Goal: Task Accomplishment & Management: Manage account settings

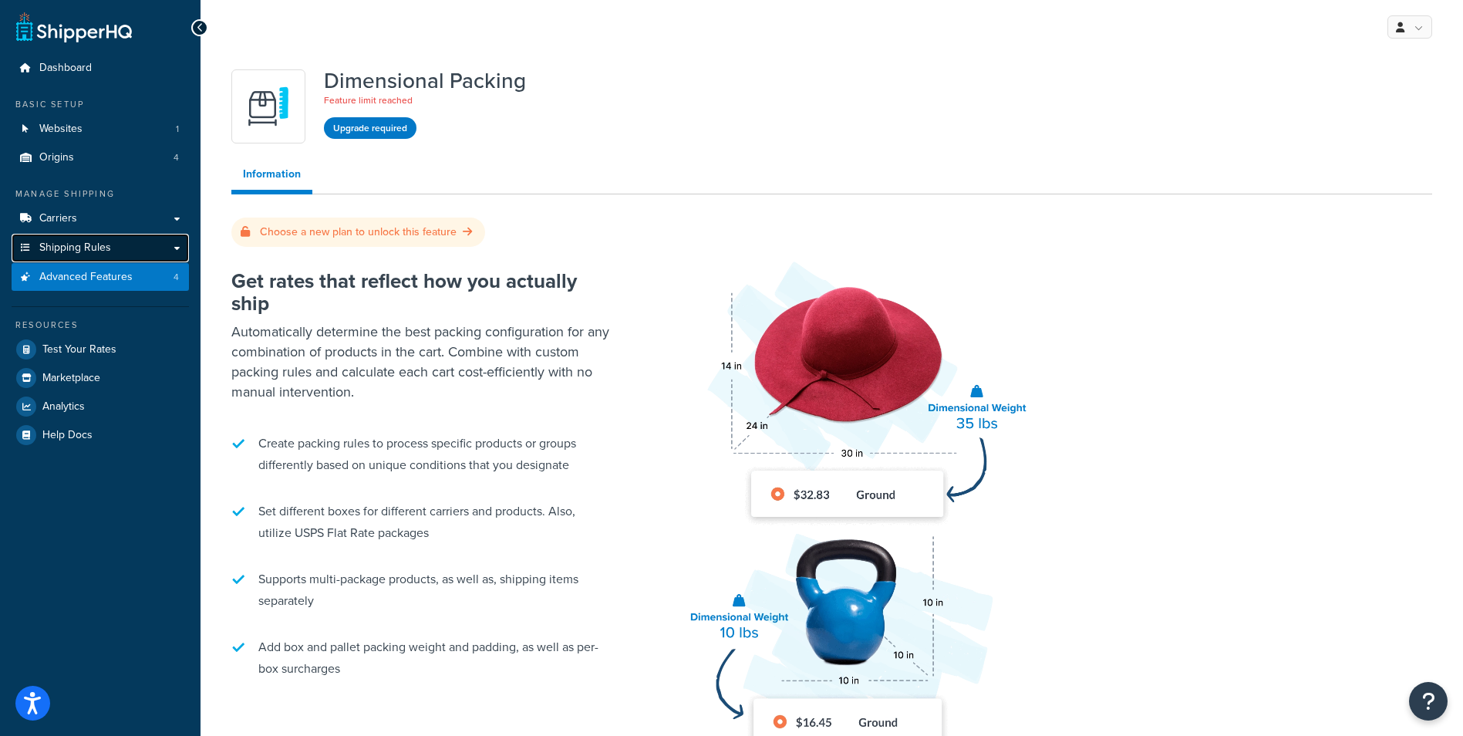
click at [123, 240] on link "Shipping Rules" at bounding box center [100, 248] width 177 height 29
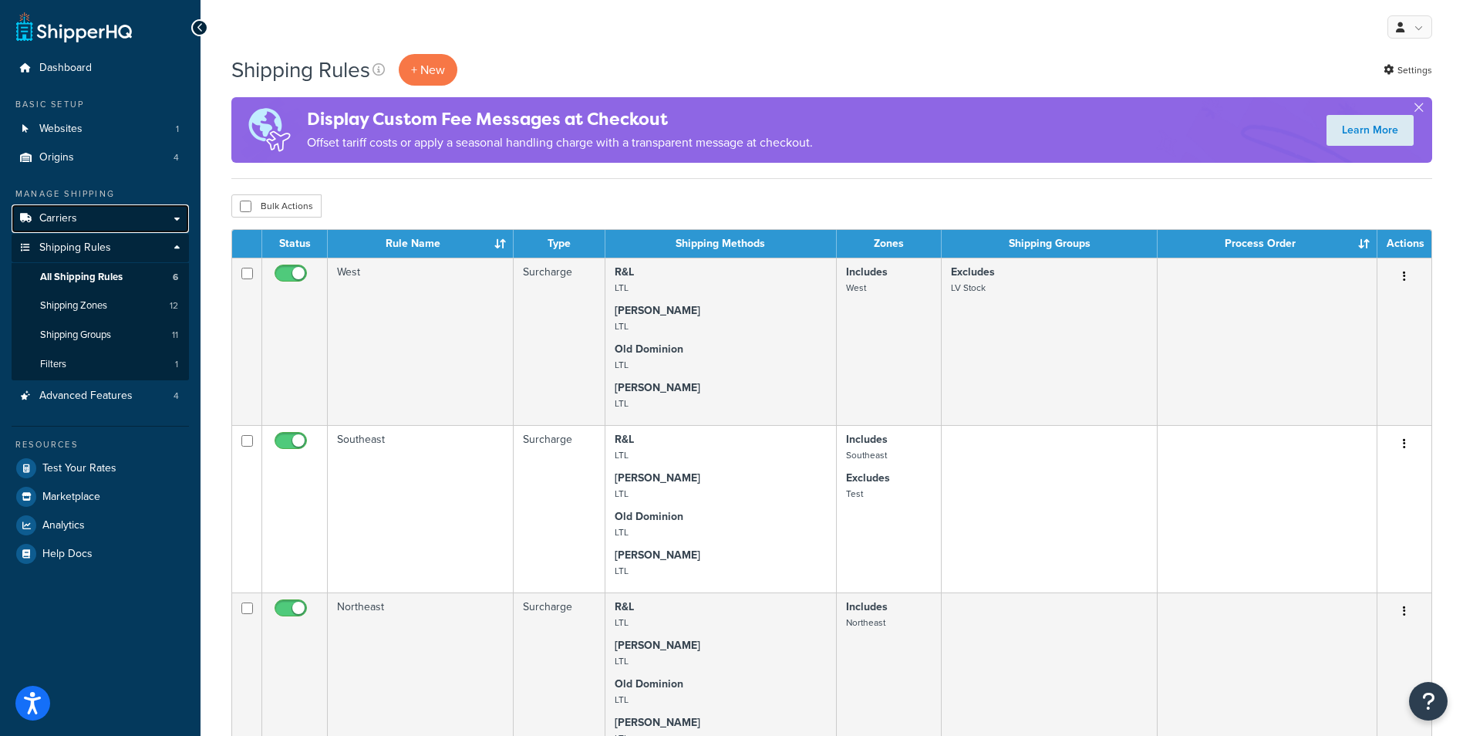
click at [148, 221] on link "Carriers" at bounding box center [100, 218] width 177 height 29
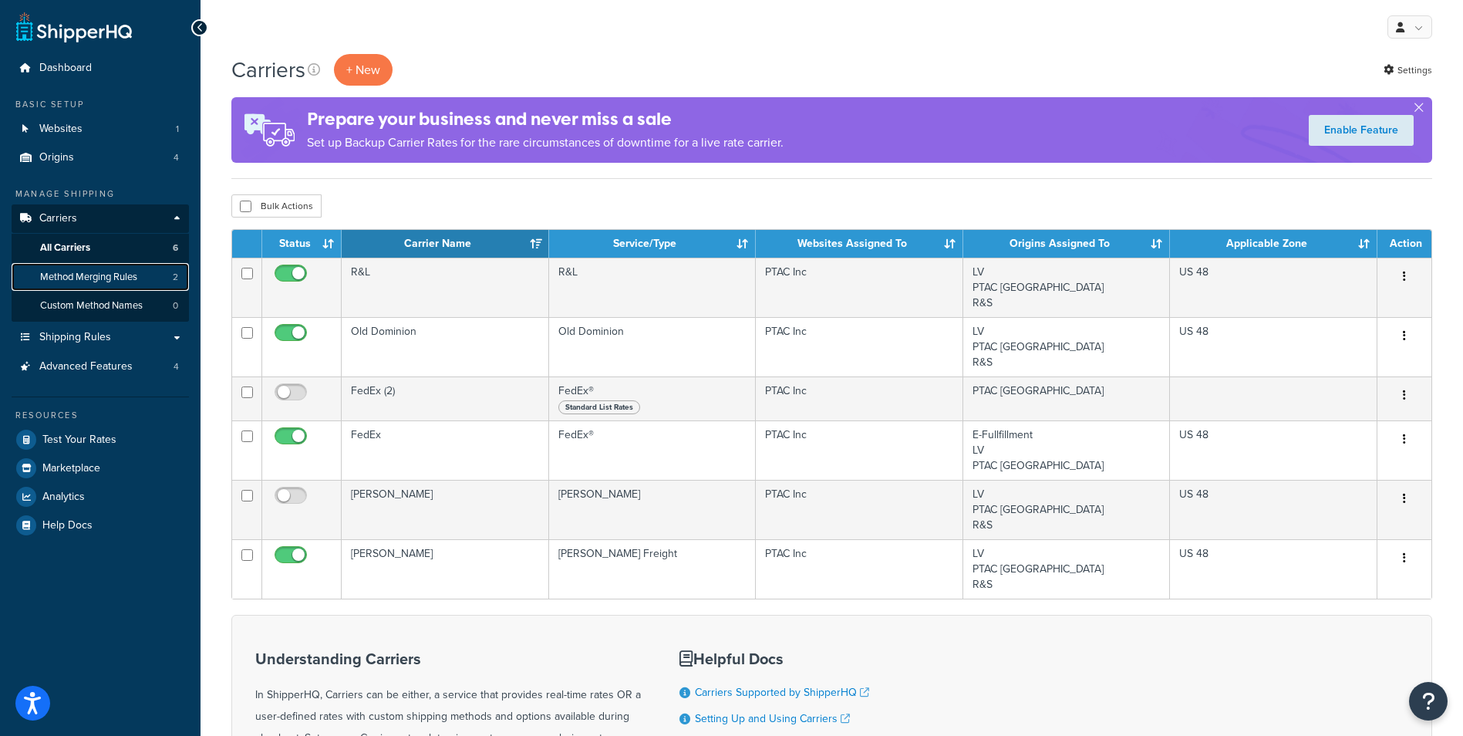
click at [121, 278] on span "Method Merging Rules" at bounding box center [88, 277] width 97 height 13
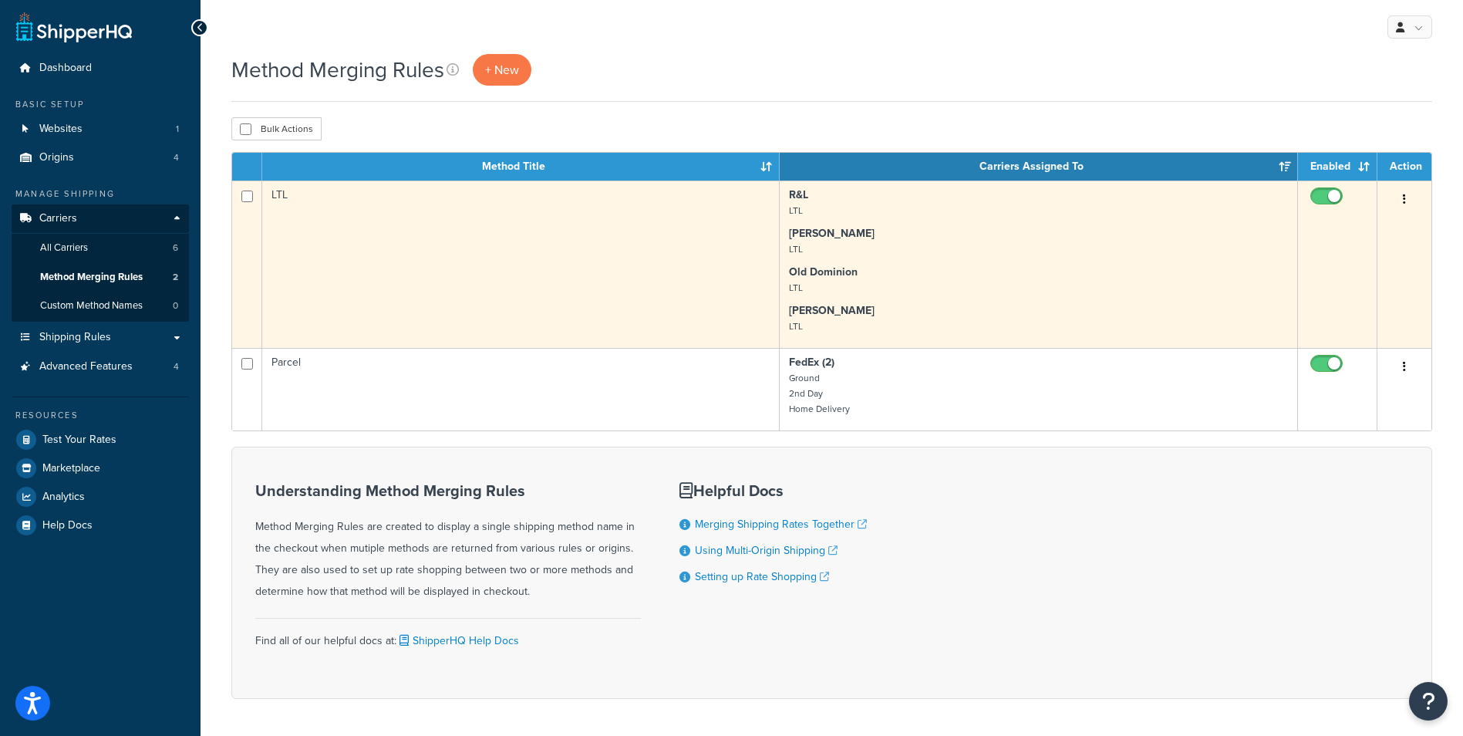
click at [472, 302] on td "LTL" at bounding box center [520, 263] width 517 height 167
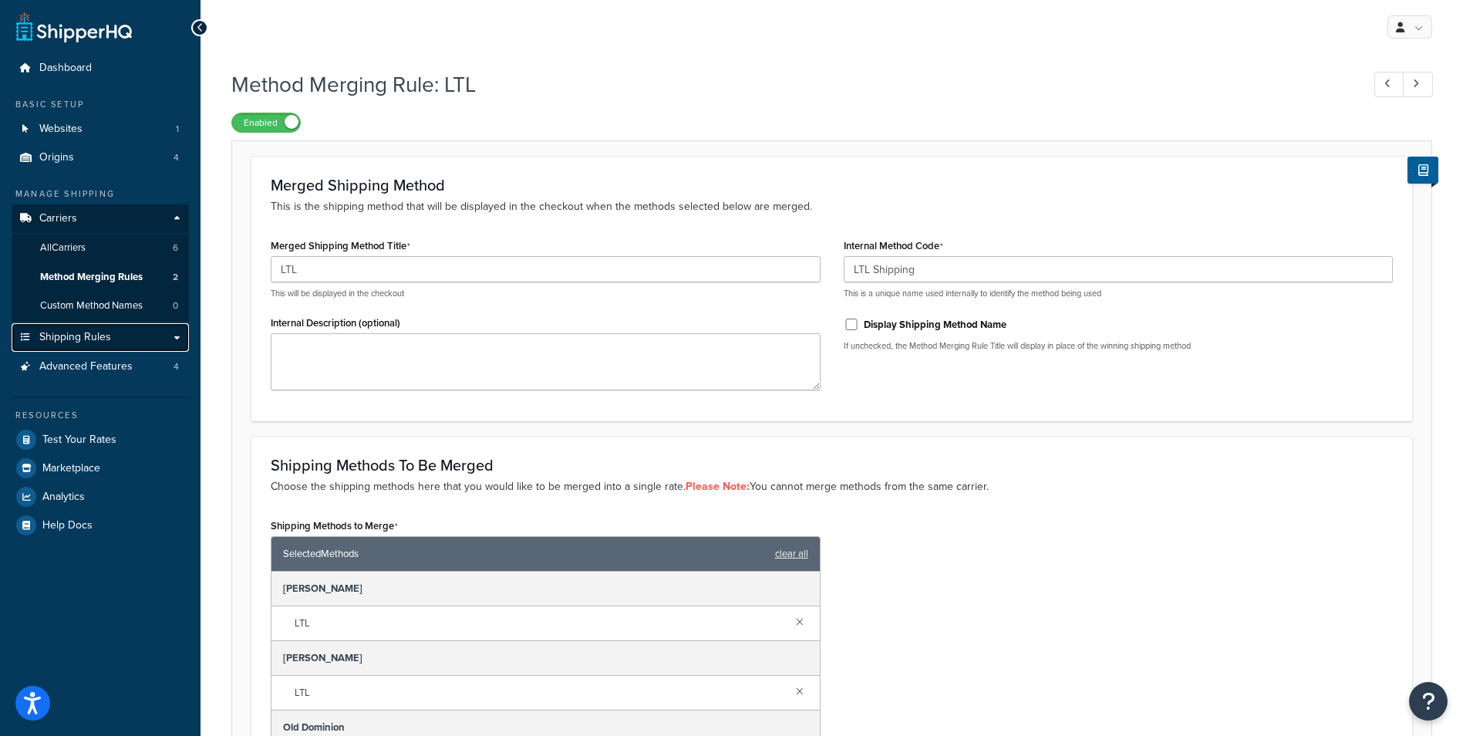
click at [168, 335] on link "Shipping Rules" at bounding box center [100, 337] width 177 height 29
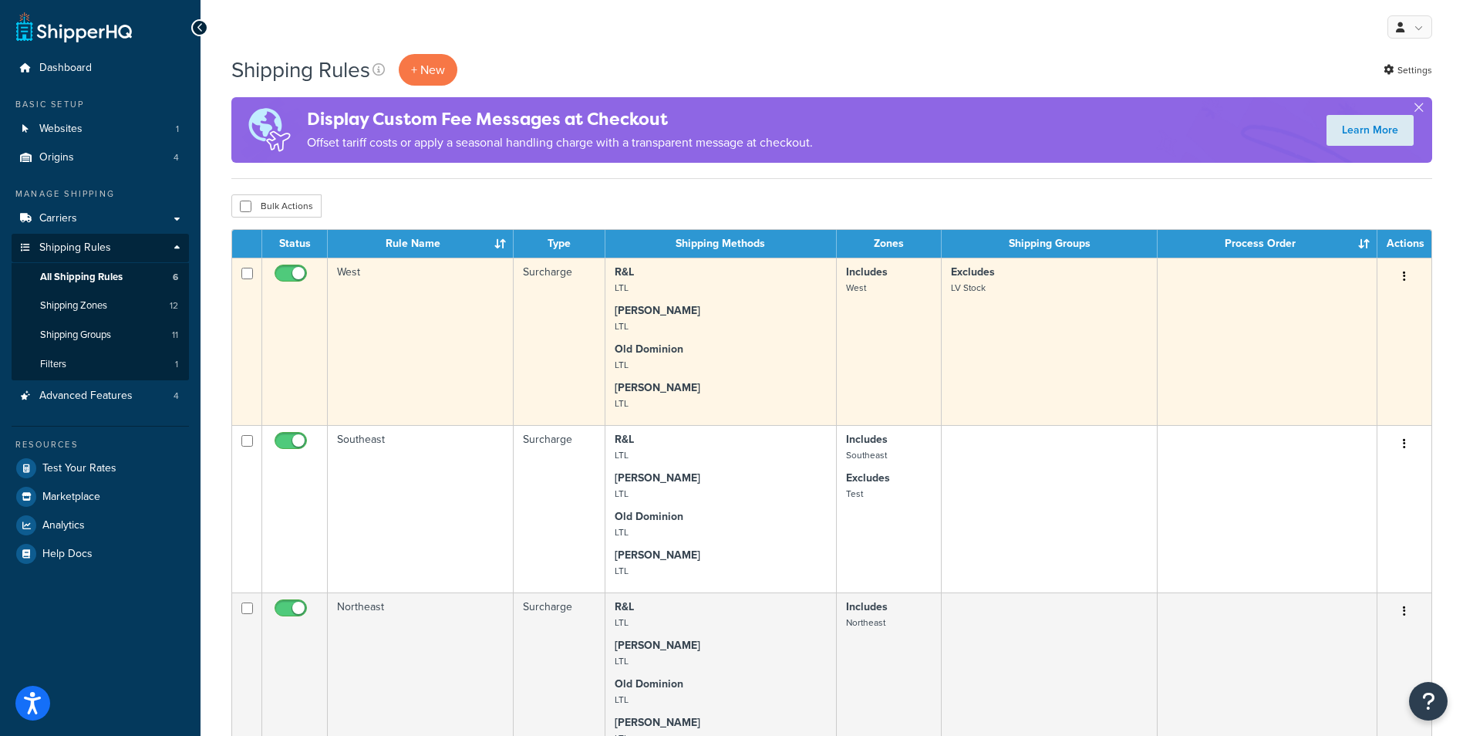
click at [419, 352] on td "West" at bounding box center [421, 341] width 186 height 167
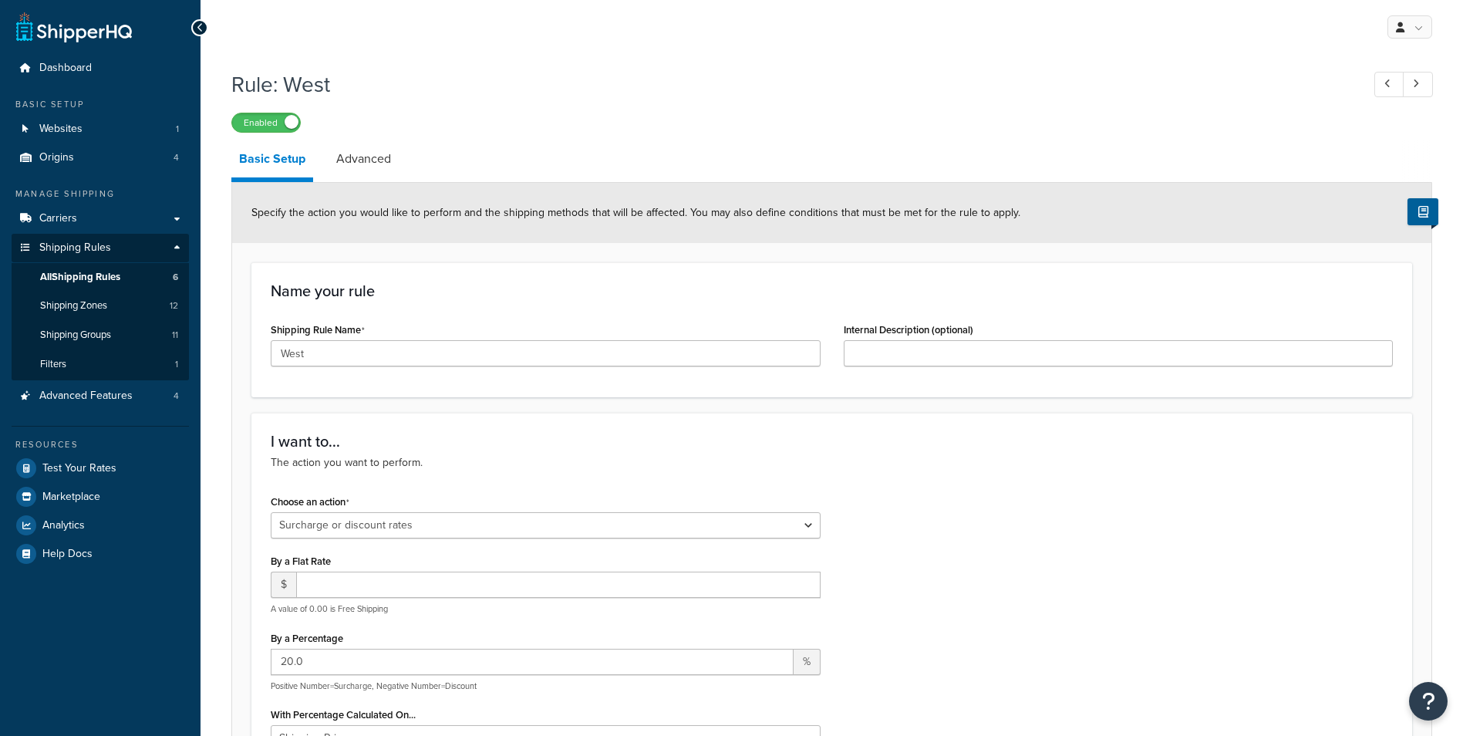
select select "SURCHARGE"
select select "CART"
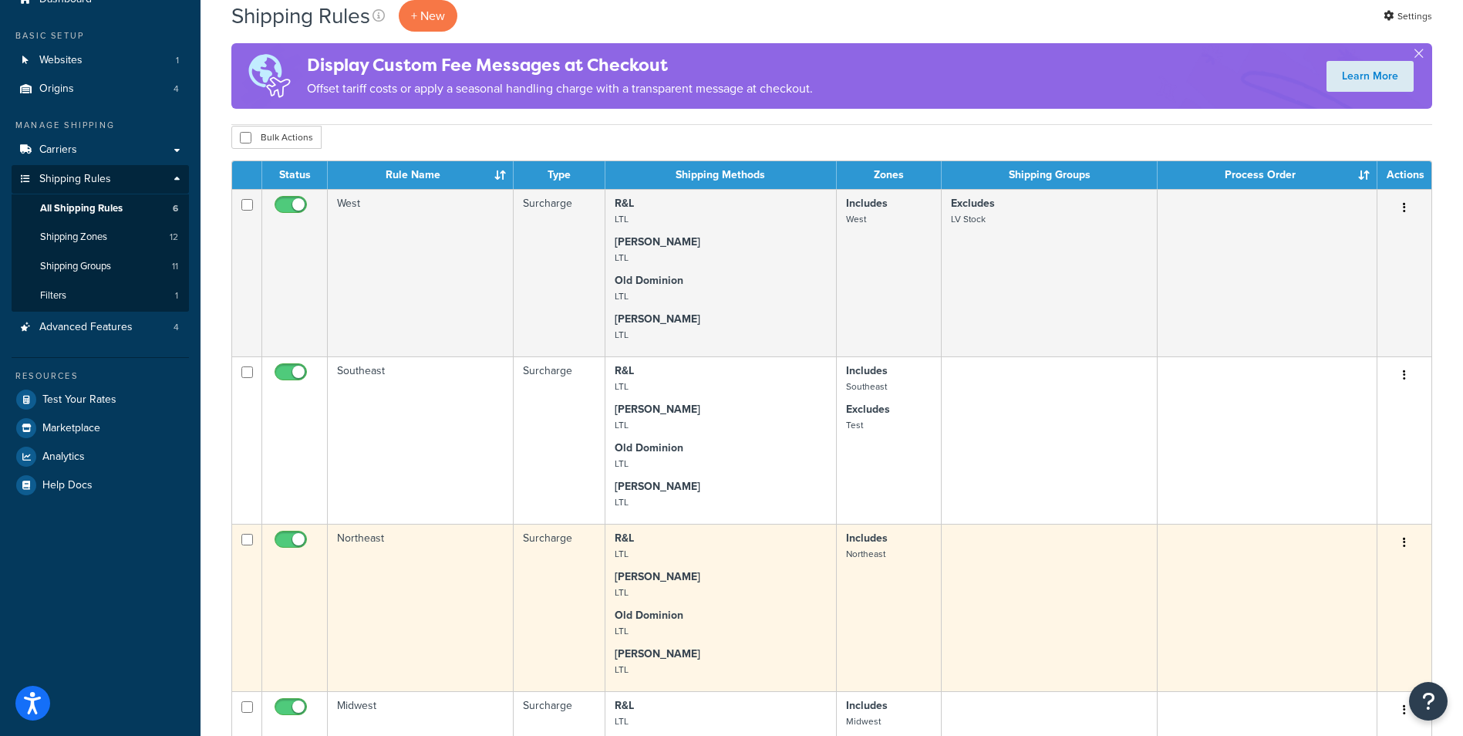
scroll to position [308, 0]
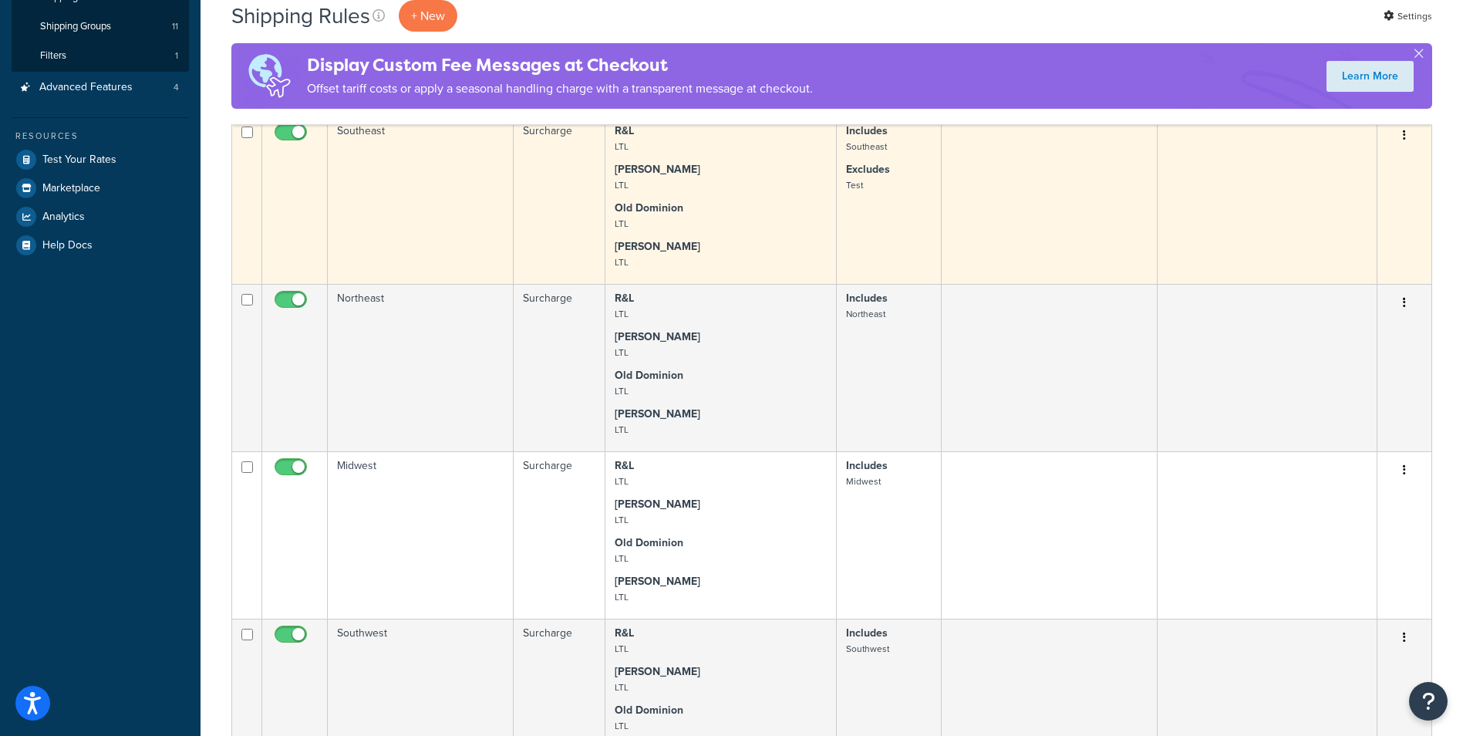
click at [415, 163] on td "Southeast" at bounding box center [421, 199] width 186 height 167
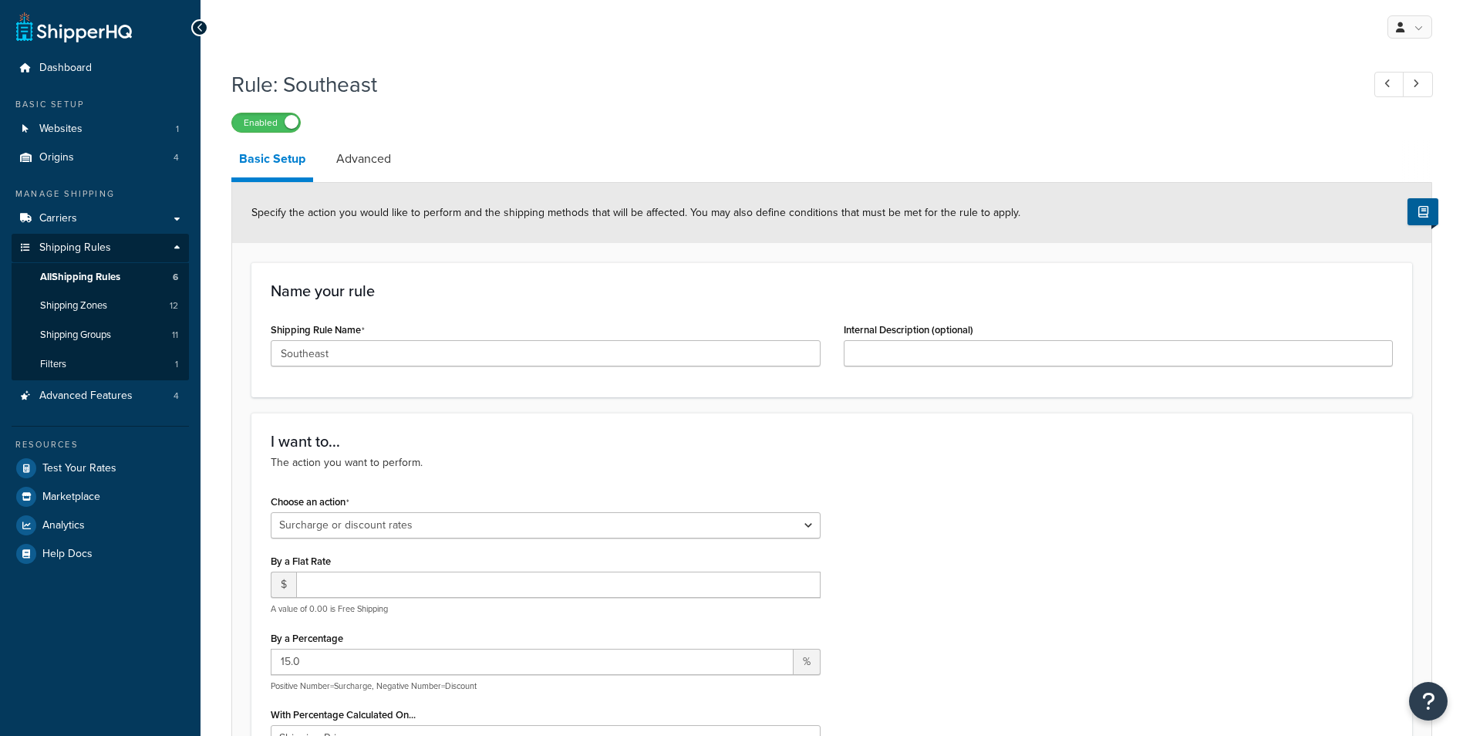
select select "SURCHARGE"
select select "CART"
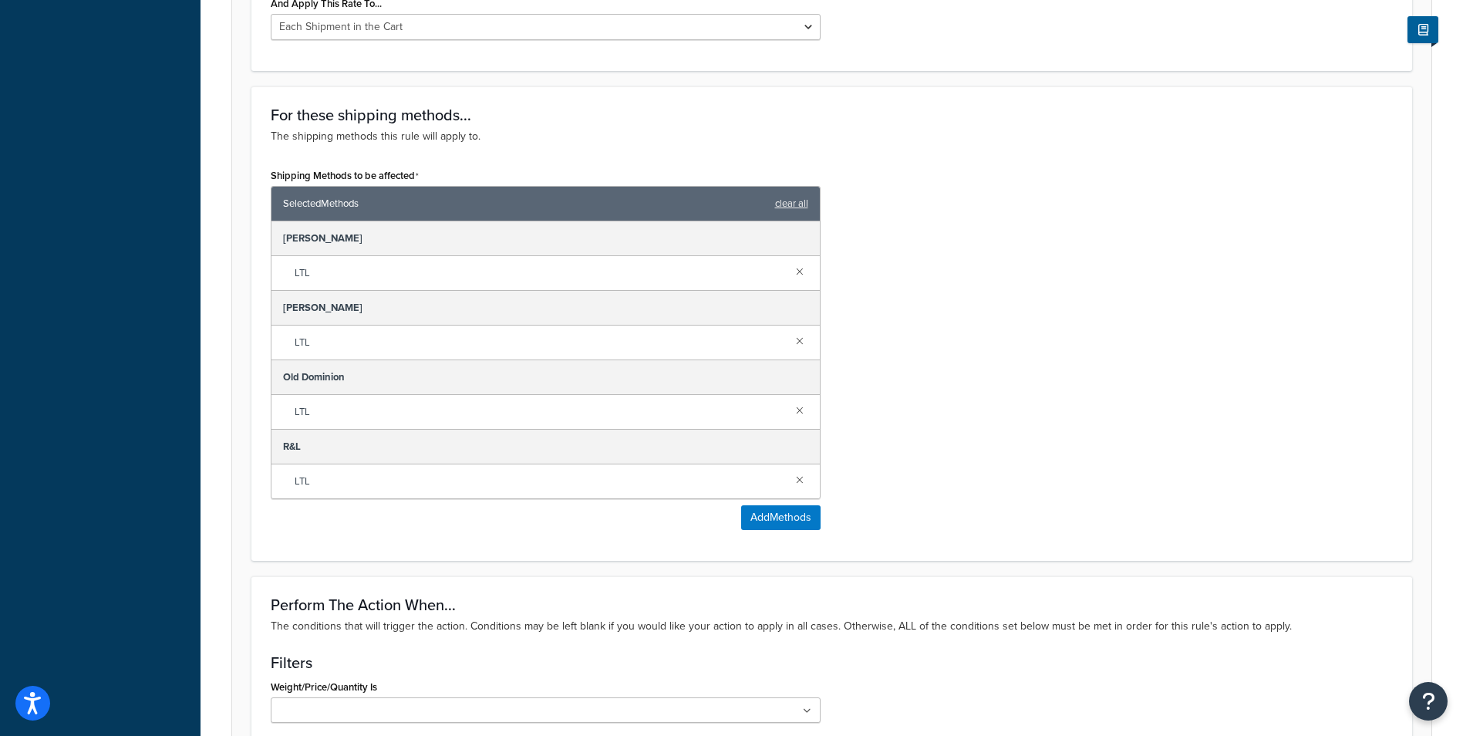
scroll to position [771, 0]
click at [806, 513] on button "Add Methods" at bounding box center [780, 516] width 79 height 25
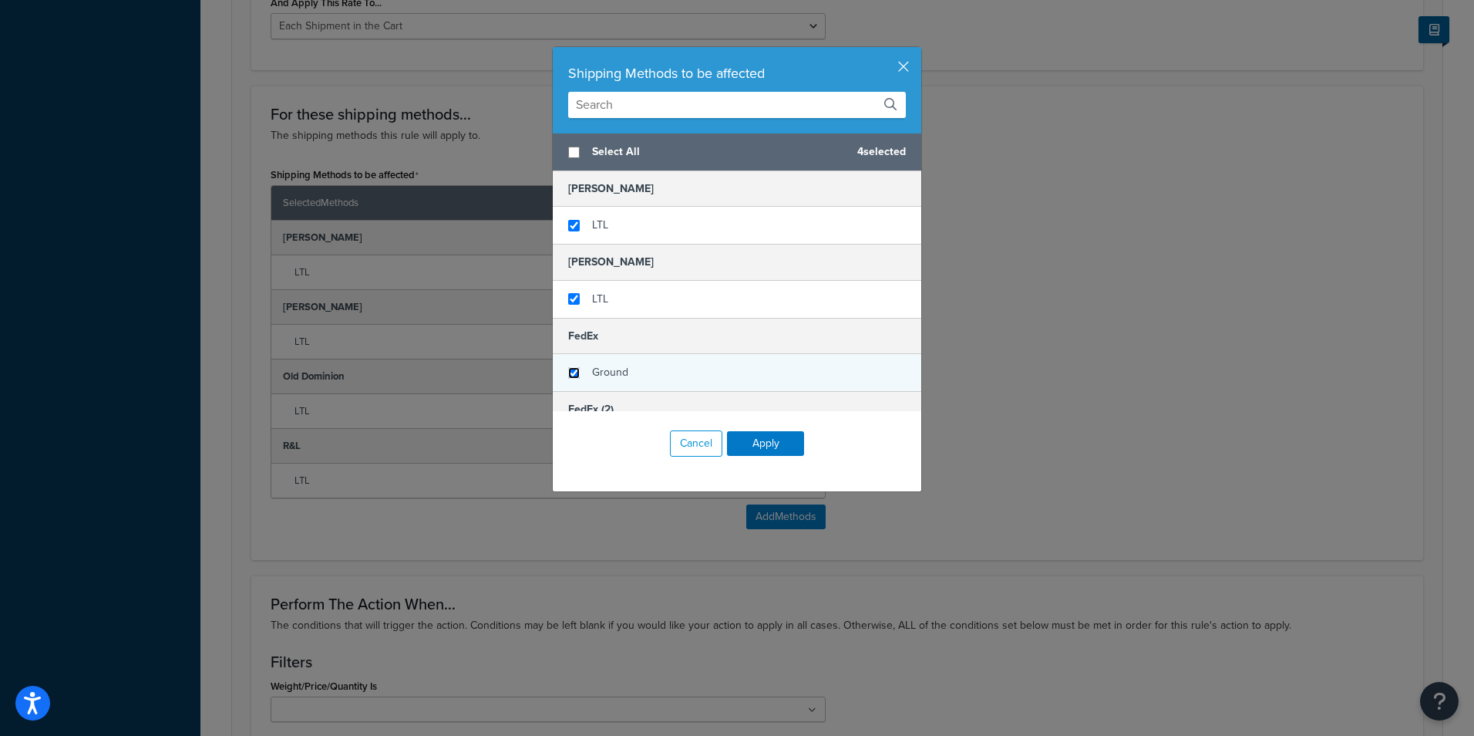
click at [573, 372] on input "checkbox" at bounding box center [574, 373] width 12 height 12
checkbox input "true"
click at [785, 446] on button "Apply" at bounding box center [765, 443] width 77 height 25
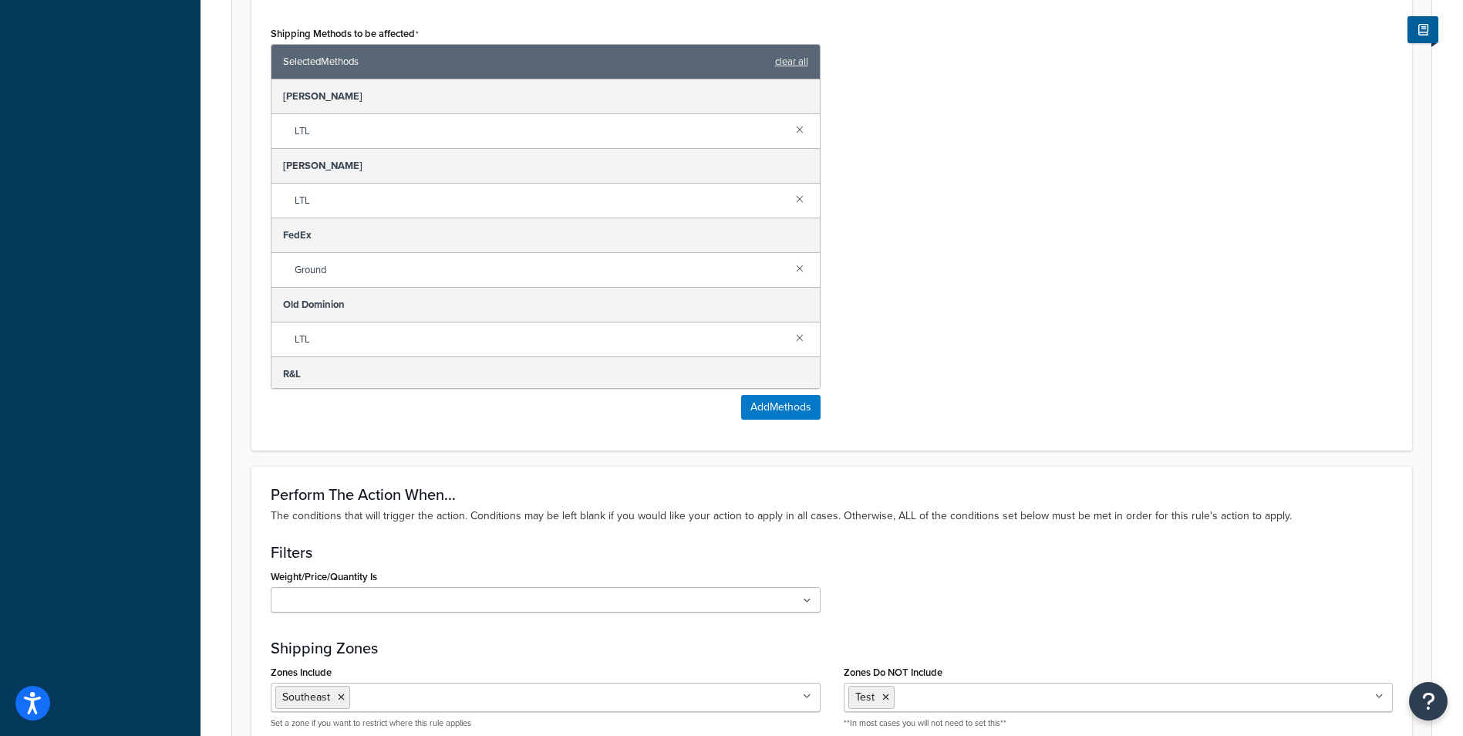
scroll to position [1281, 0]
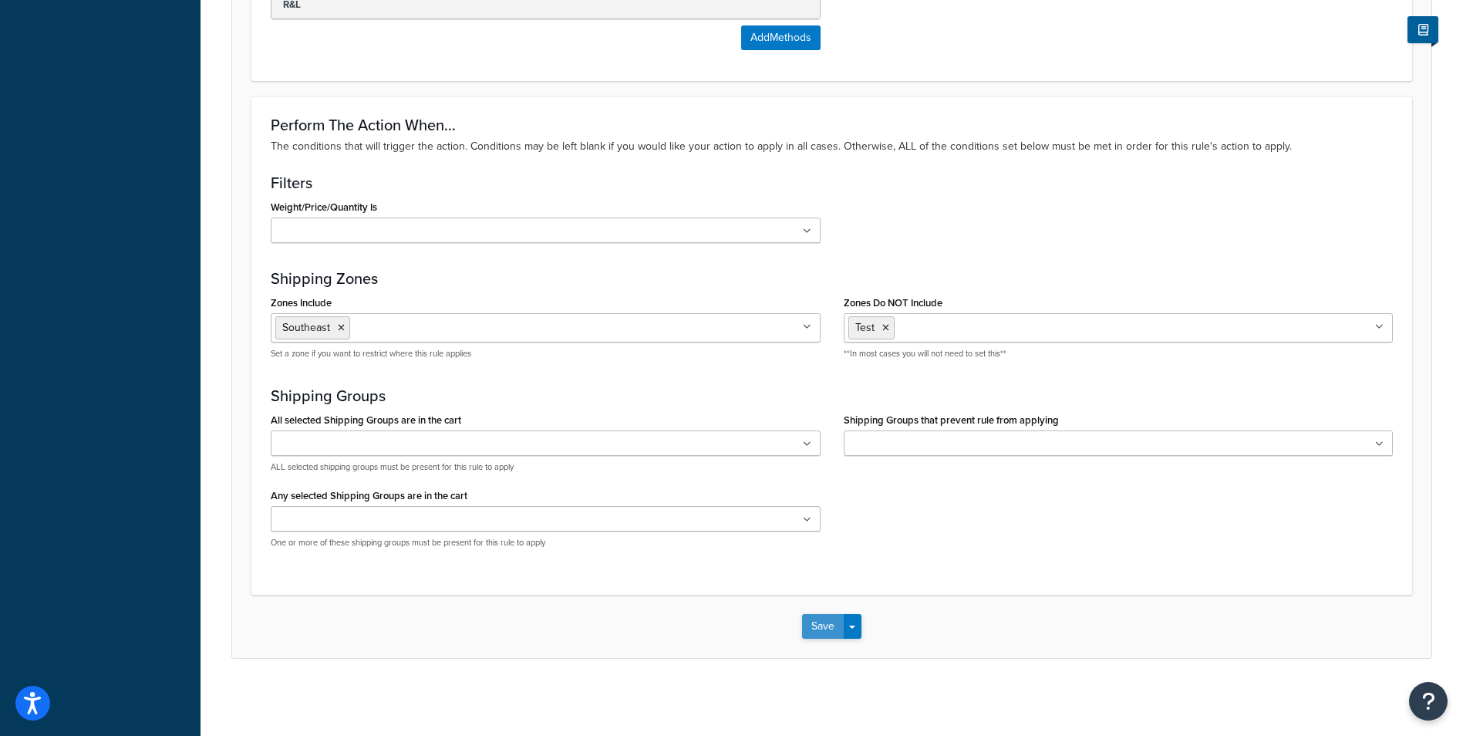
click at [809, 625] on button "Save" at bounding box center [823, 626] width 42 height 25
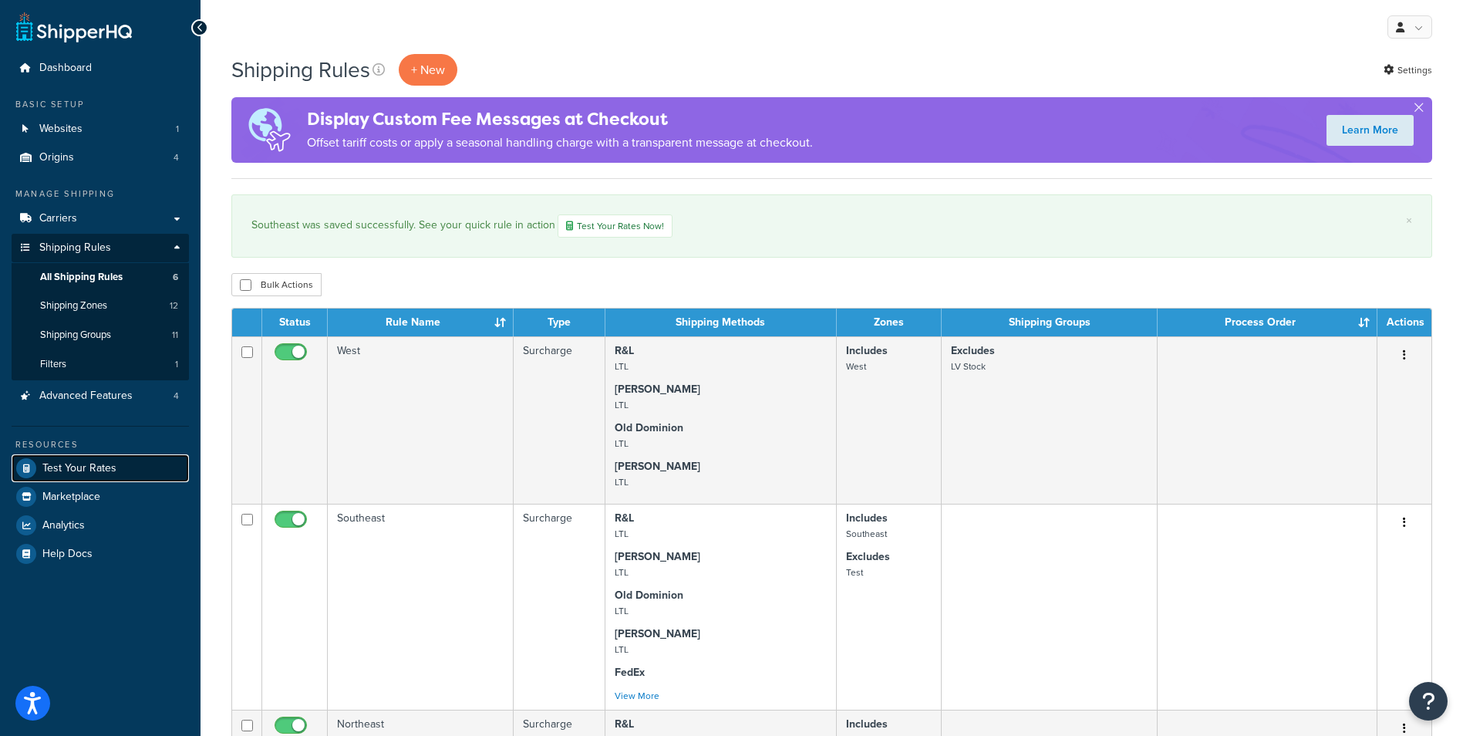
click at [117, 468] on link "Test Your Rates" at bounding box center [100, 468] width 177 height 28
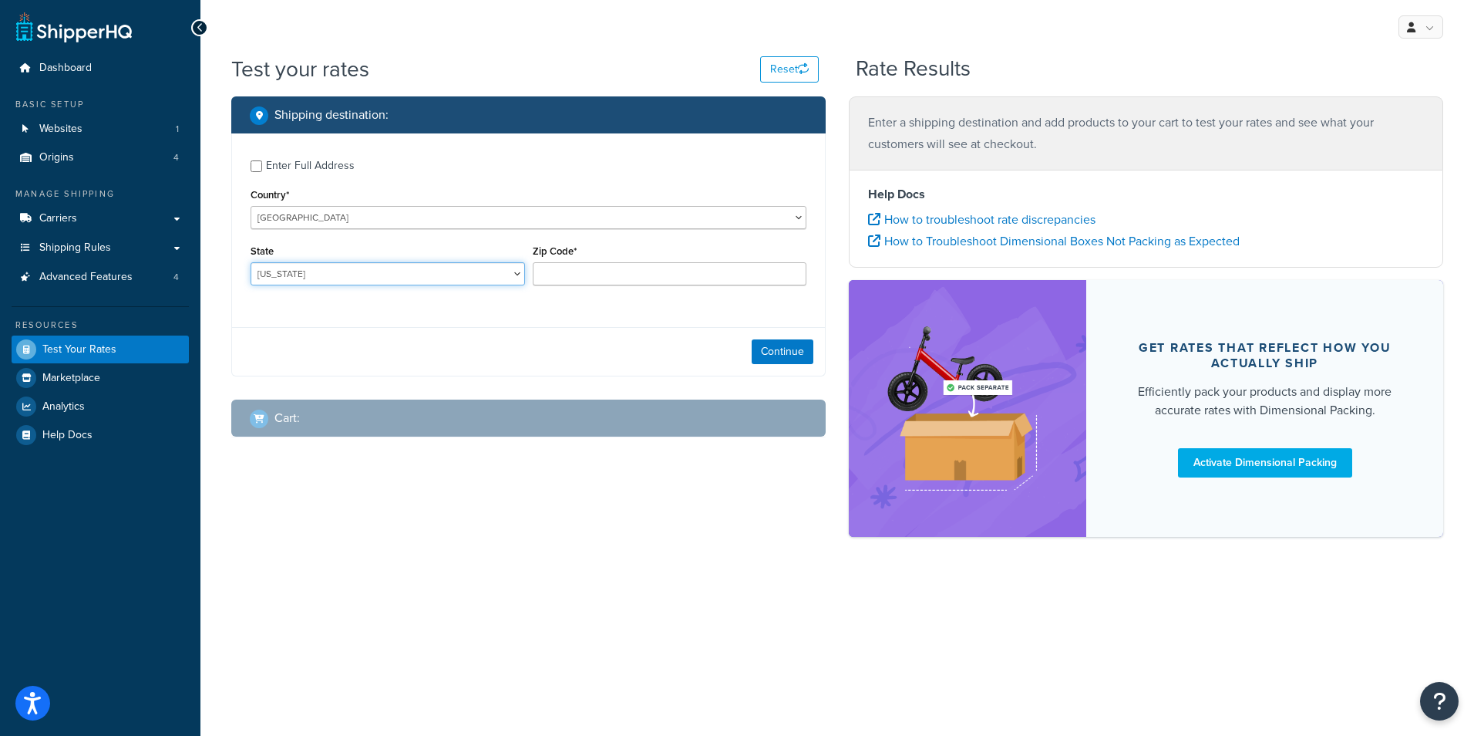
click at [408, 281] on select "Alabama Alaska American Samoa Arizona Arkansas Armed Forces Americas Armed Forc…" at bounding box center [388, 273] width 274 height 23
select select "TN"
click at [251, 262] on select "Alabama Alaska American Samoa Arizona Arkansas Armed Forces Americas Armed Forc…" at bounding box center [388, 273] width 274 height 23
click at [587, 261] on div "Zip Code*" at bounding box center [670, 263] width 274 height 45
click at [592, 268] on input "Zip Code*" at bounding box center [670, 273] width 274 height 23
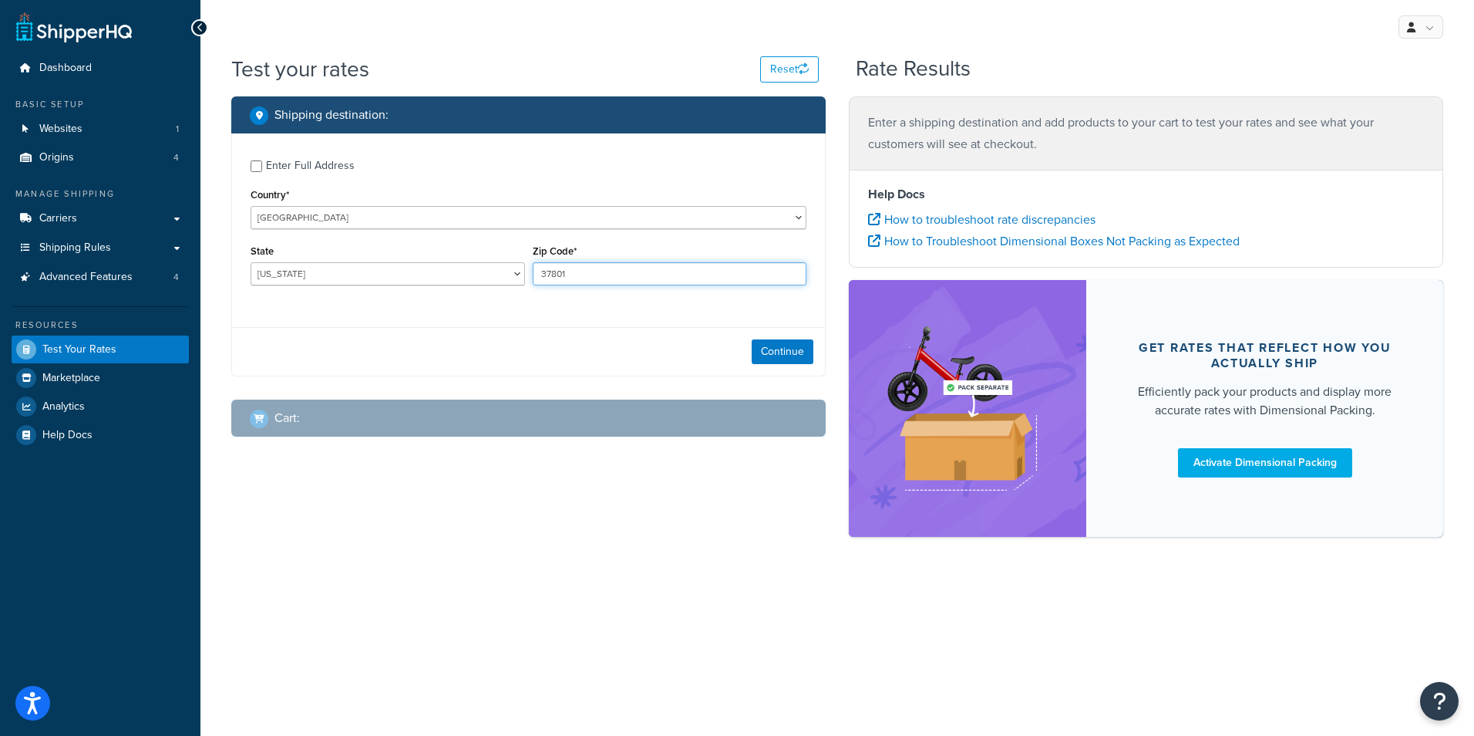
type input "37801"
click at [527, 321] on div "Enter Full Address Country* United States United Kingdom Afghanistan Åland Isla…" at bounding box center [528, 254] width 594 height 243
click at [766, 344] on button "Continue" at bounding box center [783, 351] width 62 height 25
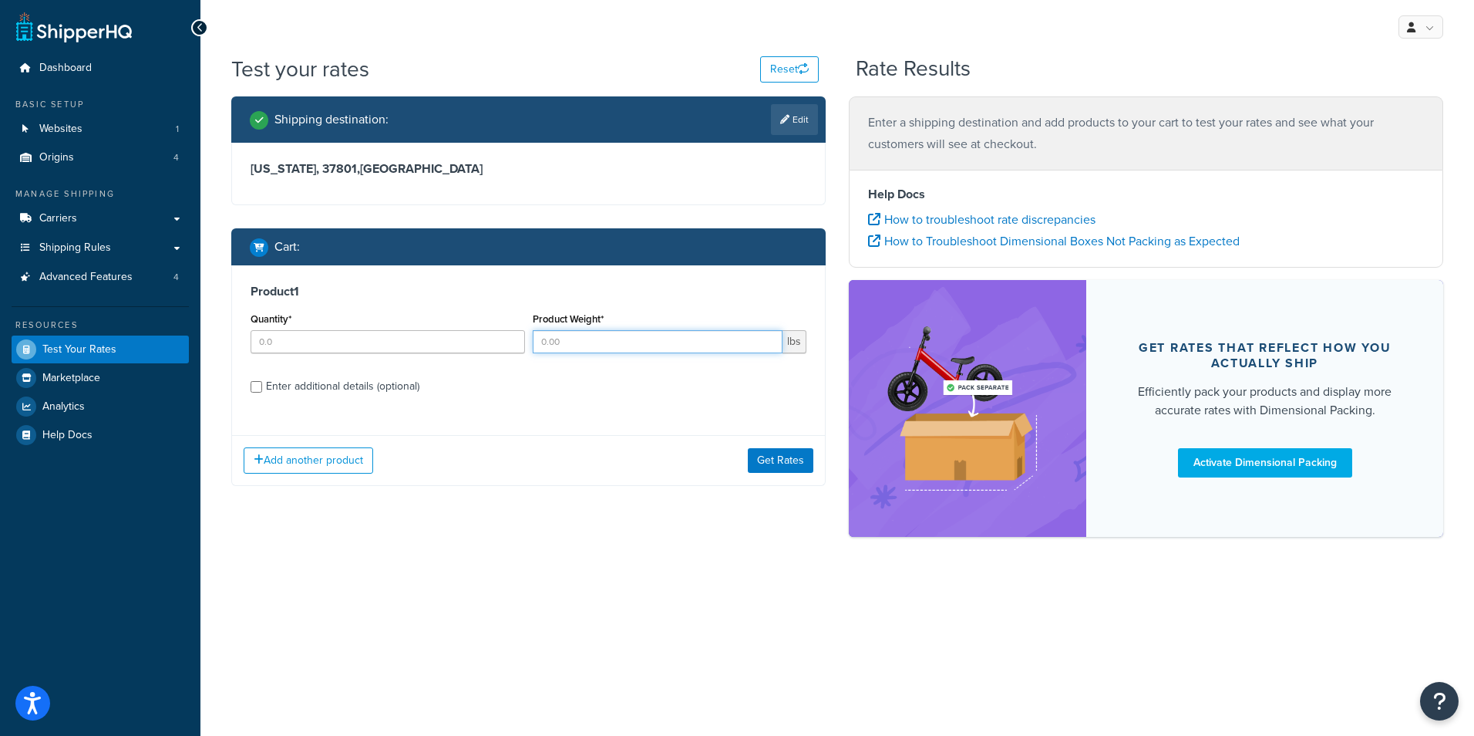
click at [587, 338] on input "Product Weight*" at bounding box center [658, 341] width 251 height 23
type input "150"
click at [775, 456] on button "Get Rates" at bounding box center [781, 460] width 66 height 25
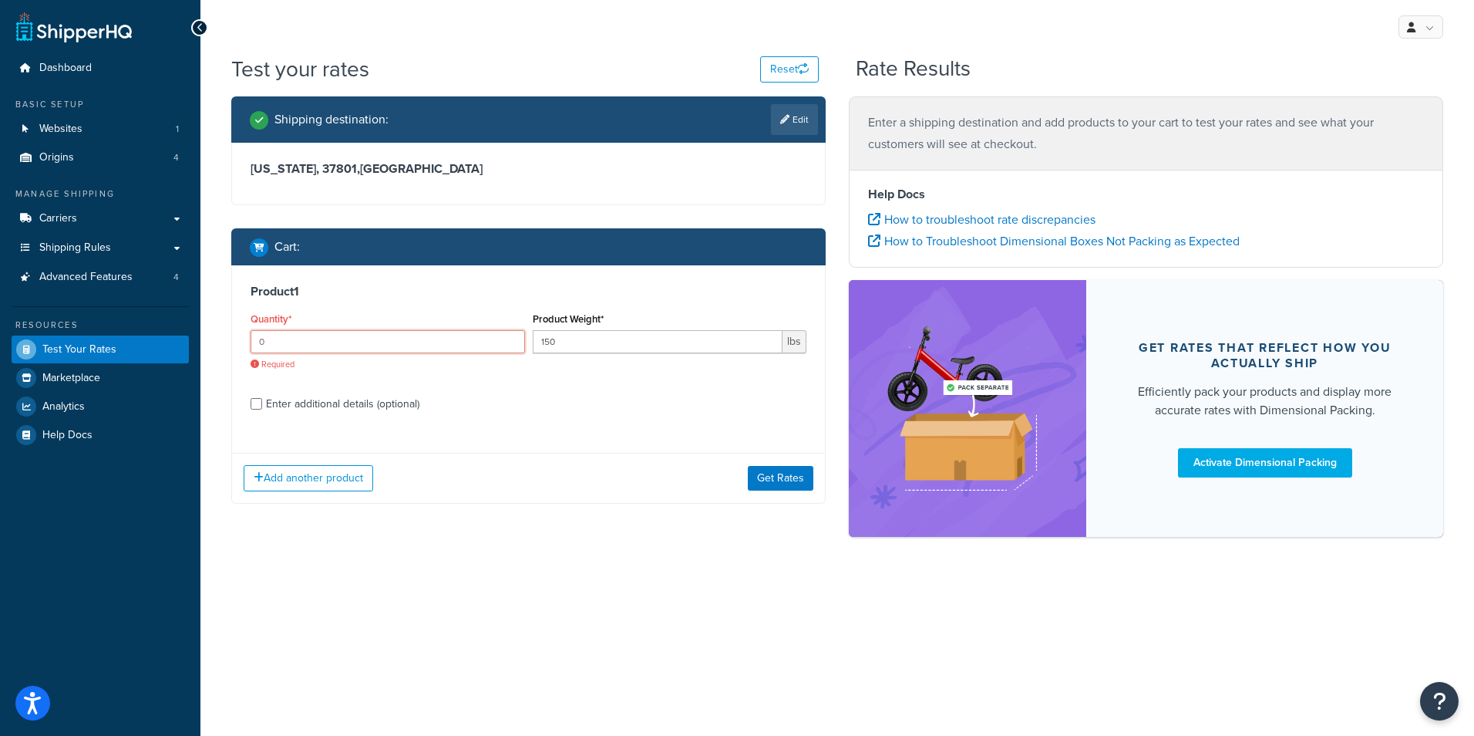
click at [505, 348] on input "0" at bounding box center [388, 341] width 274 height 23
type input "1"
click at [510, 341] on input "1" at bounding box center [388, 341] width 274 height 23
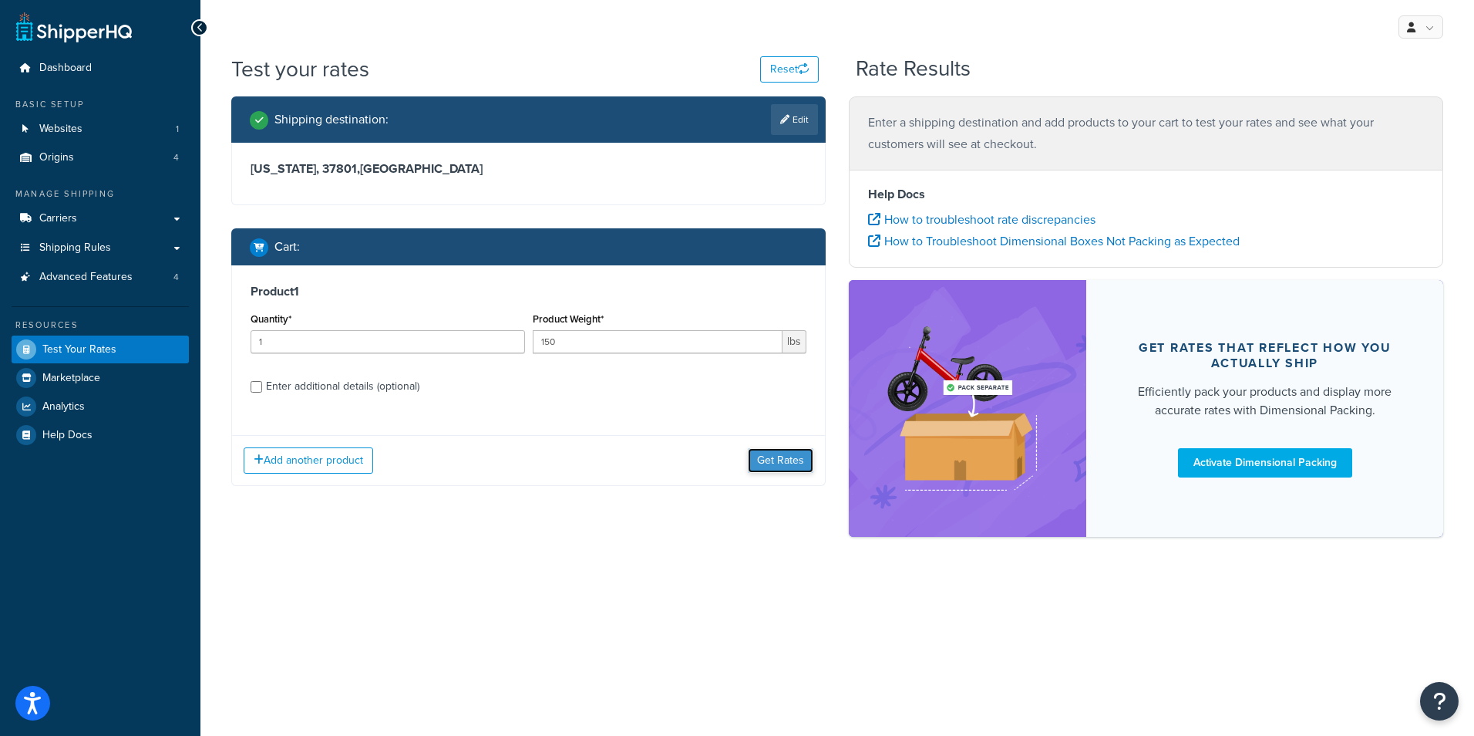
click at [793, 468] on button "Get Rates" at bounding box center [781, 460] width 66 height 25
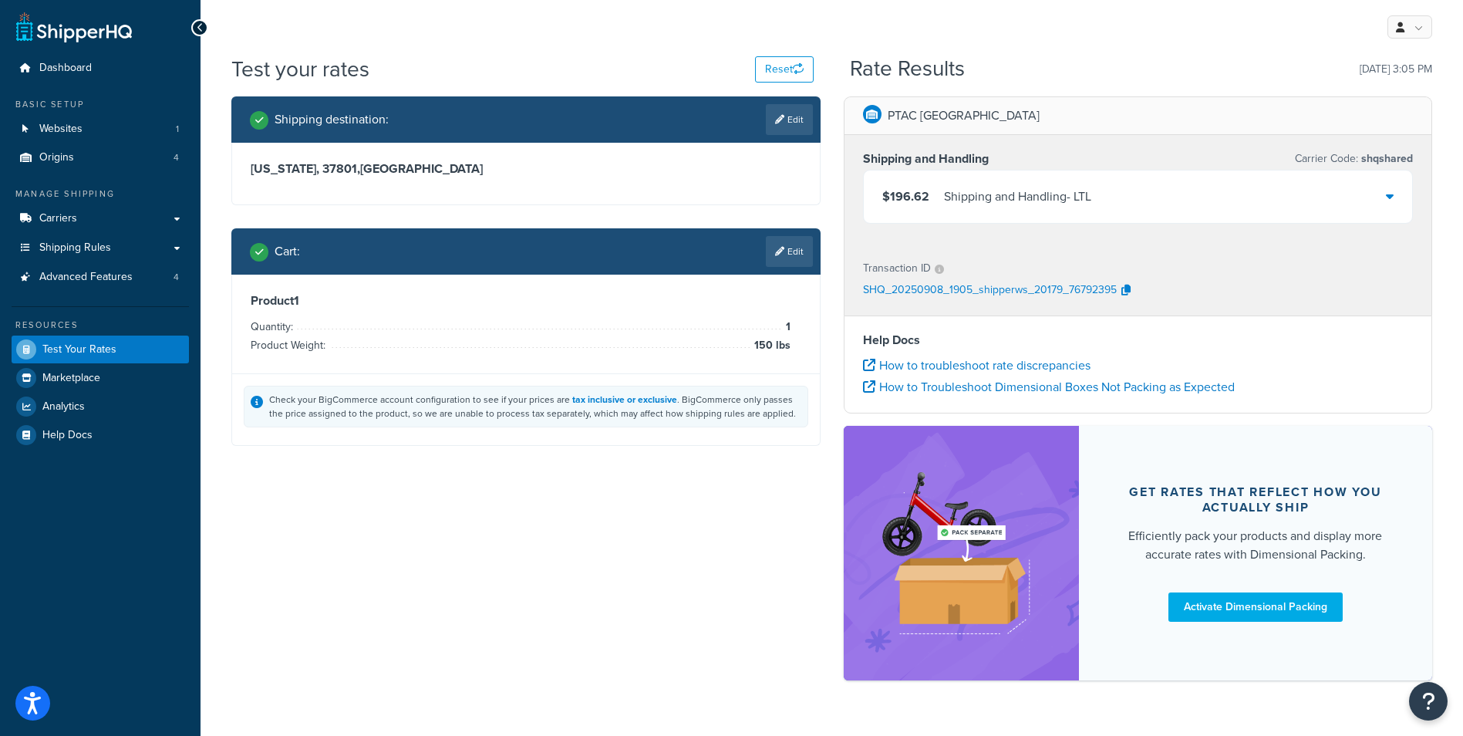
click at [1341, 194] on div "$196.62 Shipping and Handling - LTL" at bounding box center [1138, 196] width 549 height 52
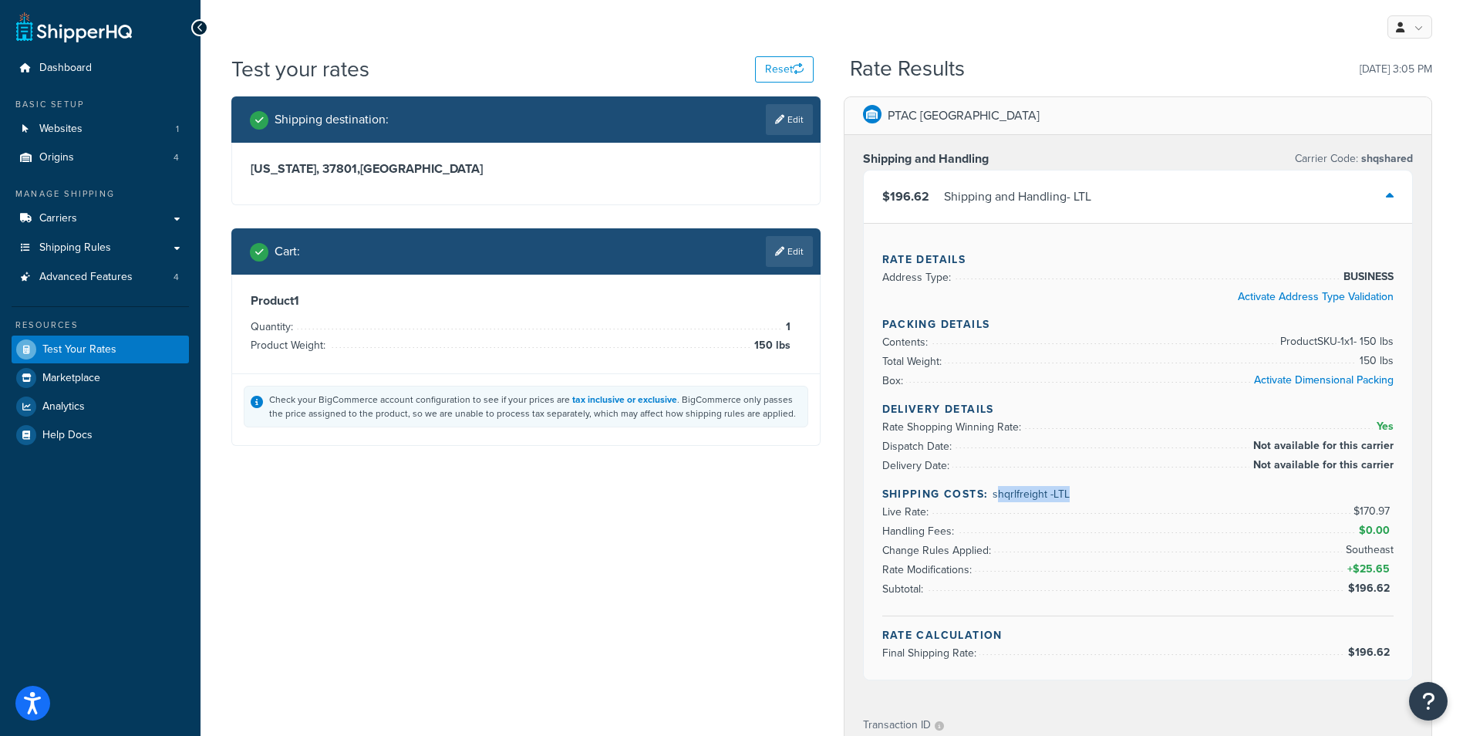
drag, startPoint x: 995, startPoint y: 493, endPoint x: 1089, endPoint y: 500, distance: 93.6
click at [1089, 500] on h4 "Shipping Costs: shqrlfreight - LTL" at bounding box center [1138, 494] width 512 height 16
drag, startPoint x: 1089, startPoint y: 500, endPoint x: 1049, endPoint y: 499, distance: 40.1
click at [1049, 499] on span "shqrlfreight - LTL" at bounding box center [1030, 494] width 77 height 16
click at [102, 244] on span "Shipping Rules" at bounding box center [75, 247] width 72 height 13
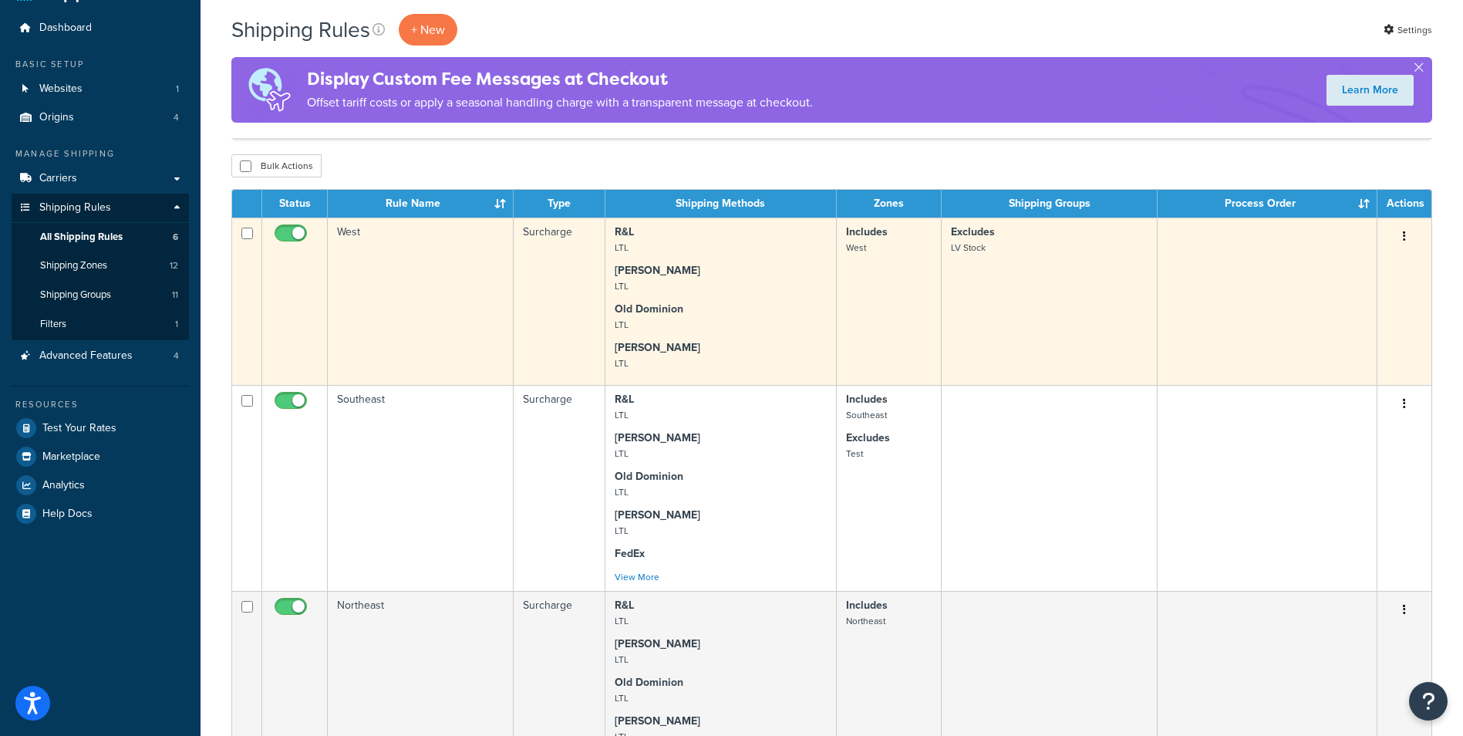
scroll to position [77, 0]
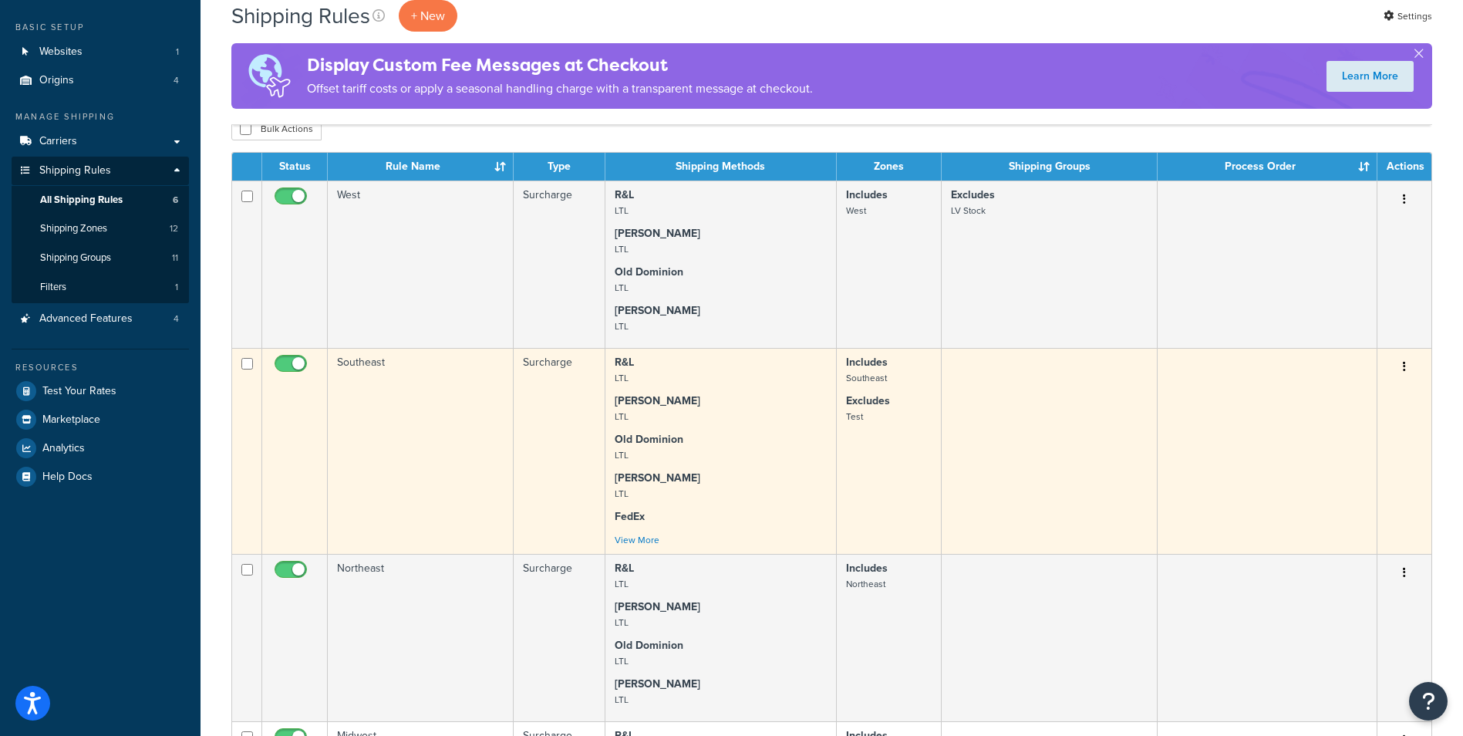
click at [352, 423] on td "Southeast" at bounding box center [421, 451] width 186 height 206
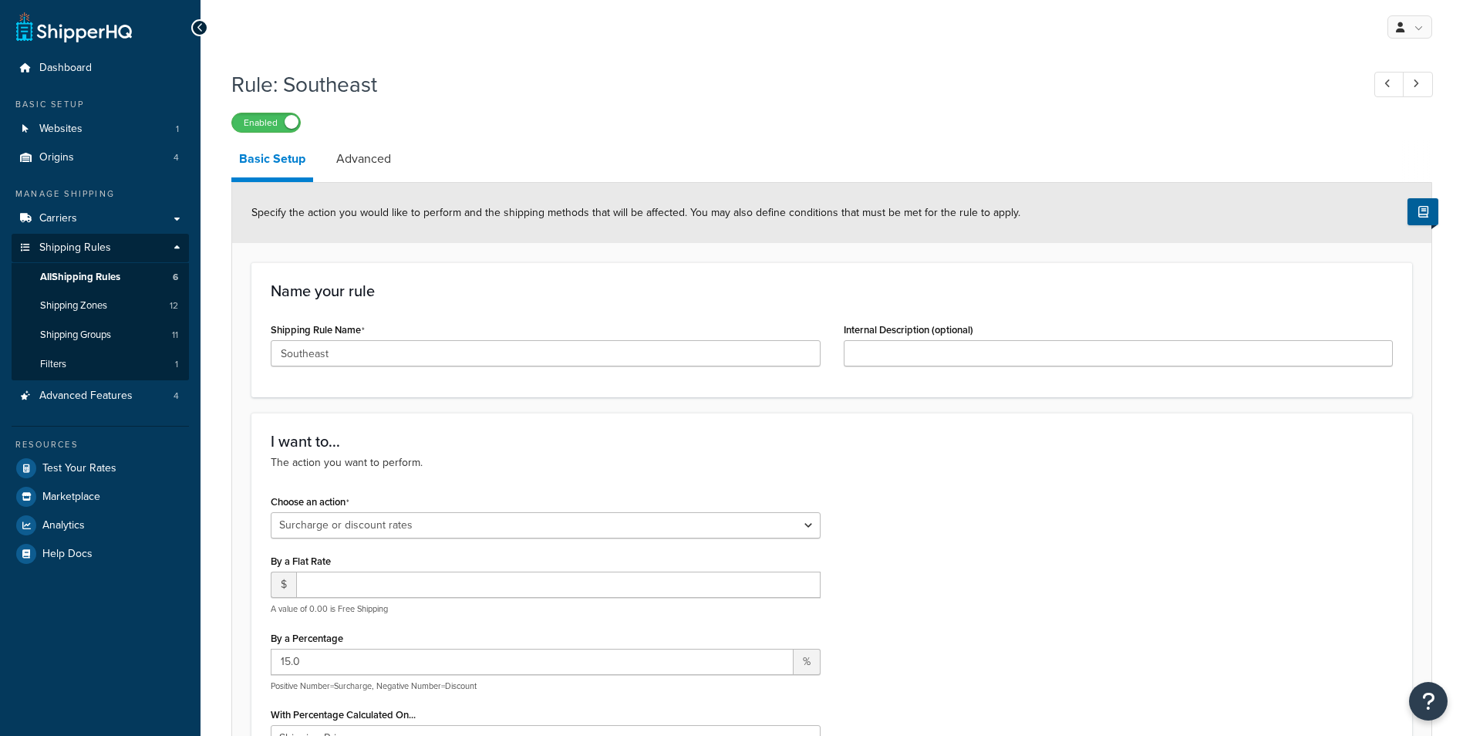
select select "SURCHARGE"
select select "CART"
click at [347, 143] on link "Advanced" at bounding box center [363, 158] width 70 height 37
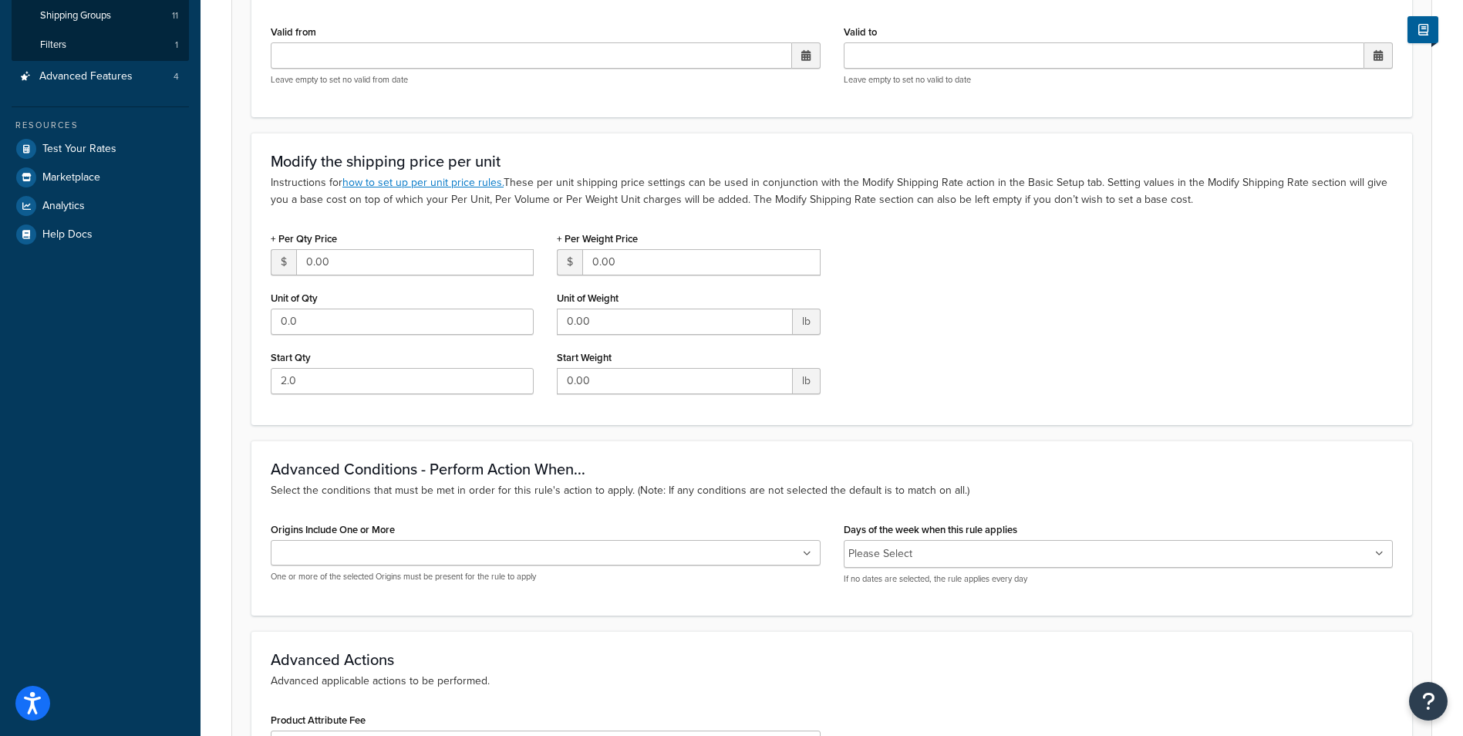
scroll to position [386, 0]
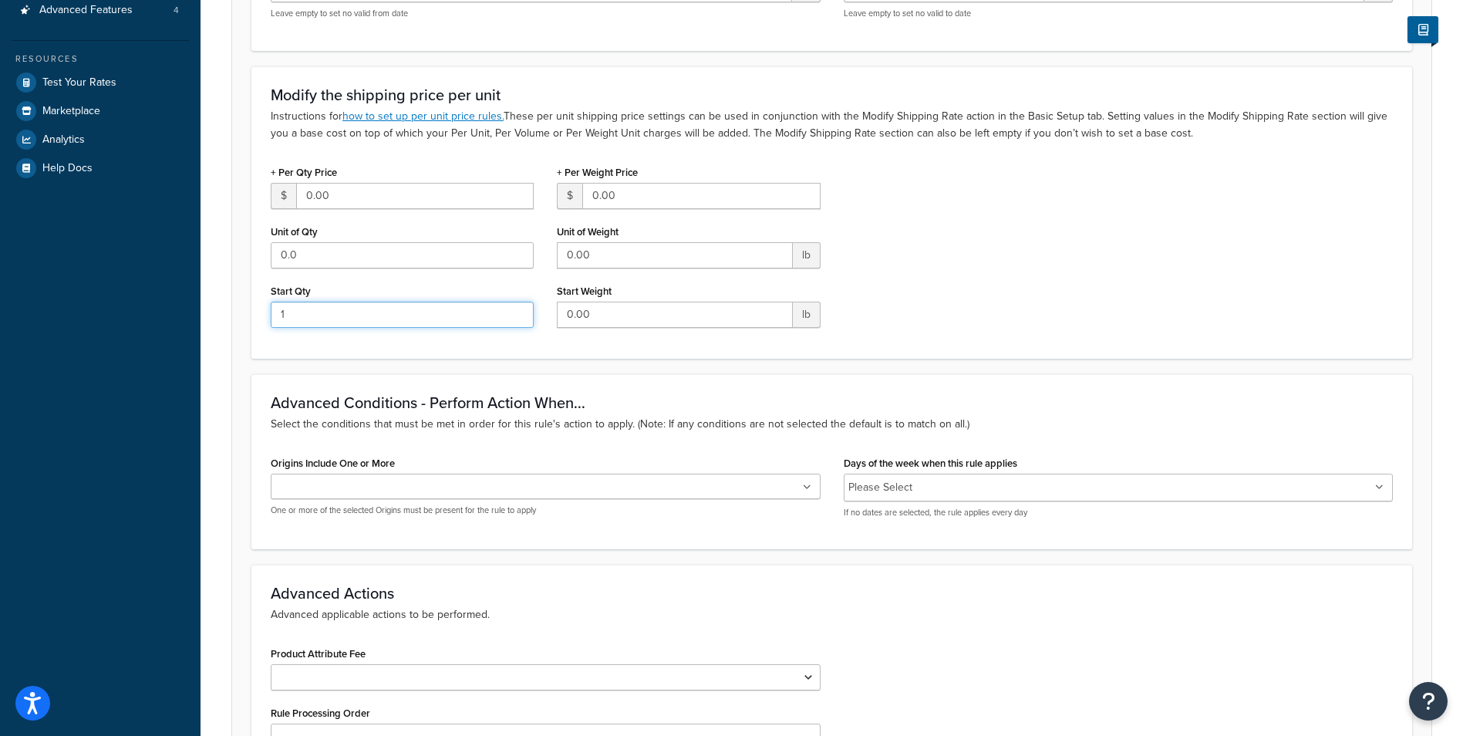
type input "1"
click at [517, 316] on input "1" at bounding box center [402, 314] width 263 height 26
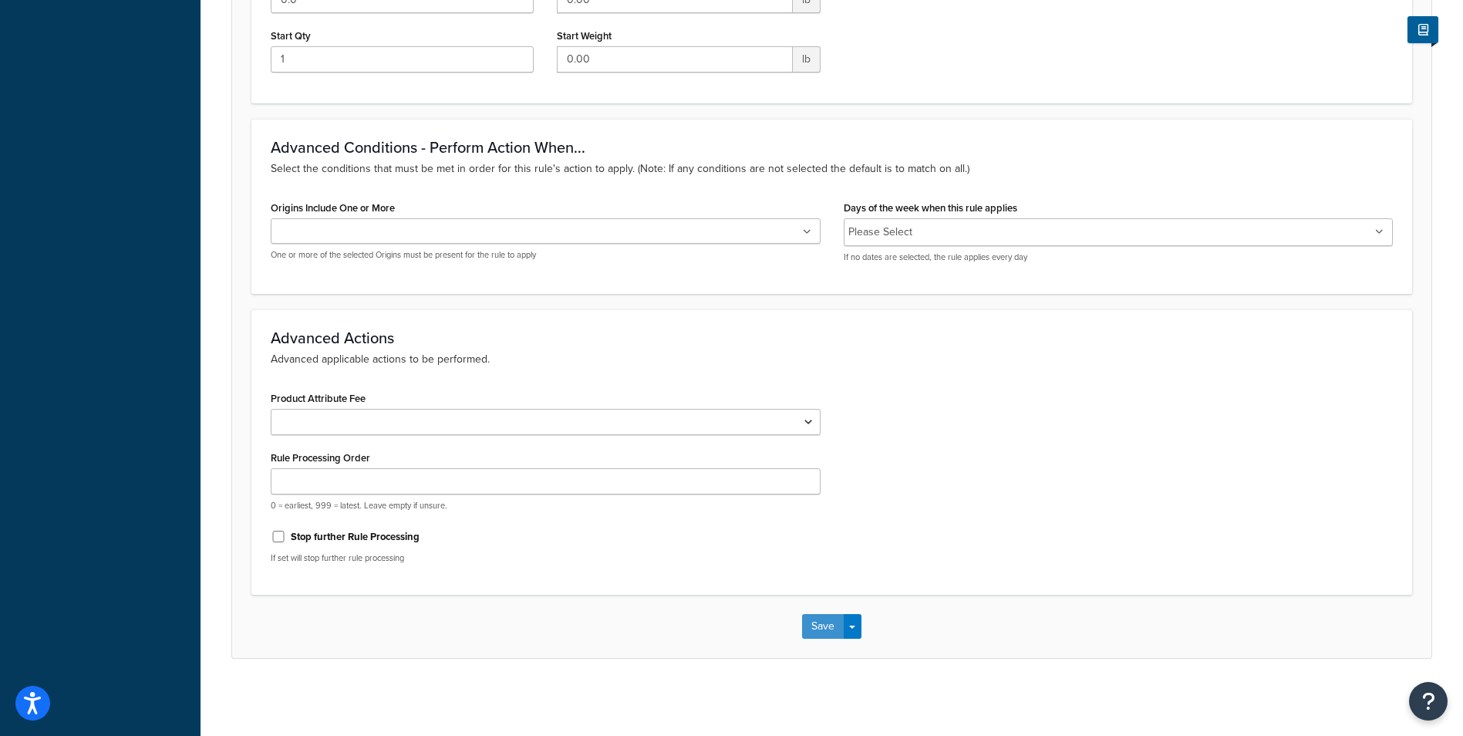
click at [823, 631] on button "Save" at bounding box center [823, 626] width 42 height 25
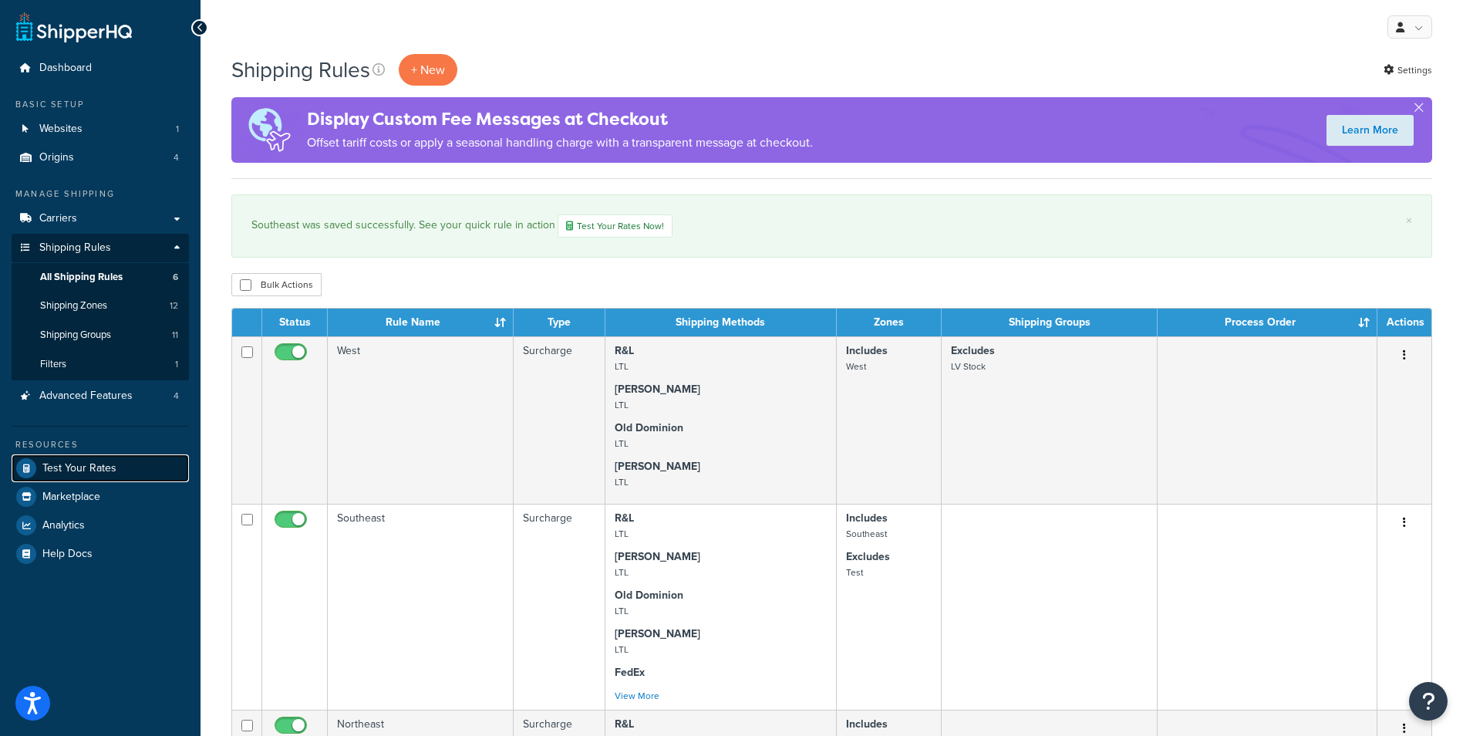
click at [91, 467] on span "Test Your Rates" at bounding box center [79, 468] width 74 height 13
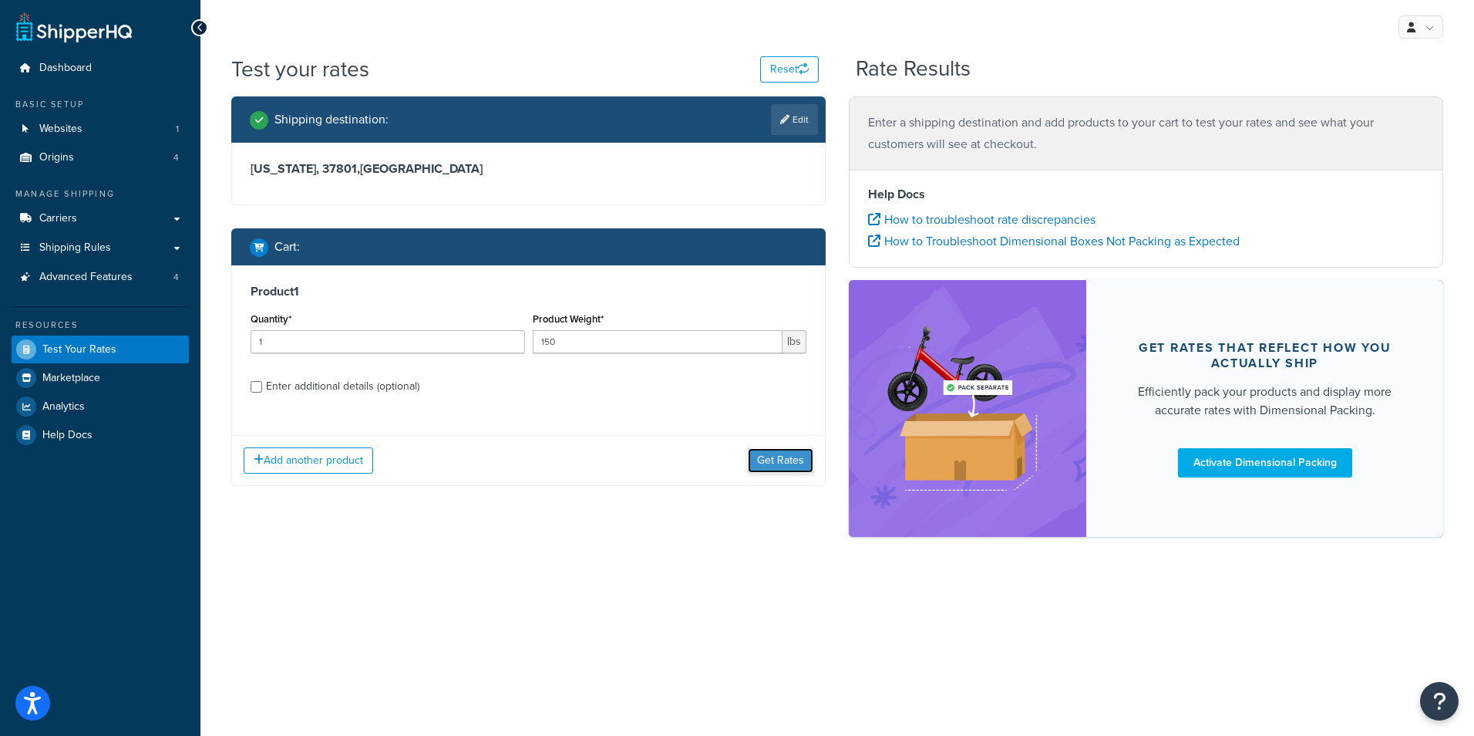
click at [796, 460] on button "Get Rates" at bounding box center [781, 460] width 66 height 25
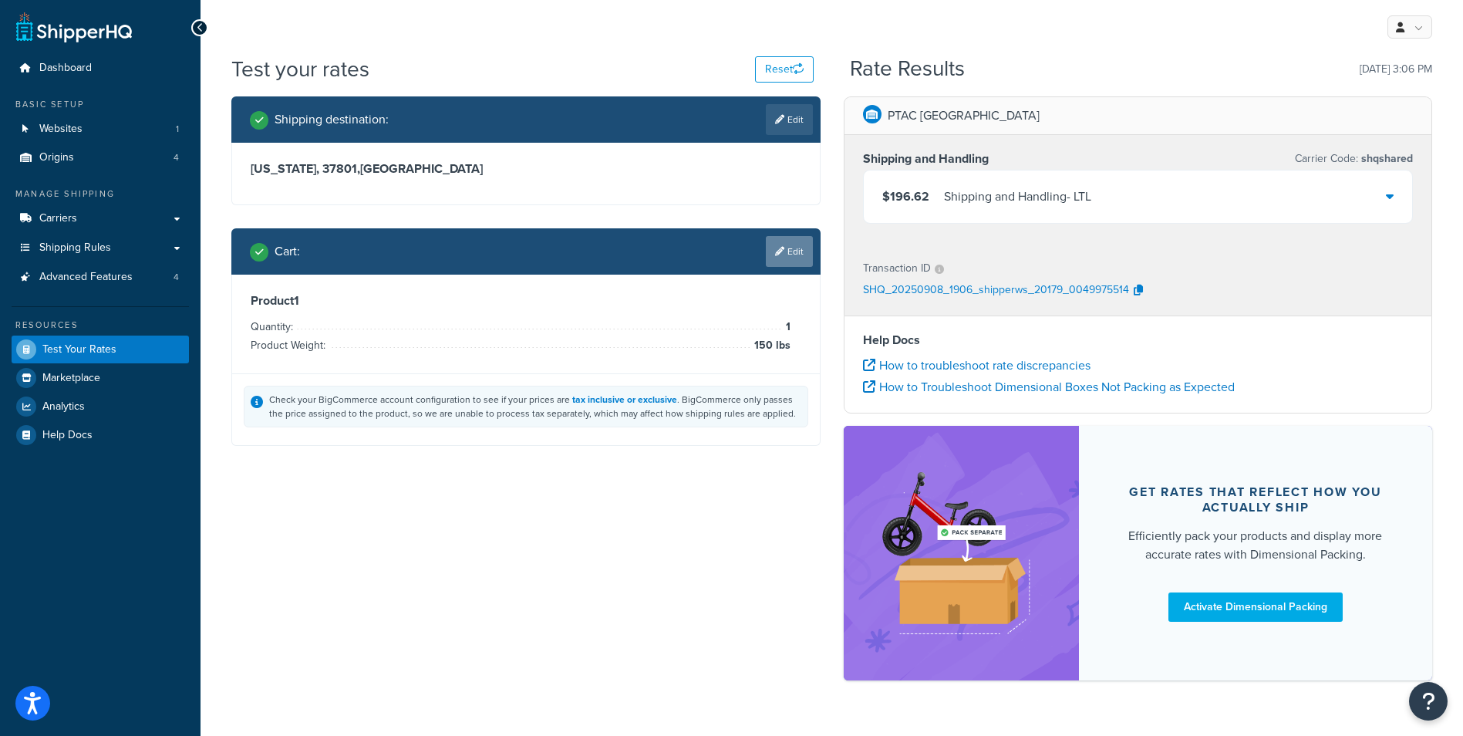
click at [786, 259] on link "Edit" at bounding box center [789, 251] width 47 height 31
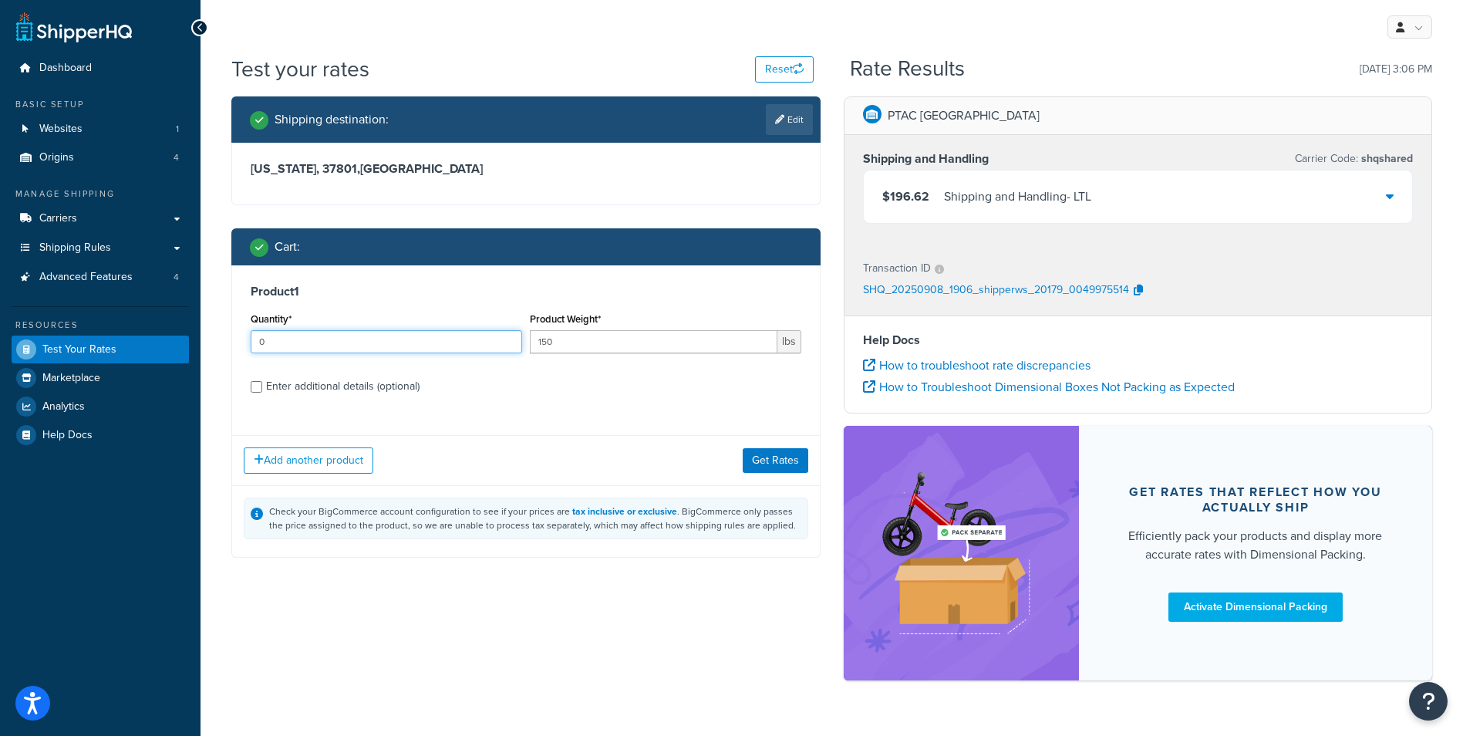
click at [507, 342] on input "0" at bounding box center [386, 341] width 271 height 23
click at [507, 337] on input "1" at bounding box center [386, 341] width 271 height 23
click at [507, 337] on input "2" at bounding box center [386, 341] width 271 height 23
type input "3"
click at [507, 337] on input "3" at bounding box center [386, 341] width 271 height 23
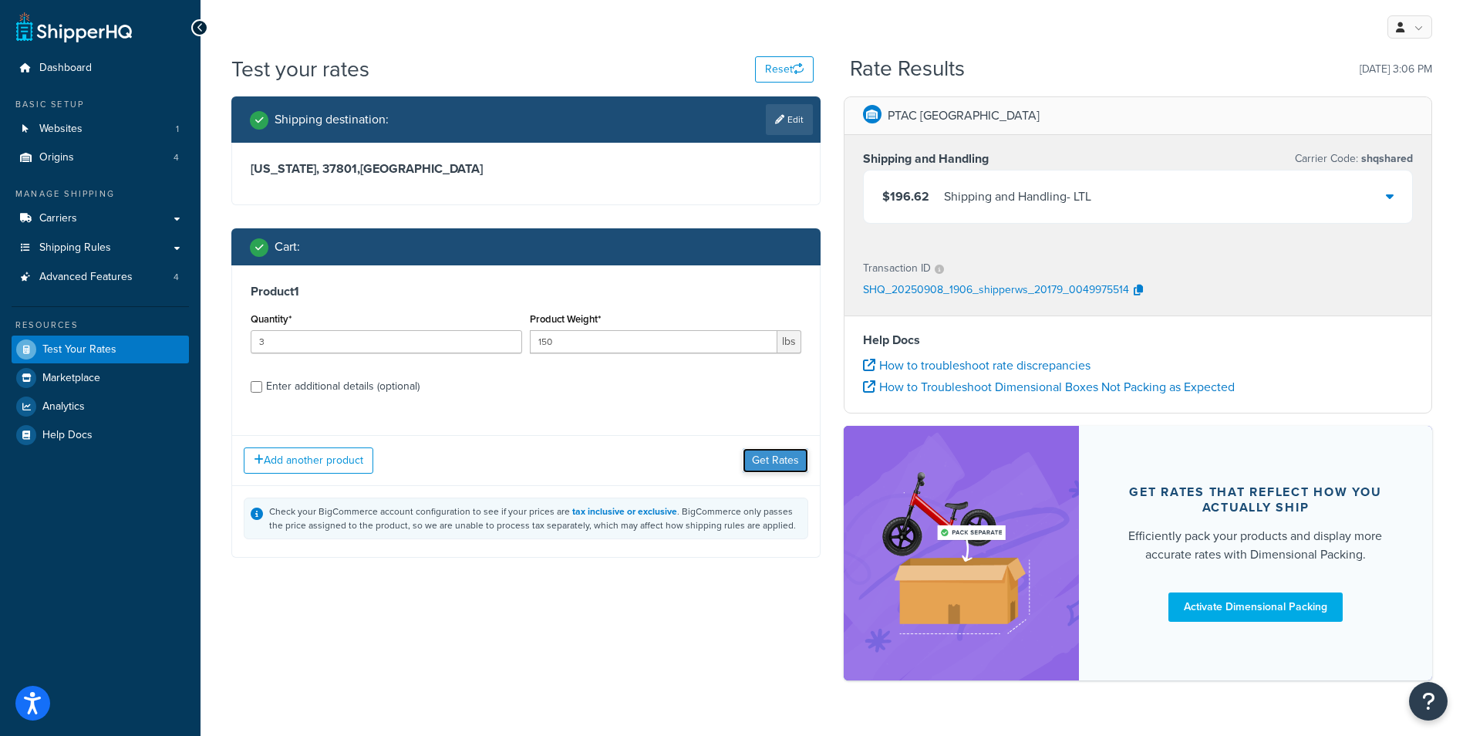
click at [762, 455] on button "Get Rates" at bounding box center [776, 460] width 66 height 25
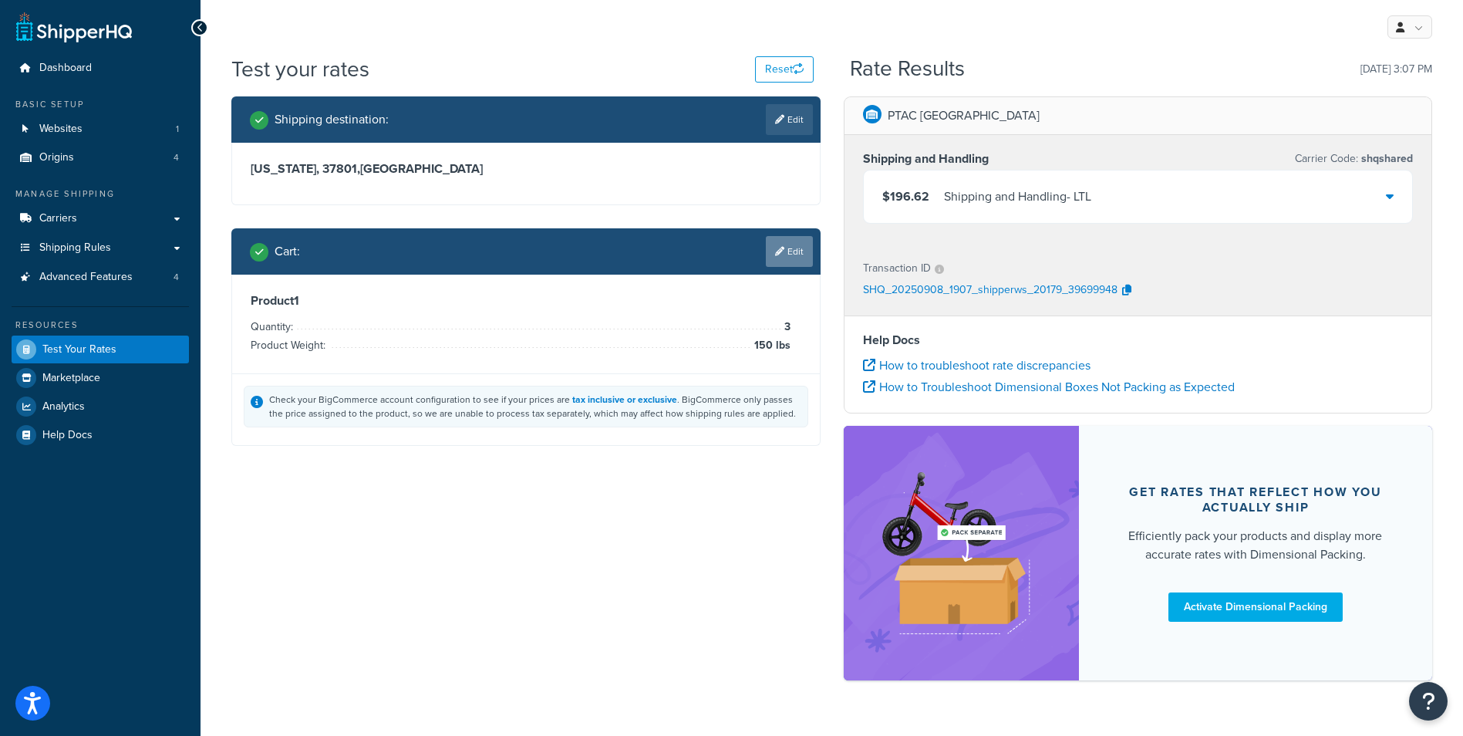
click at [783, 266] on link "Edit" at bounding box center [789, 251] width 47 height 31
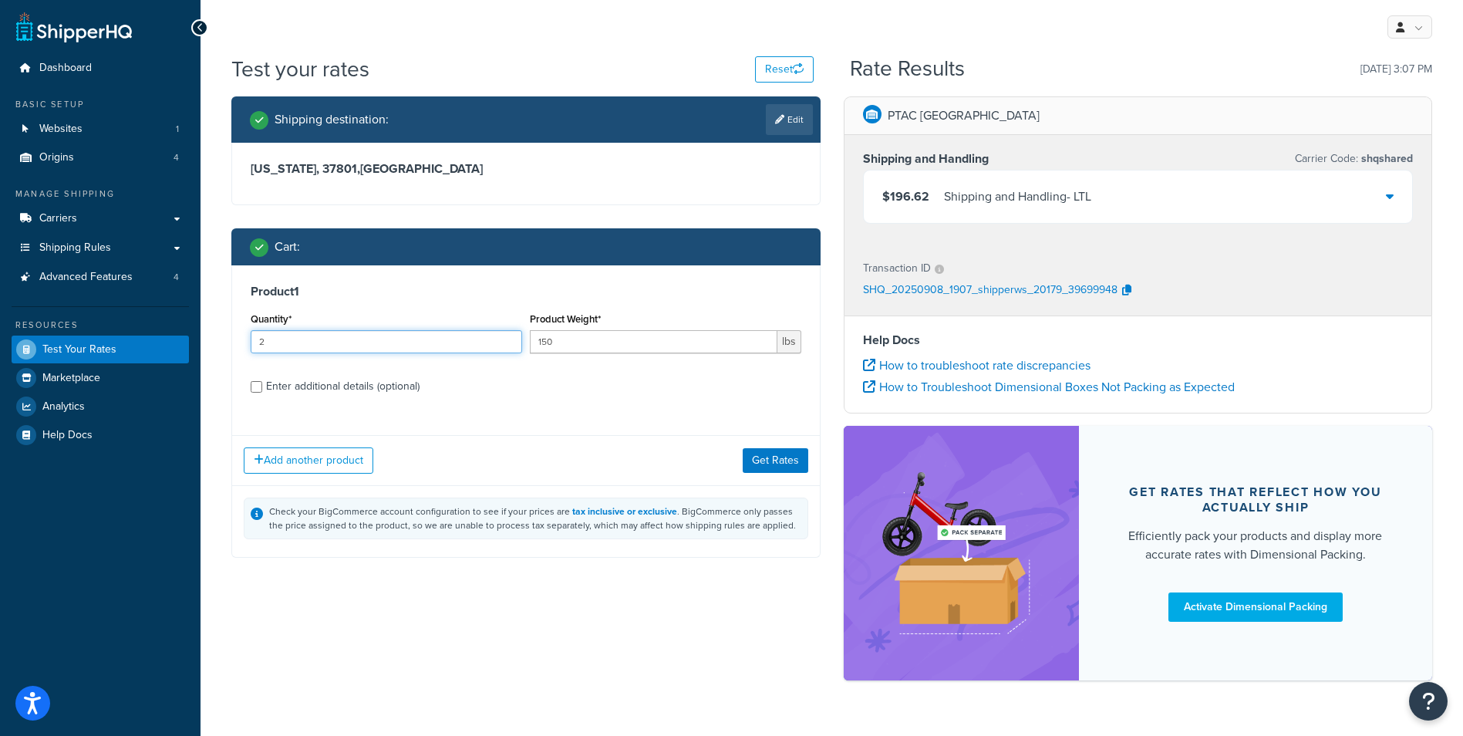
click at [507, 344] on input "2" at bounding box center [386, 341] width 271 height 23
type input "1"
click at [507, 344] on input "1" at bounding box center [386, 341] width 271 height 23
drag, startPoint x: 596, startPoint y: 342, endPoint x: 467, endPoint y: 335, distance: 129.0
click at [467, 335] on div "Quantity* 1 Product Weight* 150 lbs" at bounding box center [526, 336] width 558 height 56
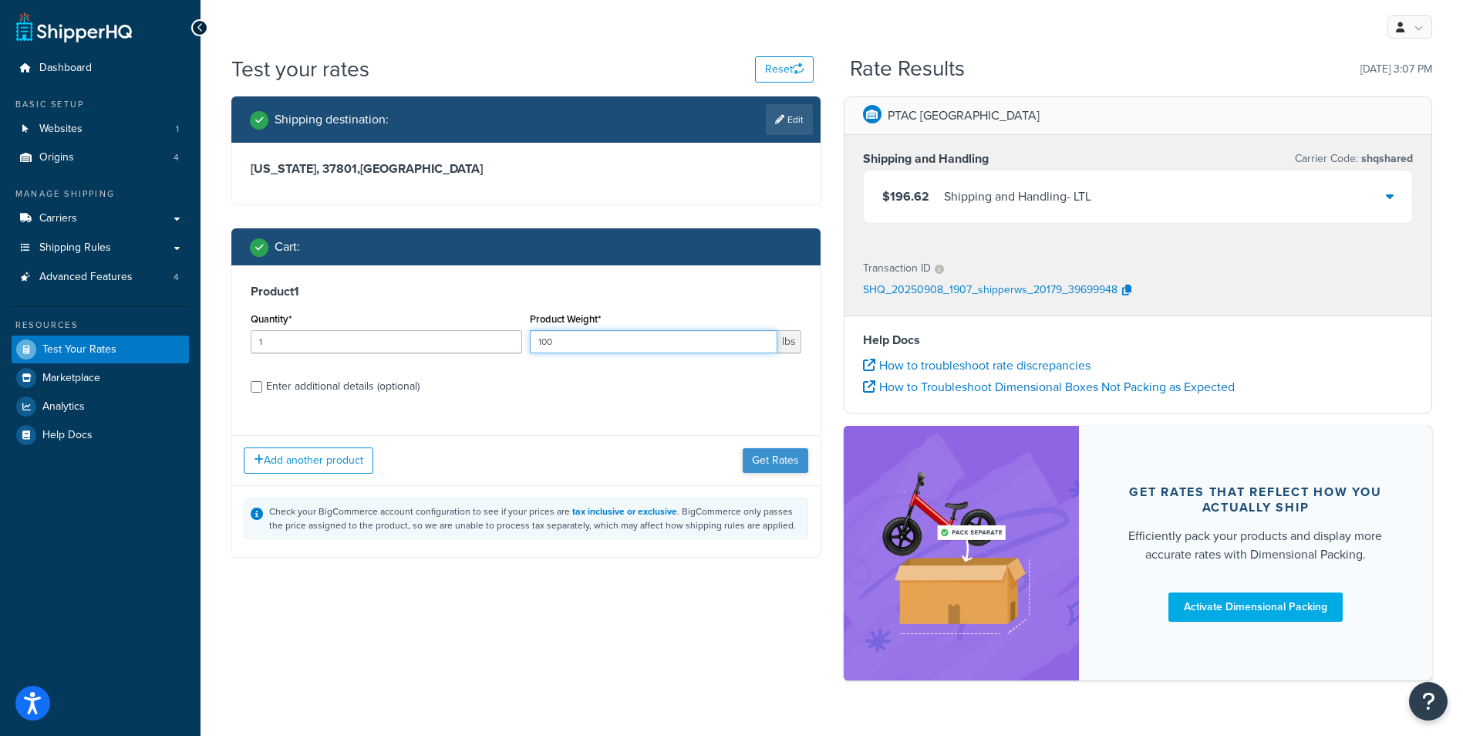
type input "100"
click at [800, 465] on button "Get Rates" at bounding box center [776, 460] width 66 height 25
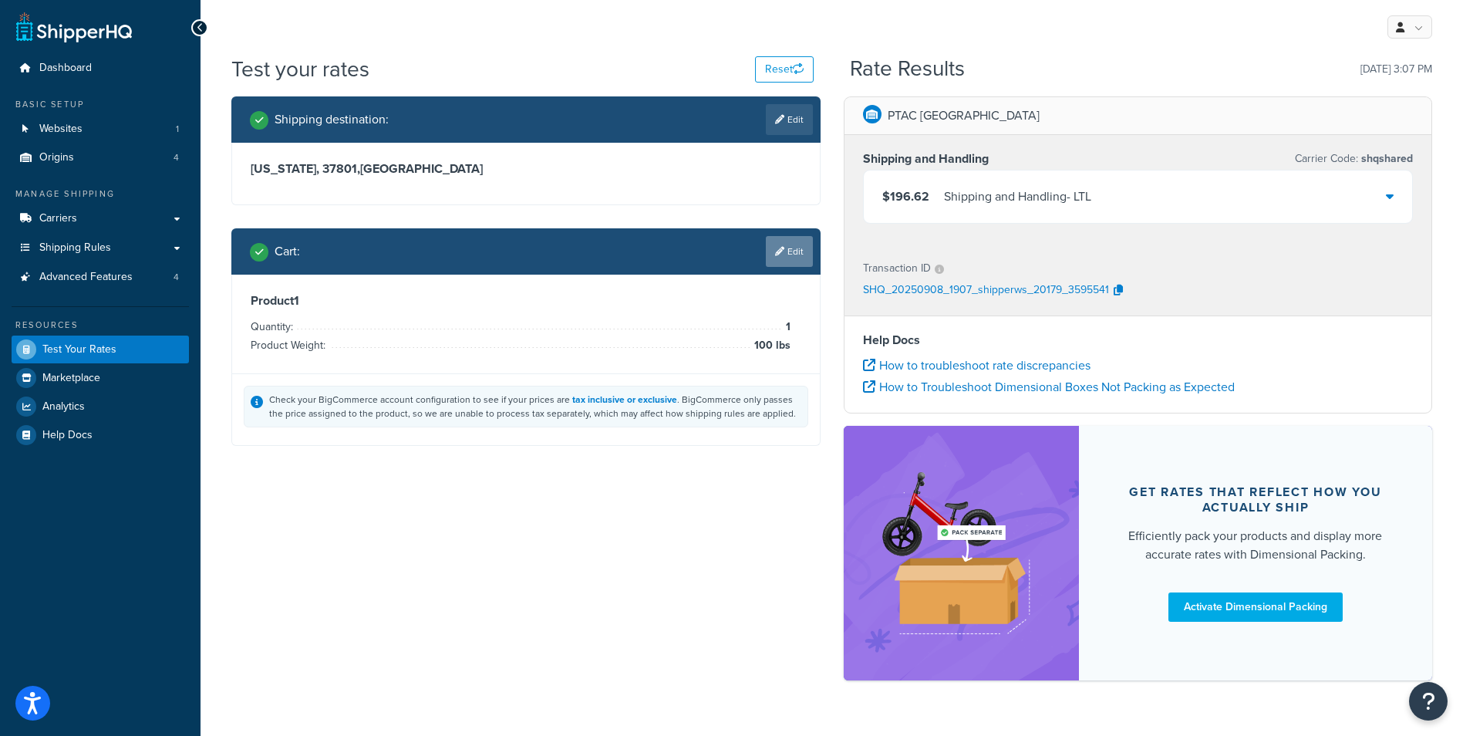
click at [781, 254] on icon at bounding box center [779, 251] width 9 height 9
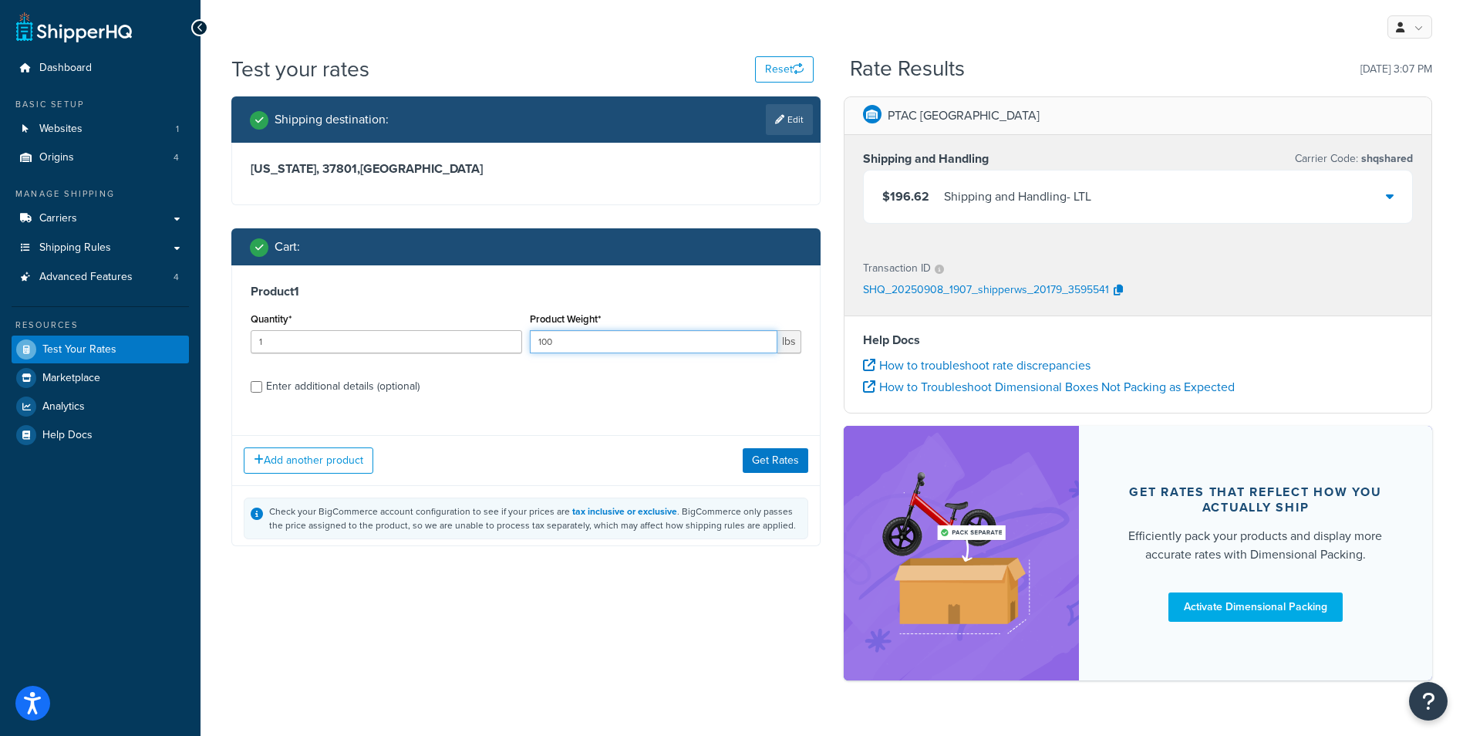
click at [702, 345] on input "100" at bounding box center [654, 341] width 248 height 23
drag, startPoint x: 702, startPoint y: 345, endPoint x: 288, endPoint y: 234, distance: 428.9
click at [288, 234] on div "Cart : Product 1 Quantity* 1 Product Weight* 100 lbs Enter additional details (…" at bounding box center [525, 392] width 589 height 329
type input "50"
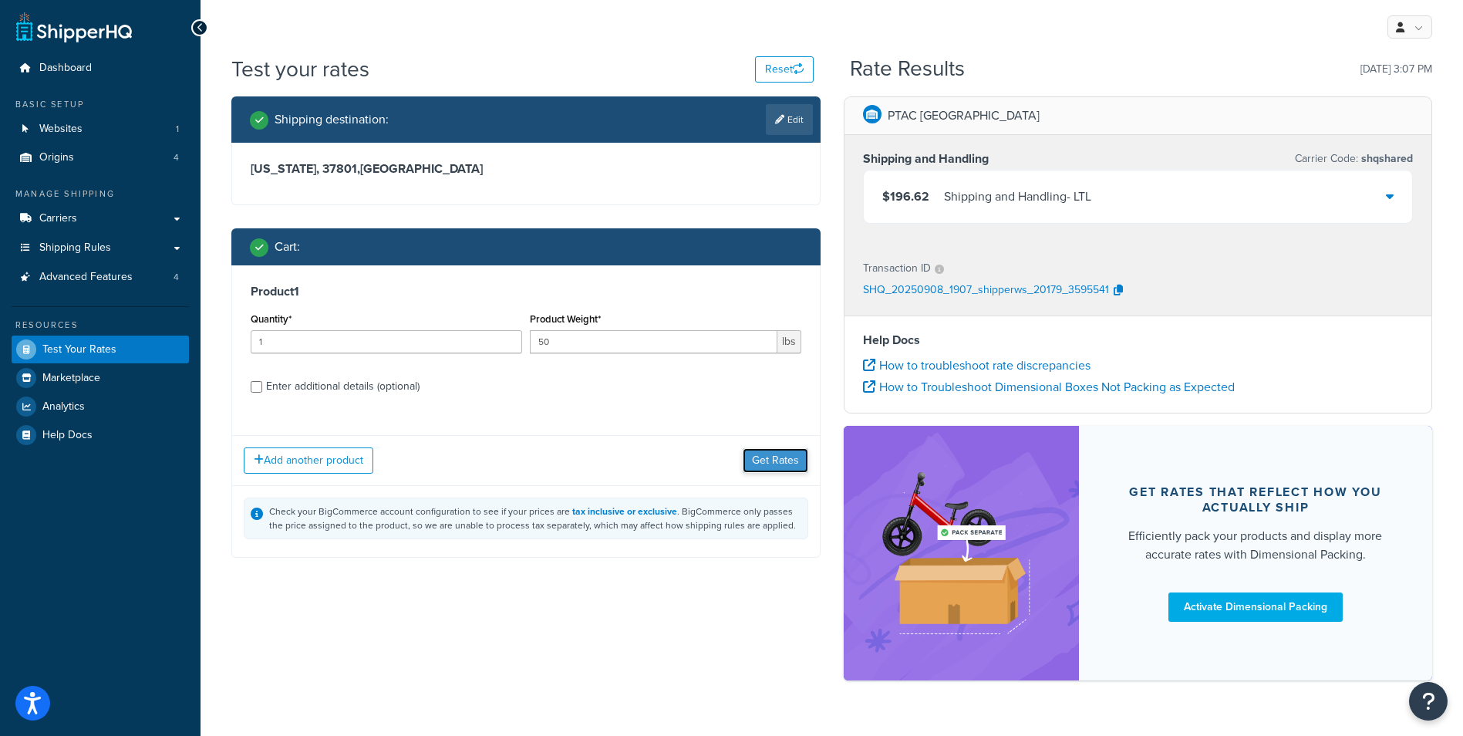
click at [763, 458] on button "Get Rates" at bounding box center [776, 460] width 66 height 25
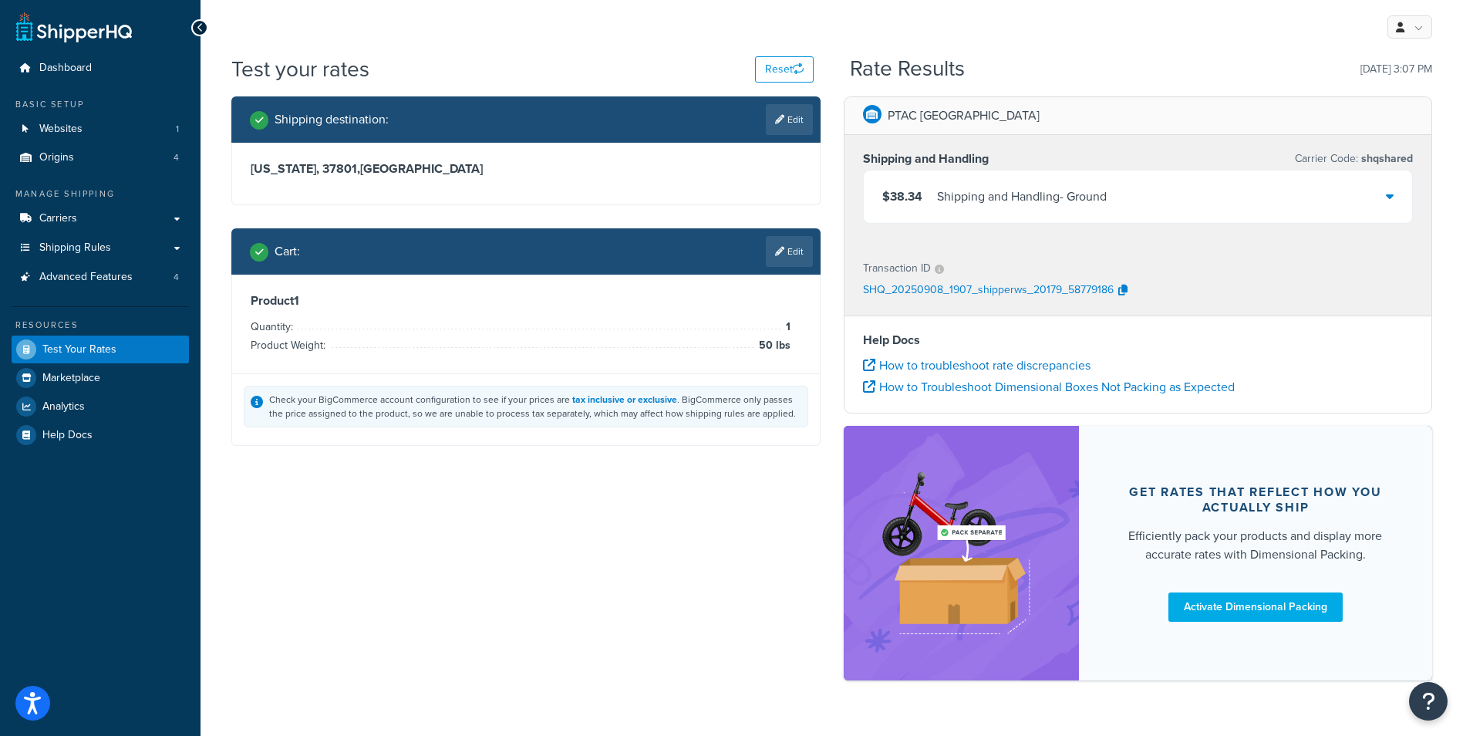
click at [1381, 196] on div "$38.34 Shipping and Handling - Ground" at bounding box center [1138, 196] width 549 height 52
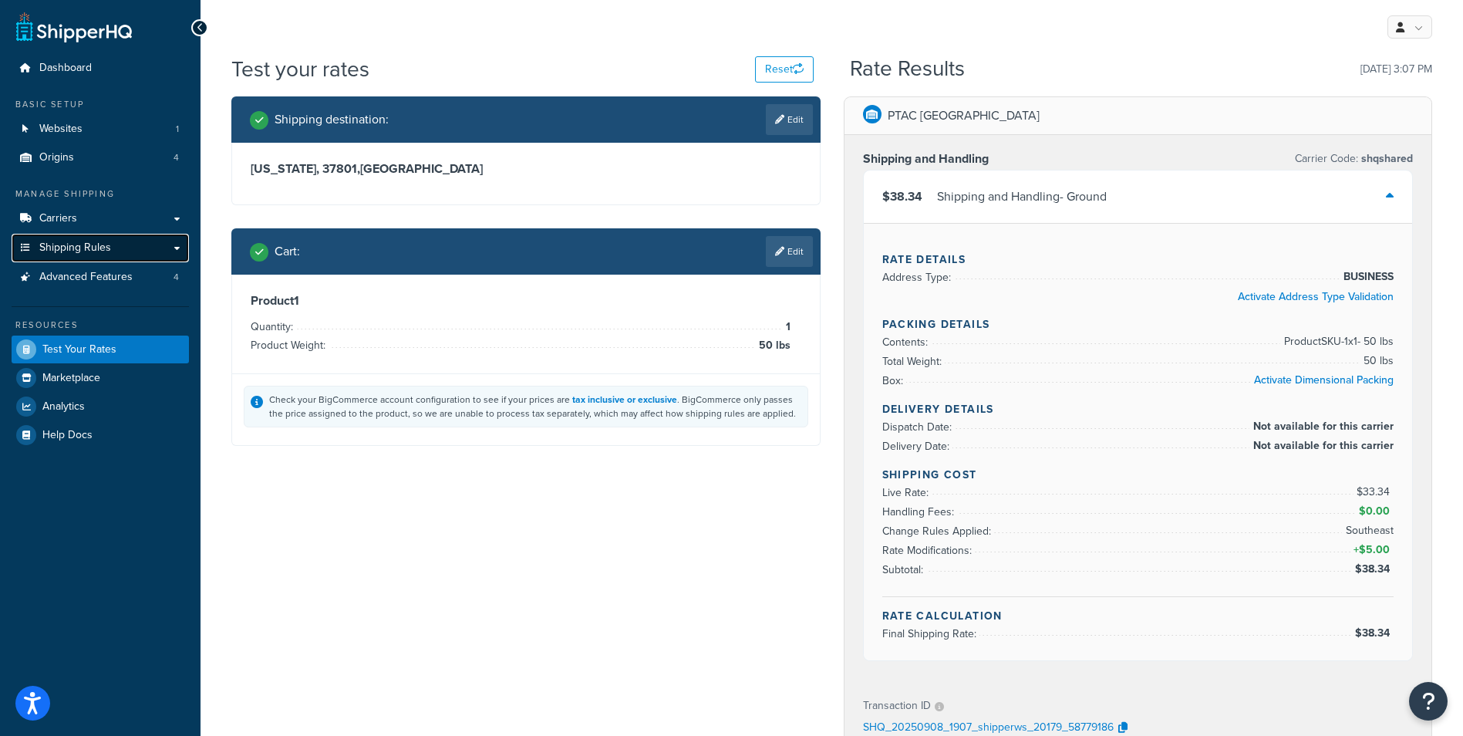
click at [103, 245] on span "Shipping Rules" at bounding box center [75, 247] width 72 height 13
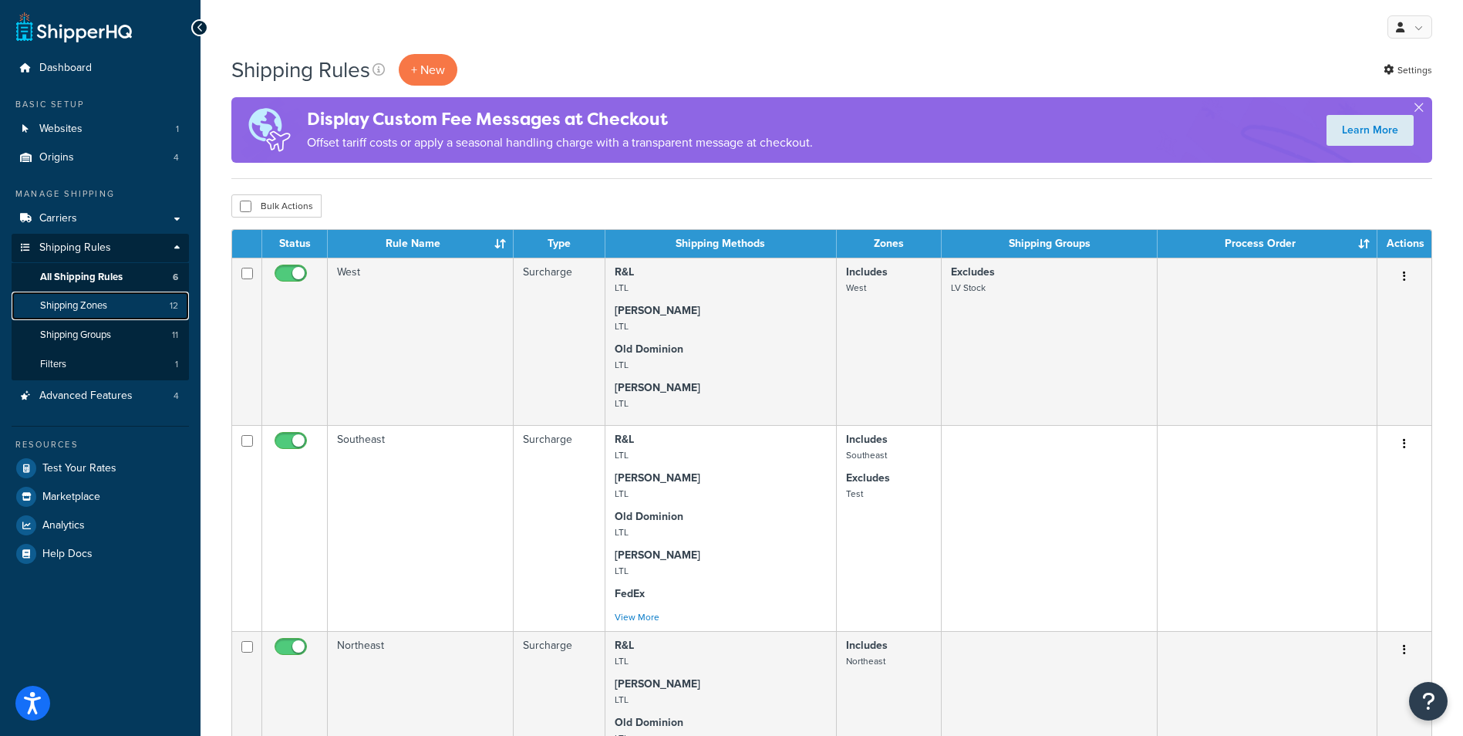
click at [112, 299] on link "Shipping Zones 12" at bounding box center [100, 305] width 177 height 29
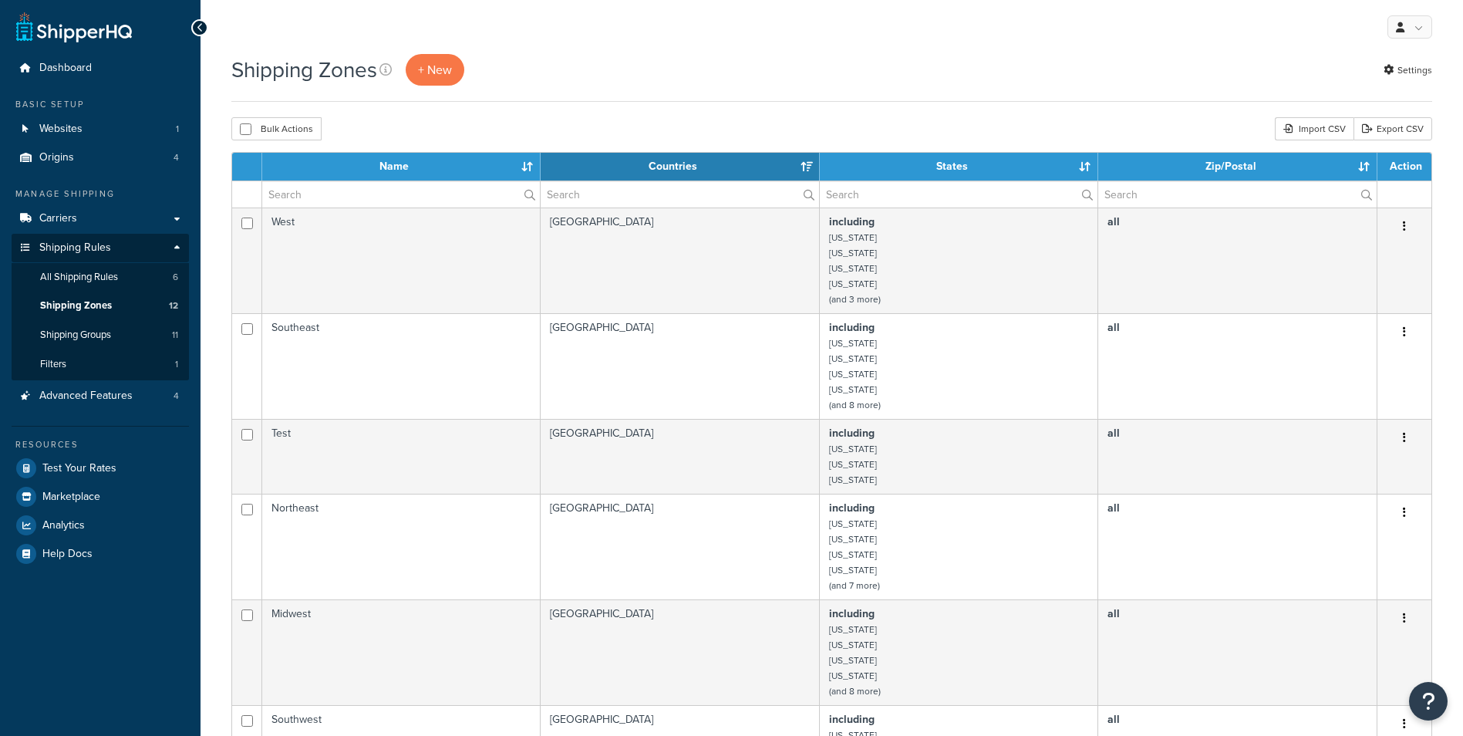
select select "15"
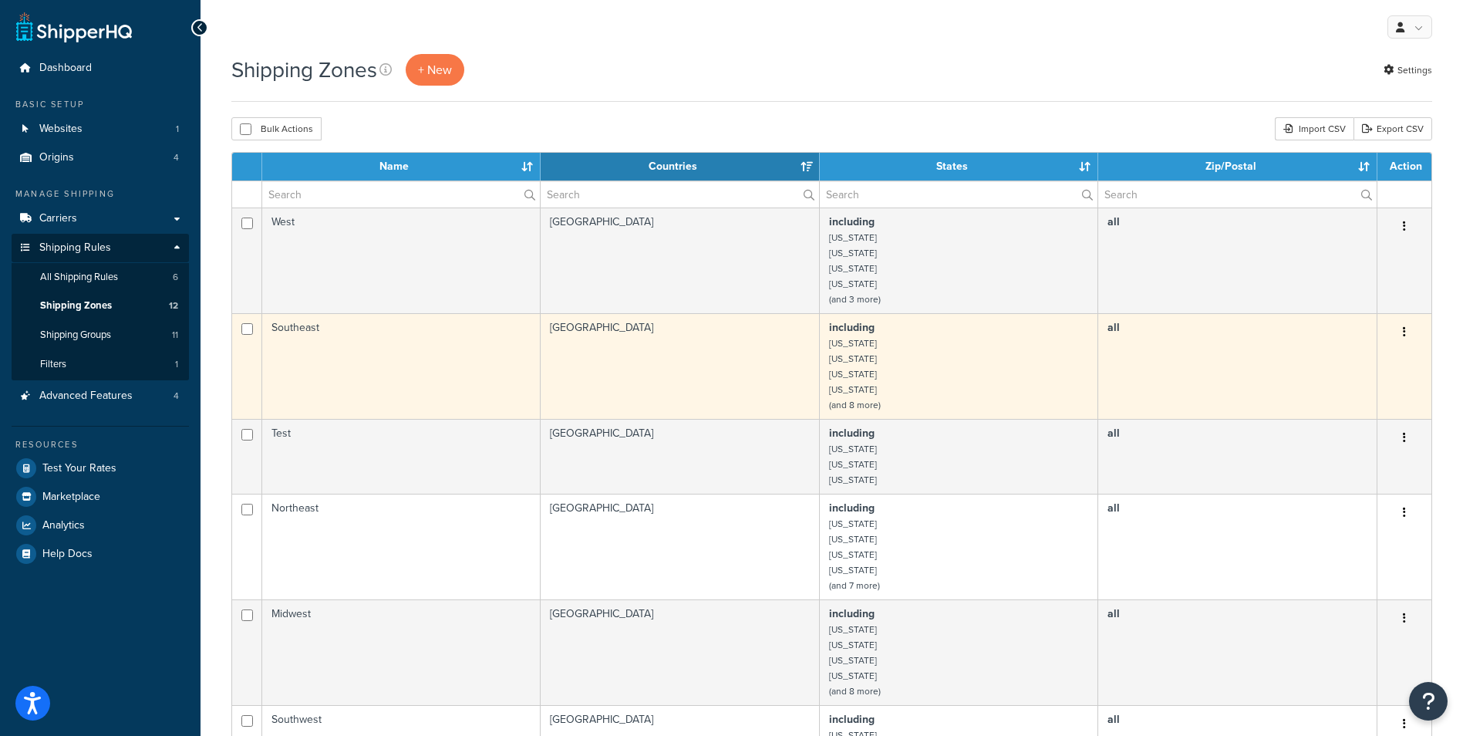
click at [402, 372] on td "Southeast" at bounding box center [401, 366] width 278 height 106
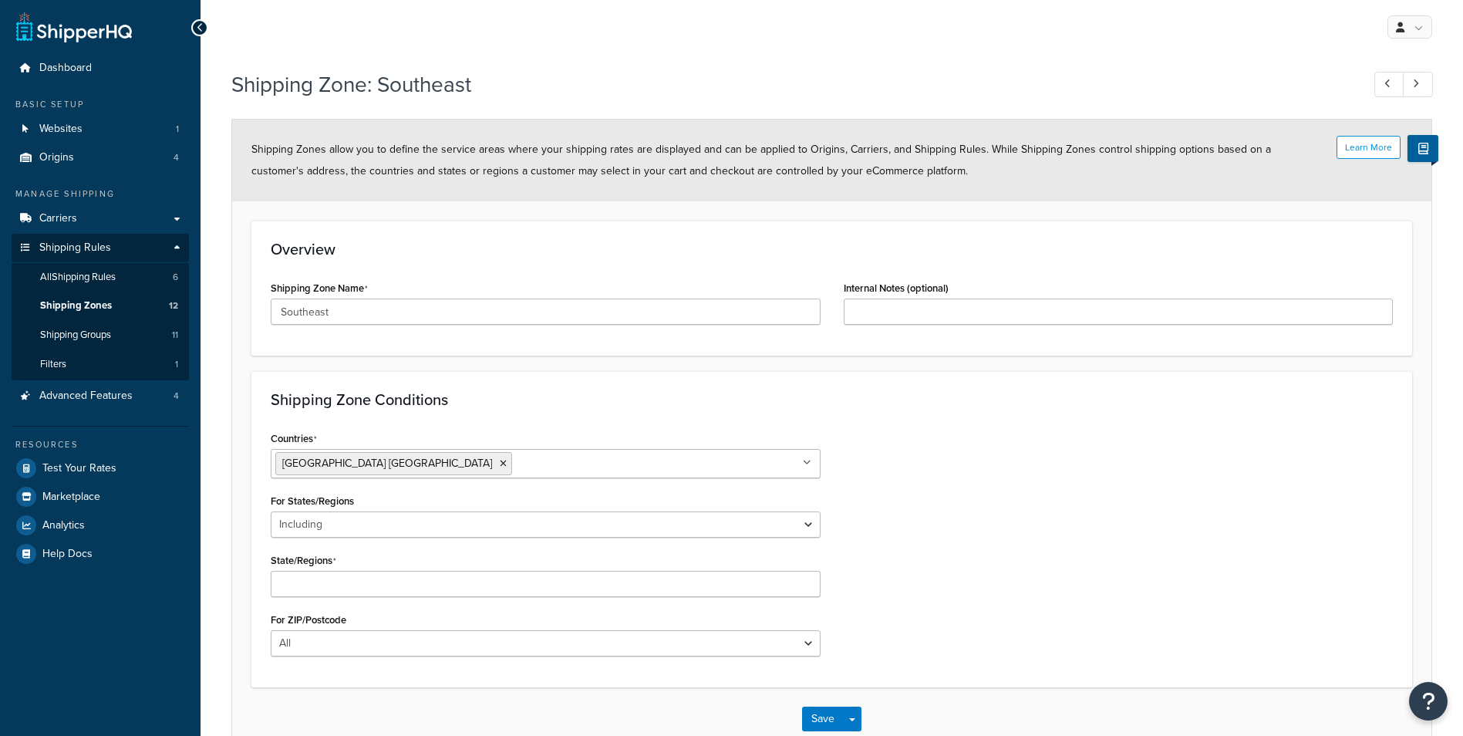
select select "including"
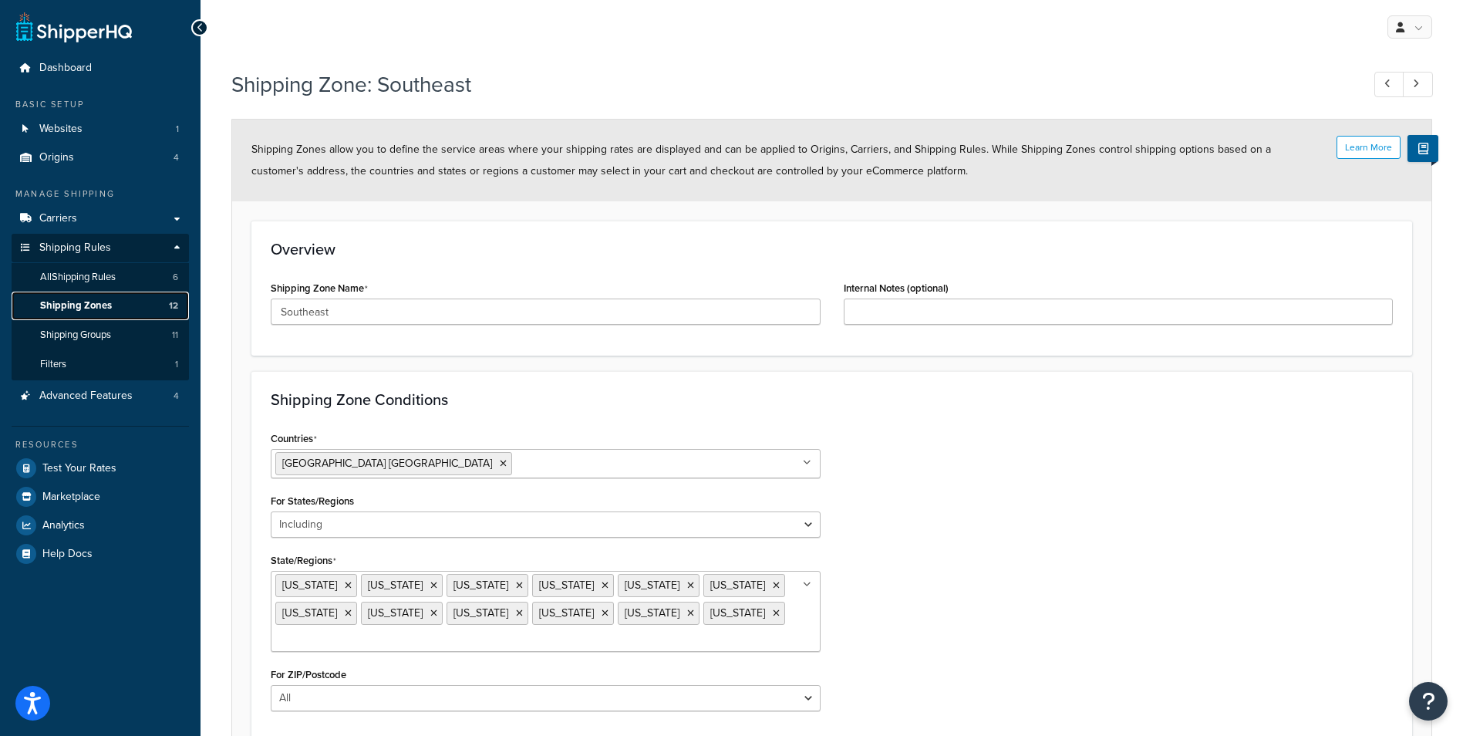
click at [92, 306] on span "Shipping Zones" at bounding box center [76, 305] width 72 height 13
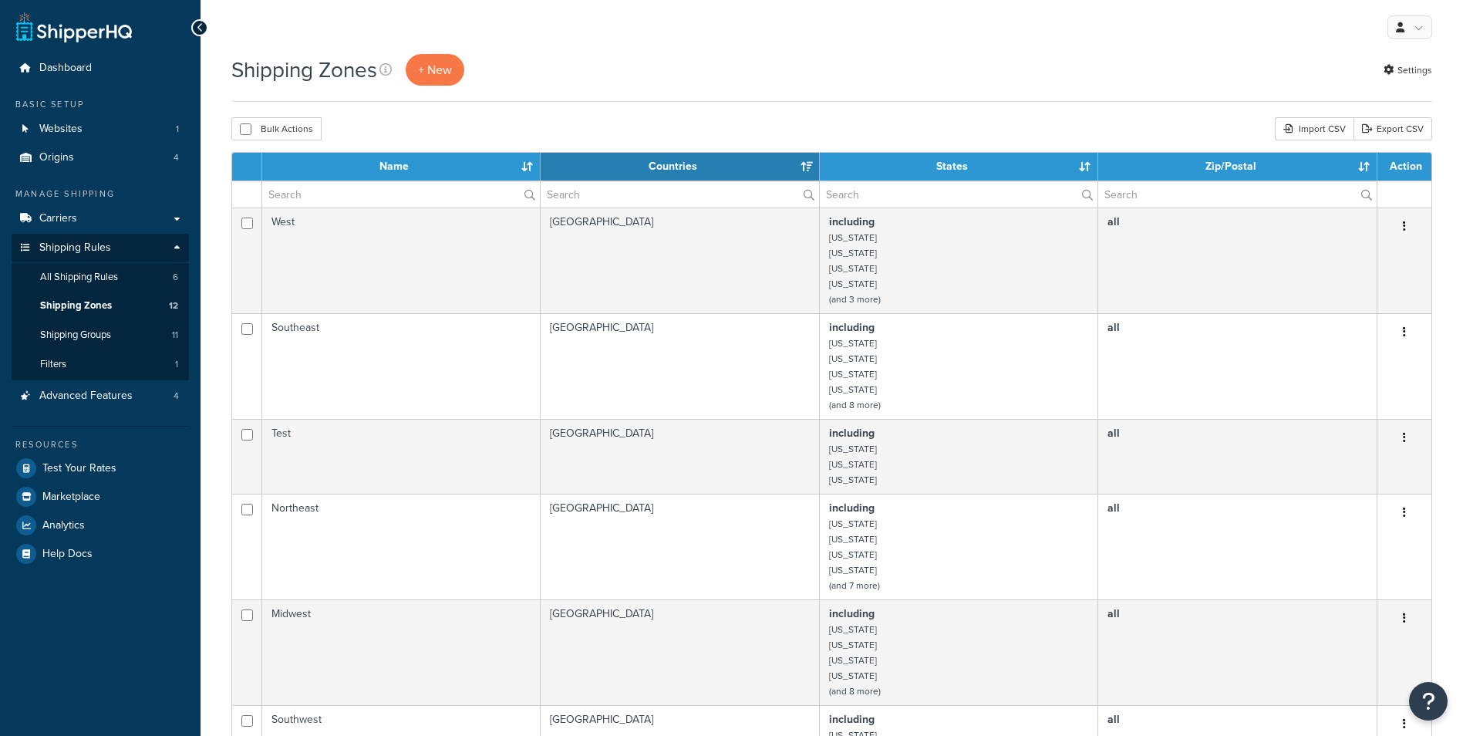
select select "15"
click at [80, 333] on span "Shipping Groups" at bounding box center [75, 334] width 71 height 13
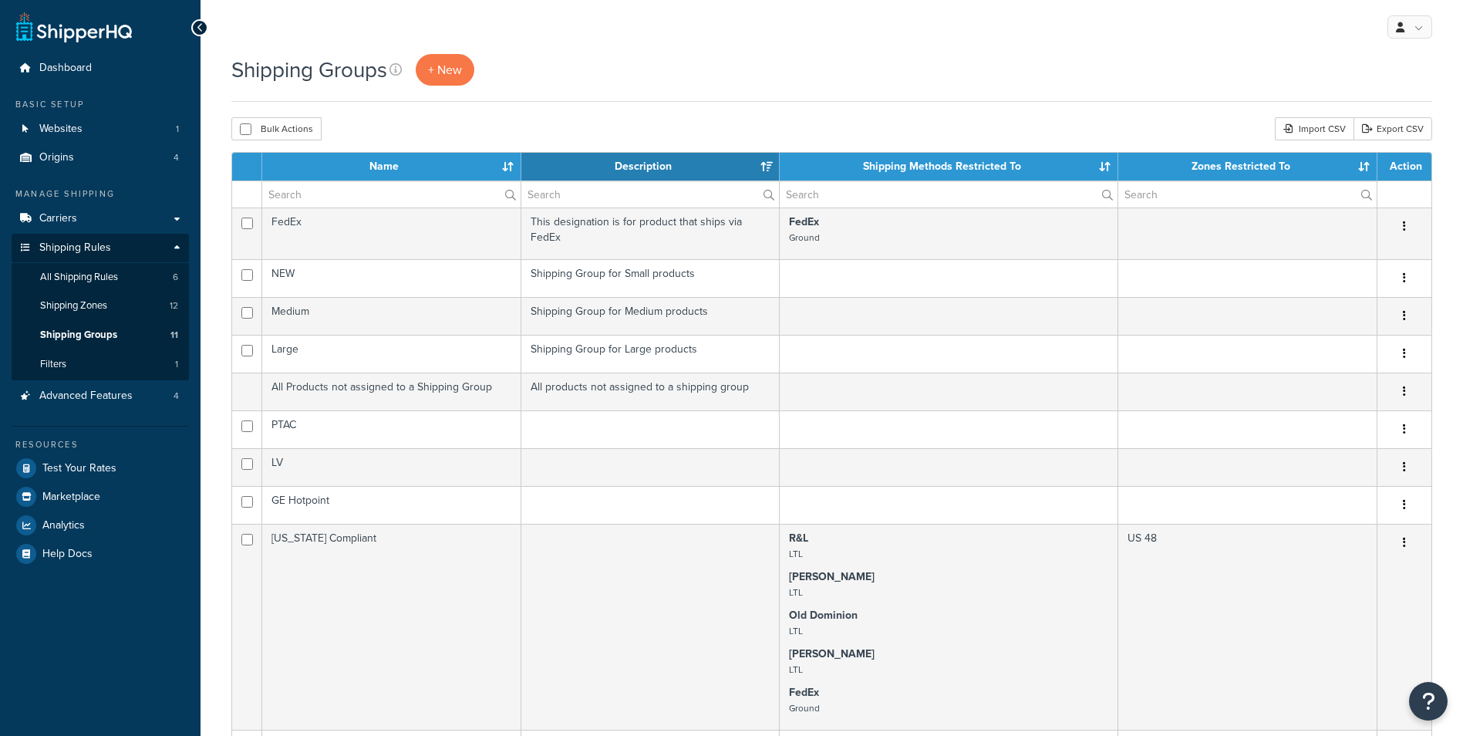
select select "15"
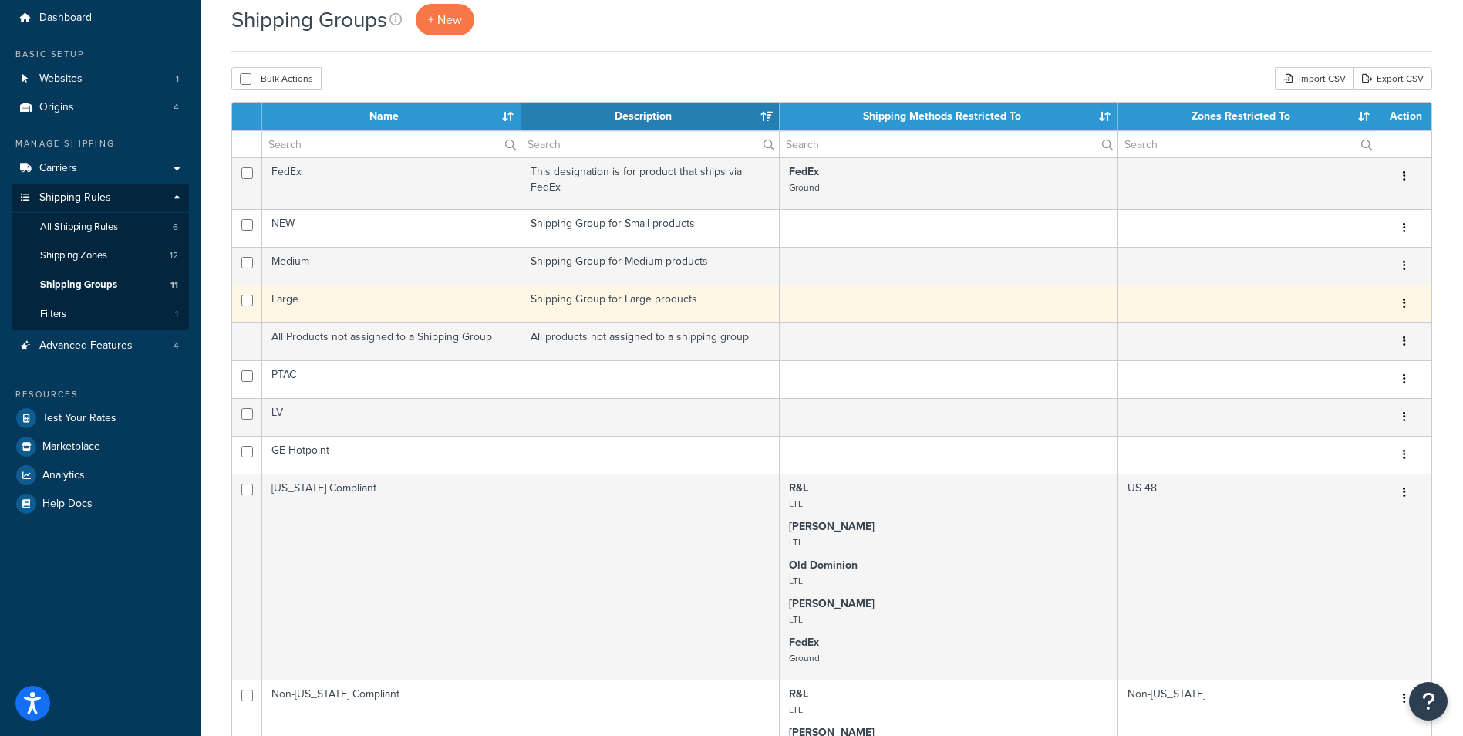
scroll to position [77, 0]
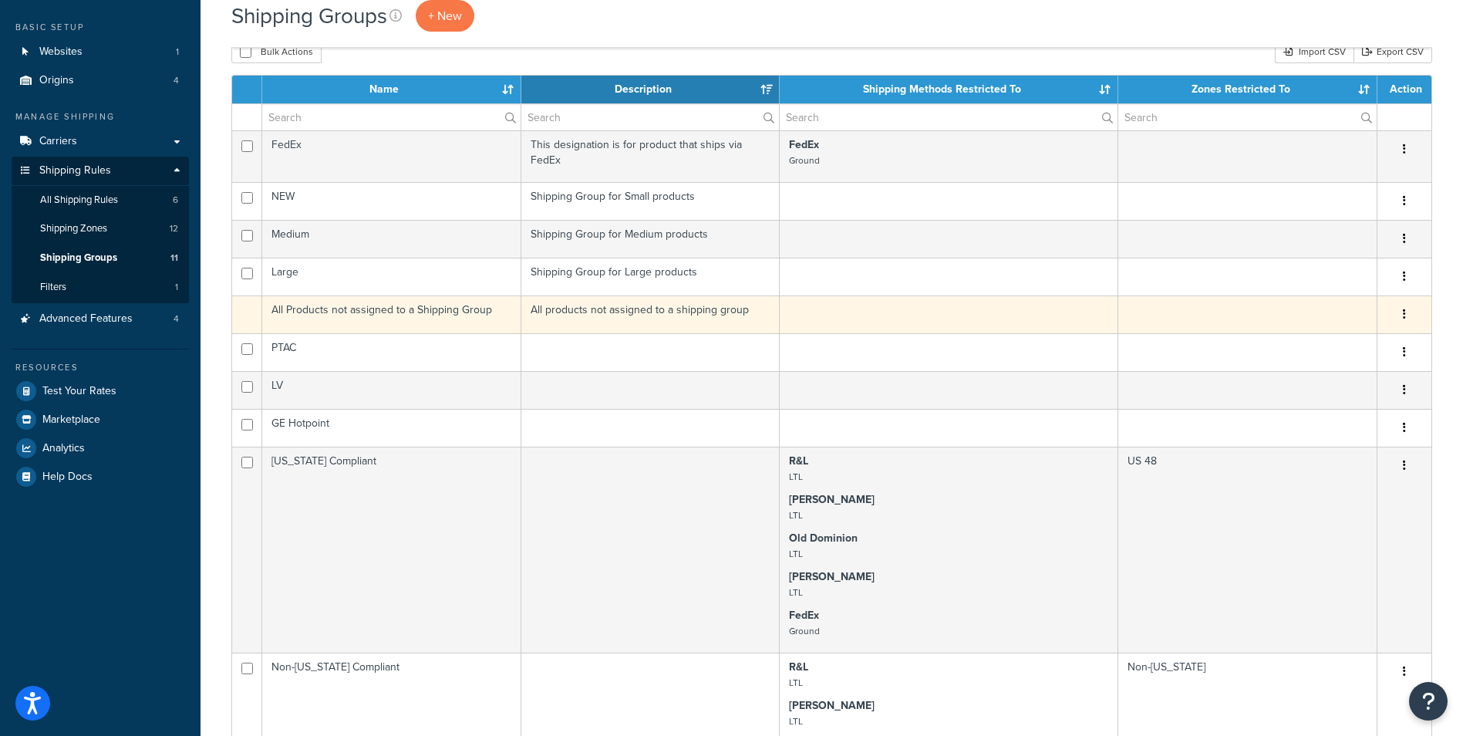
click at [431, 320] on td "All Products not assigned to a Shipping Group" at bounding box center [391, 314] width 259 height 38
click at [887, 308] on td at bounding box center [949, 314] width 338 height 38
click at [1403, 311] on icon "button" at bounding box center [1404, 313] width 3 height 11
click at [313, 308] on td "All Products not assigned to a Shipping Group" at bounding box center [391, 314] width 259 height 38
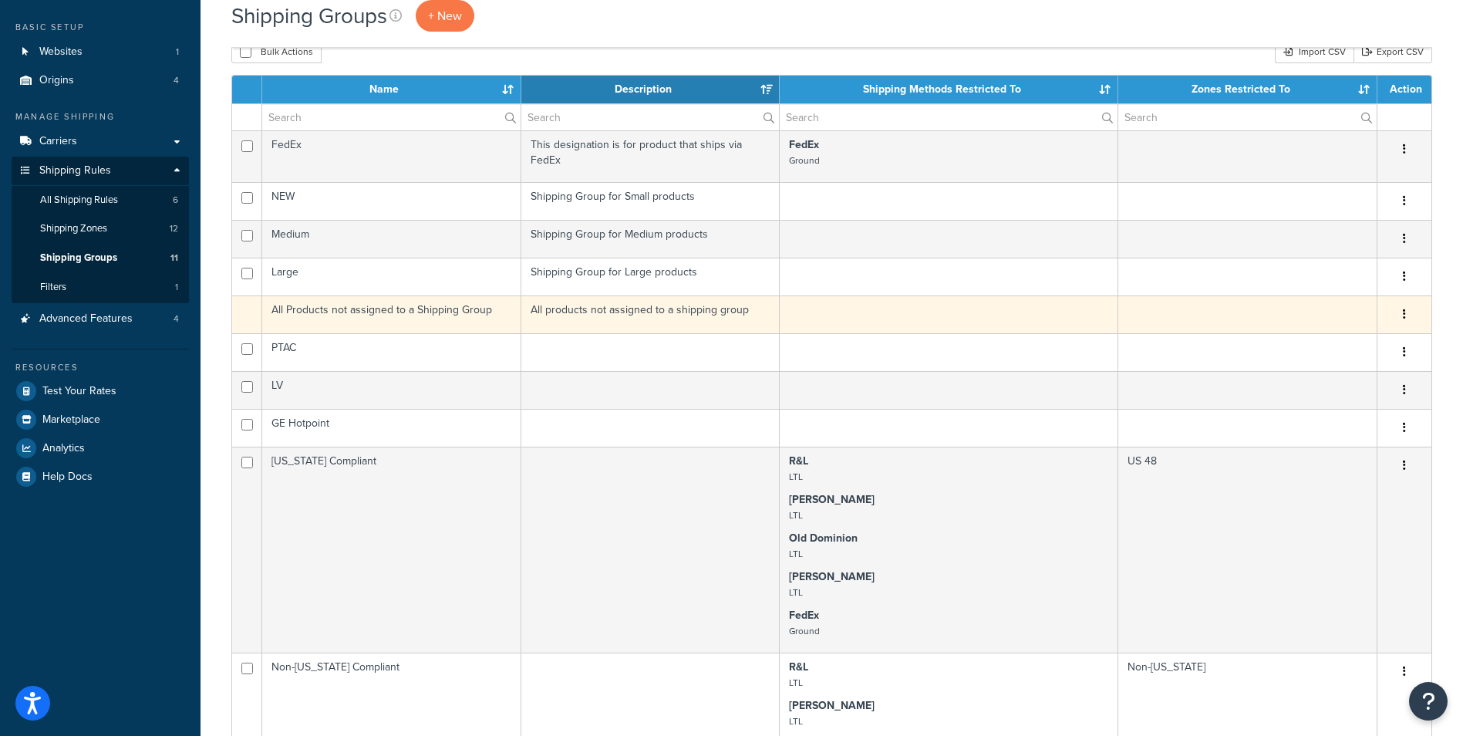
drag, startPoint x: 313, startPoint y: 308, endPoint x: 399, endPoint y: 318, distance: 86.9
click at [396, 317] on td "All Products not assigned to a Shipping Group" at bounding box center [391, 314] width 259 height 38
click at [413, 311] on td "All Products not assigned to a Shipping Group" at bounding box center [391, 314] width 259 height 38
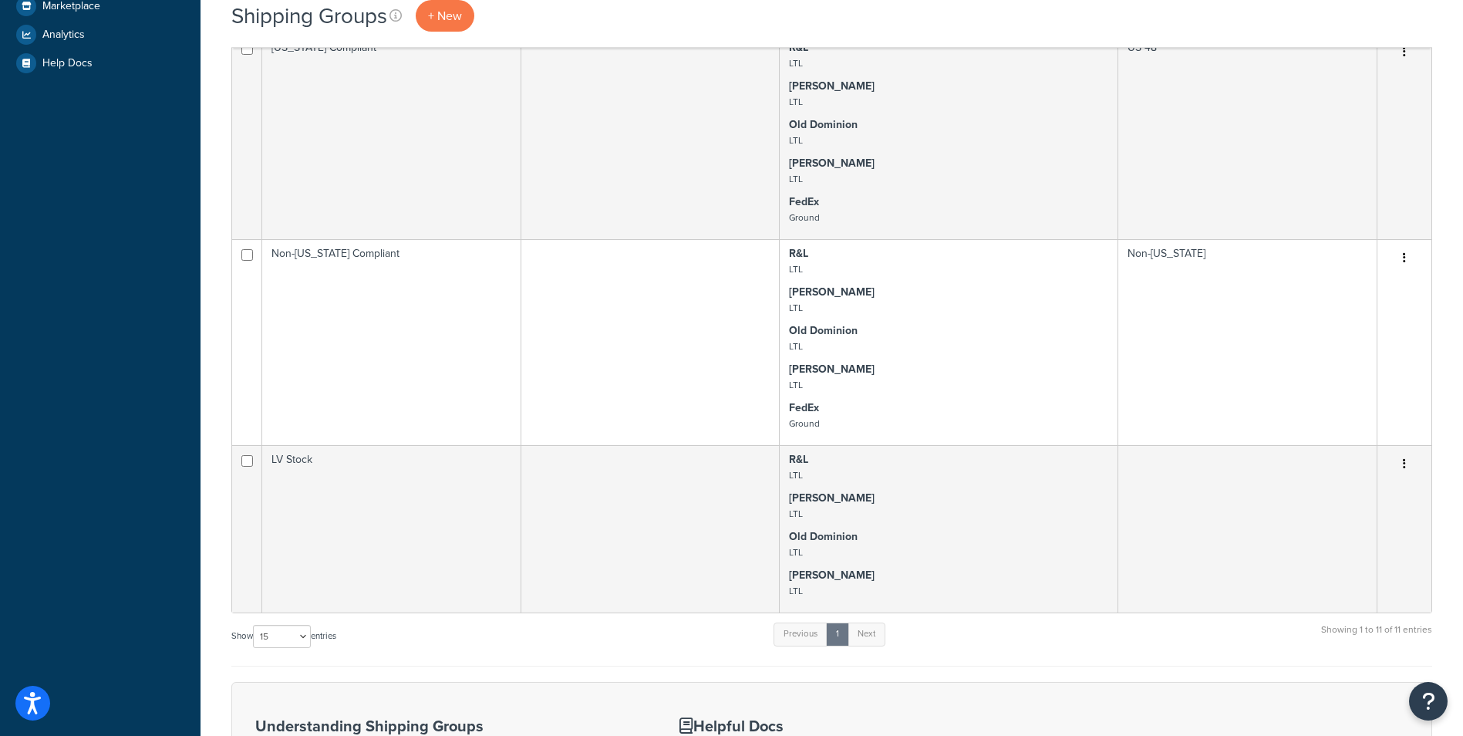
scroll to position [463, 0]
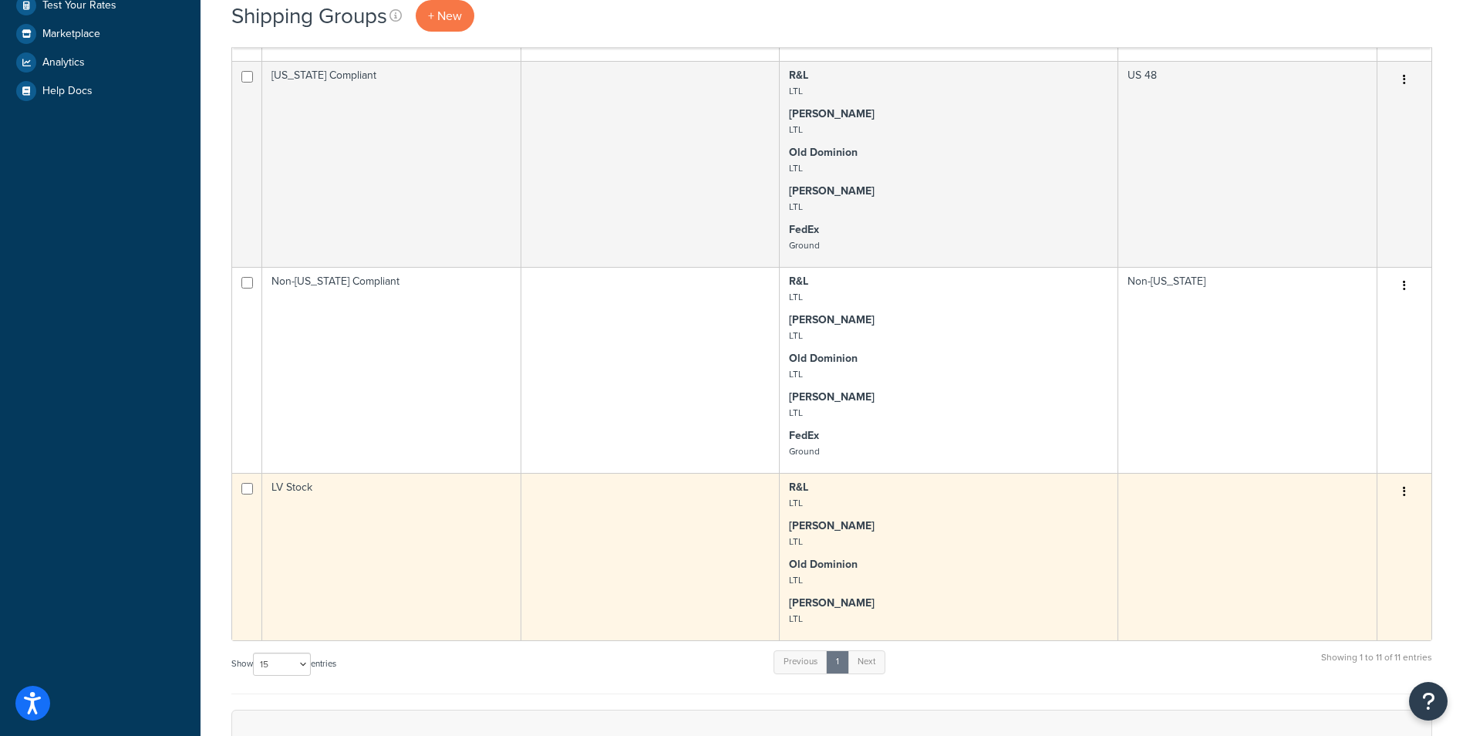
click at [382, 541] on td "LV Stock" at bounding box center [391, 556] width 259 height 167
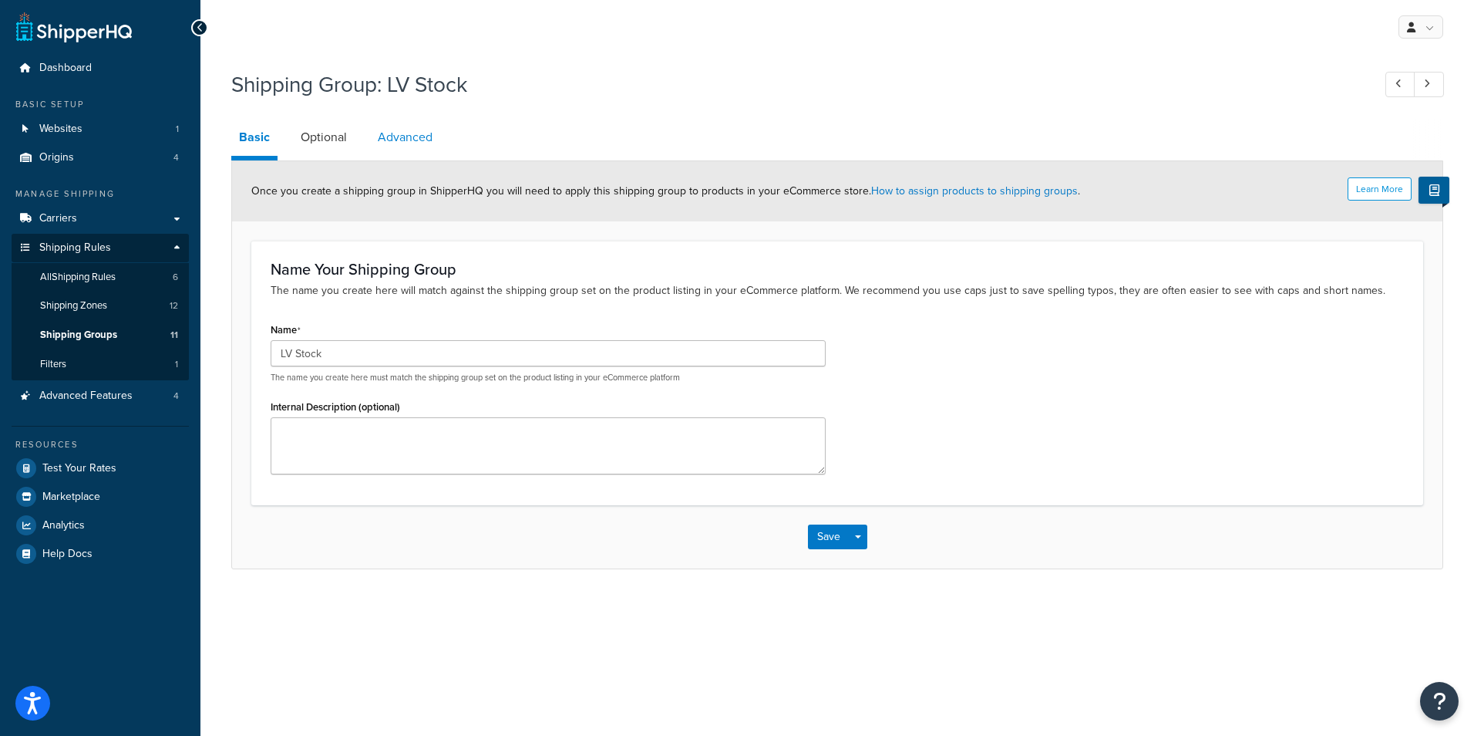
click at [401, 141] on link "Advanced" at bounding box center [405, 137] width 70 height 37
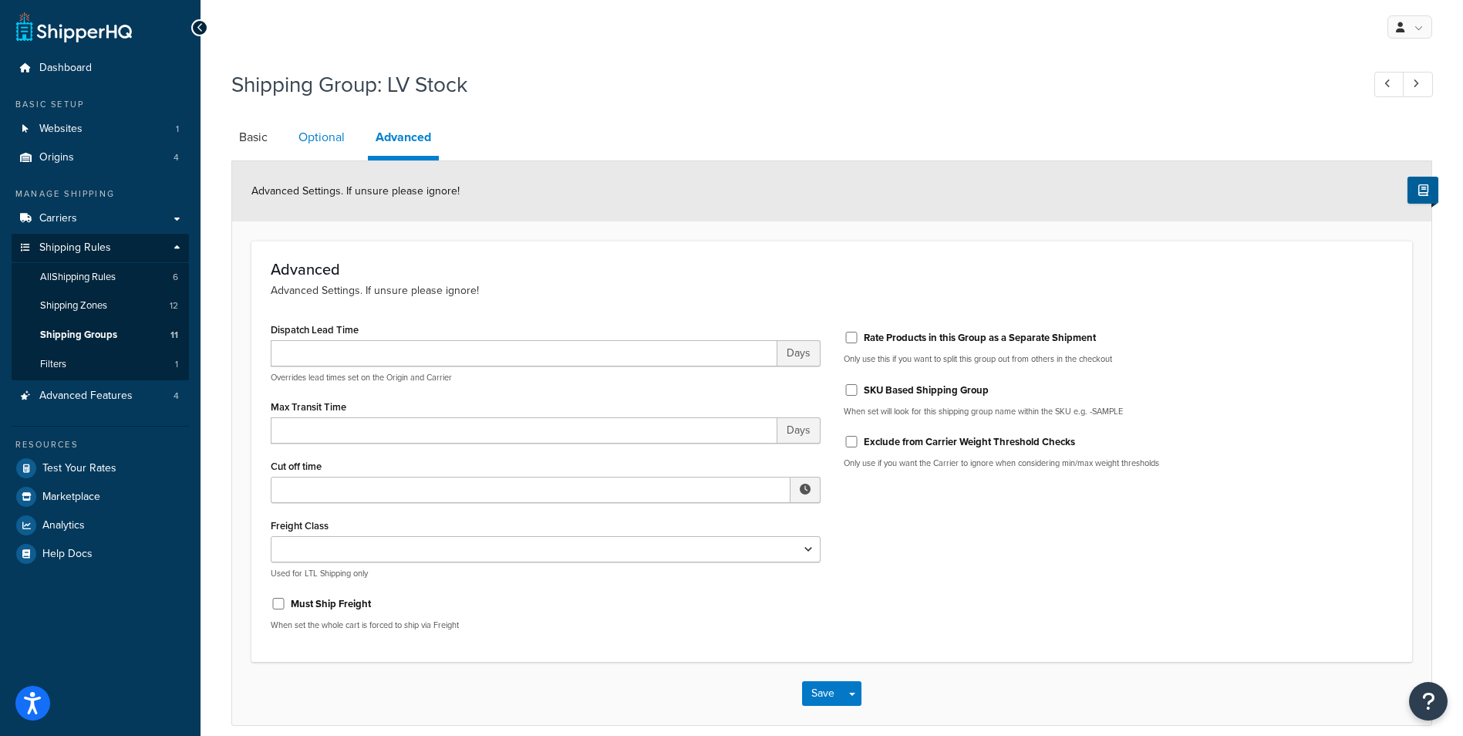
click at [325, 142] on link "Optional" at bounding box center [322, 137] width 62 height 37
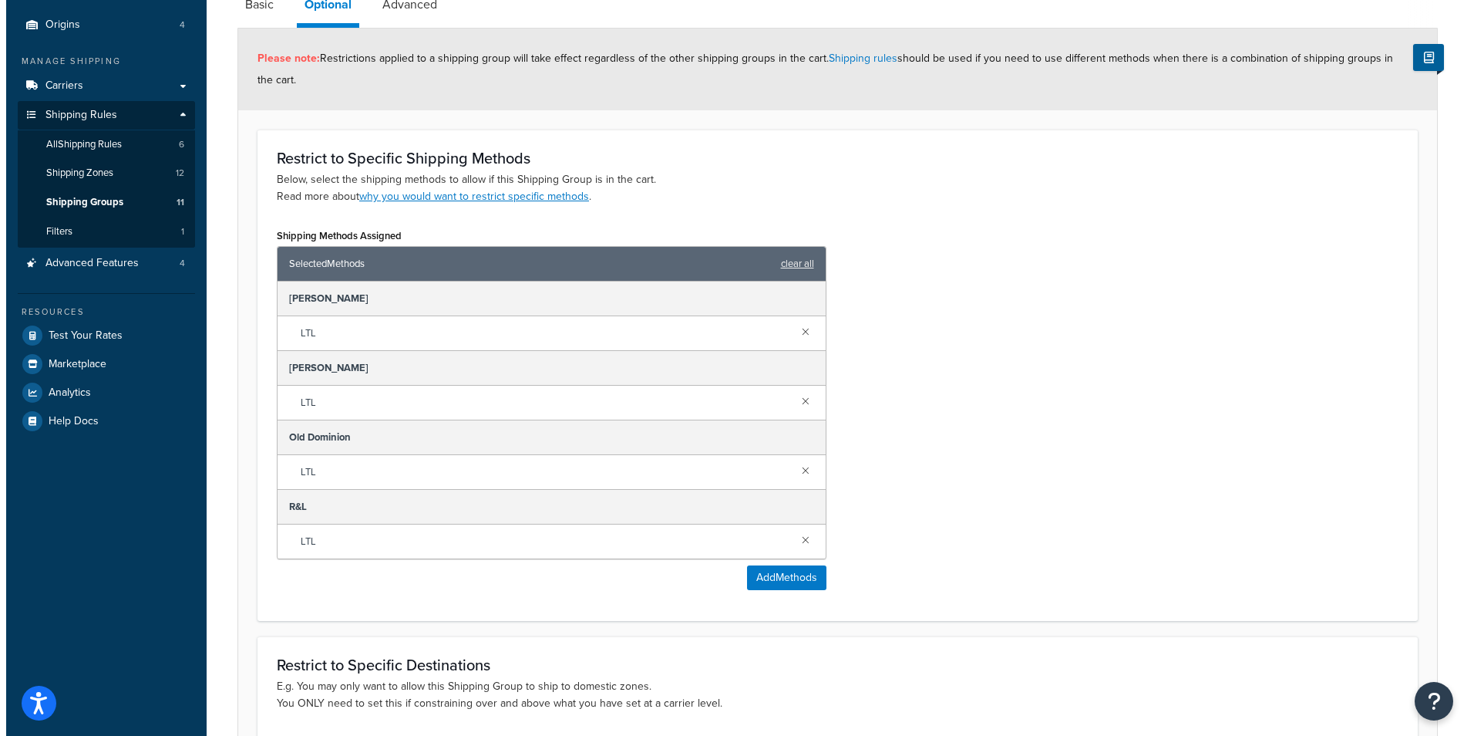
scroll to position [154, 0]
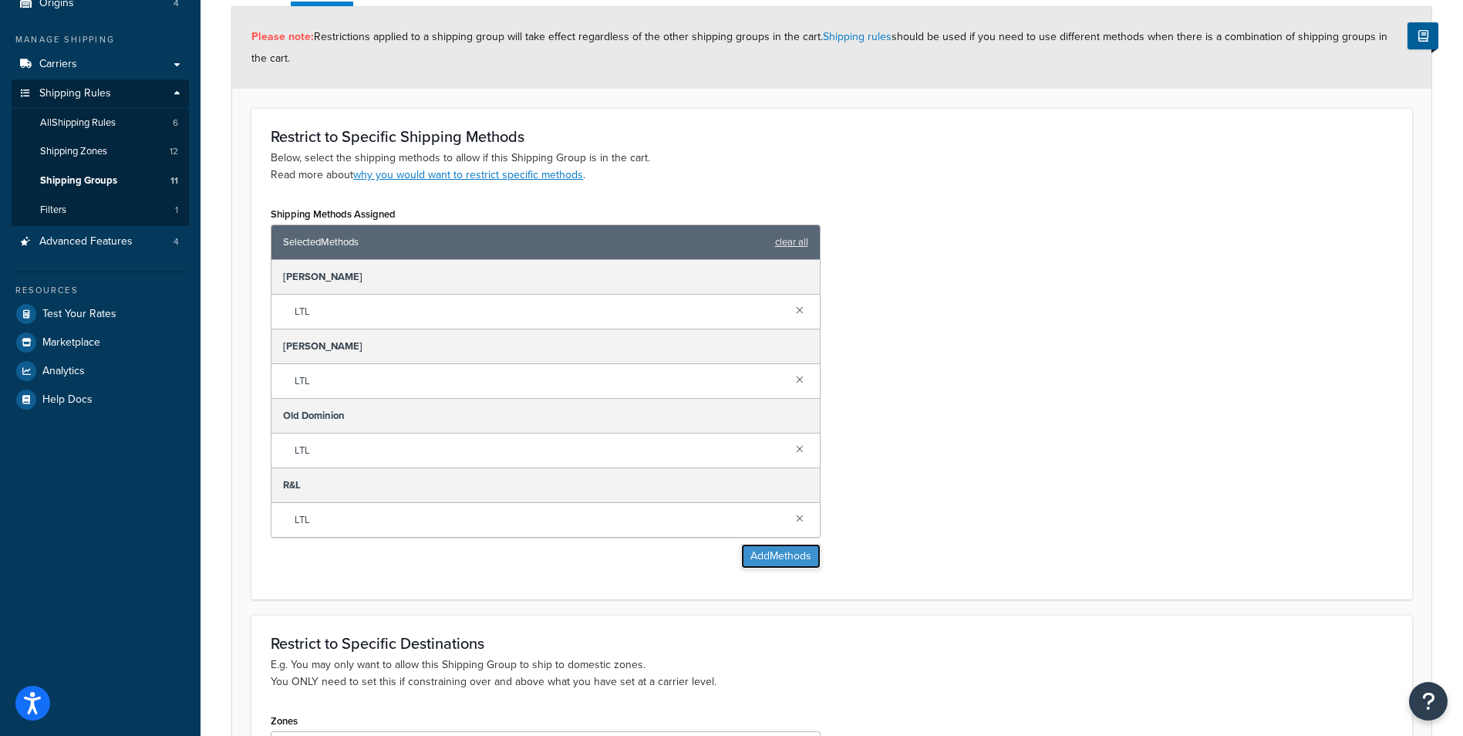
click at [780, 555] on button "Add Methods" at bounding box center [780, 556] width 79 height 25
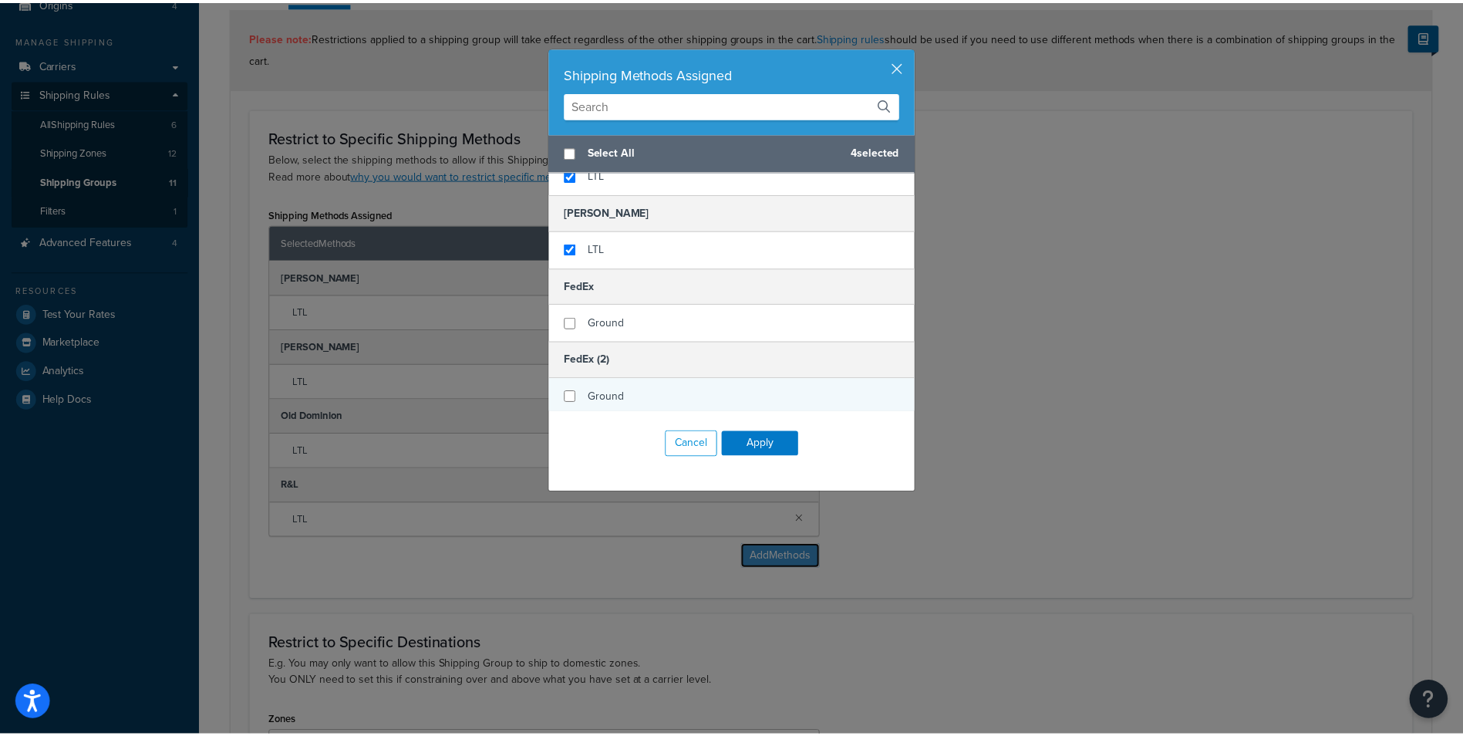
scroll to position [77, 0]
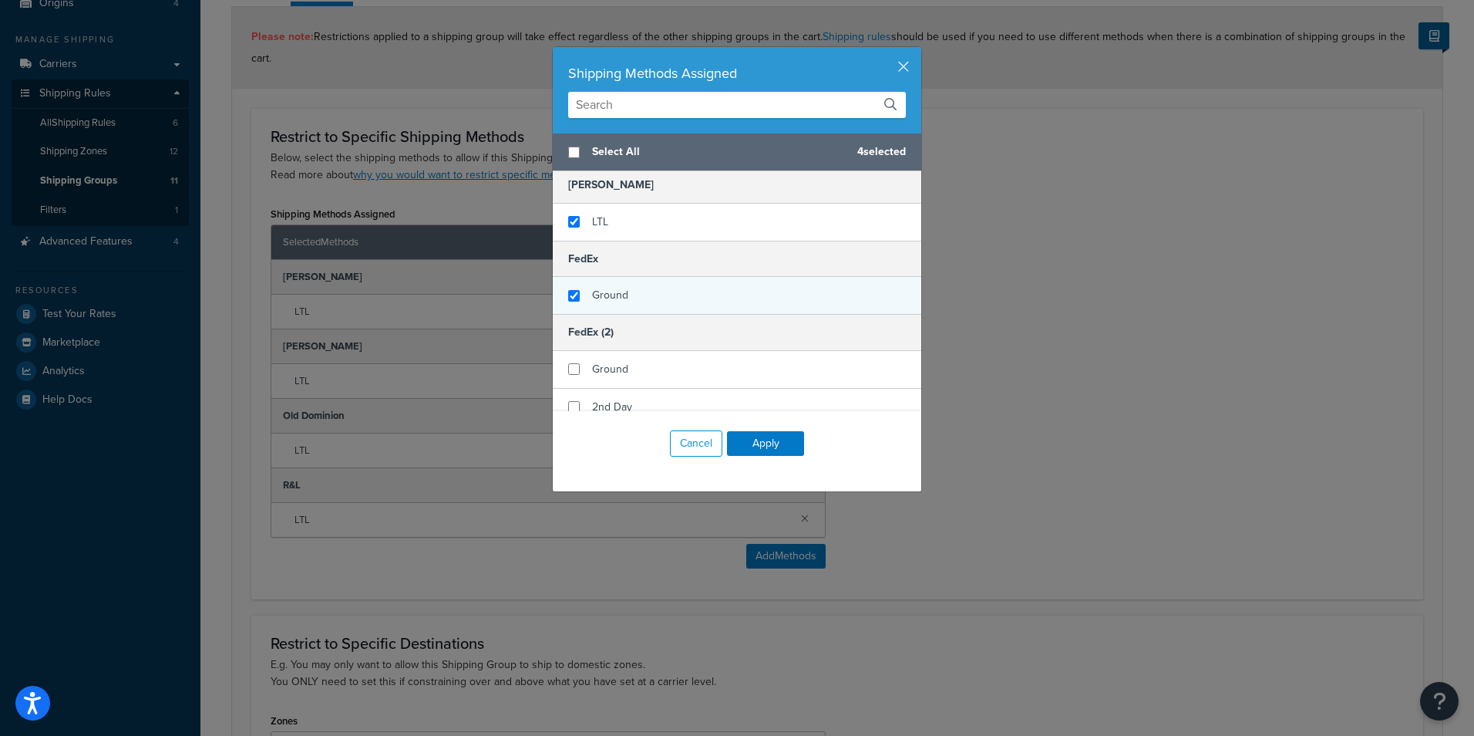
checkbox input "true"
click at [629, 308] on div "Ground" at bounding box center [737, 295] width 369 height 37
click at [770, 434] on button "Apply" at bounding box center [765, 443] width 77 height 25
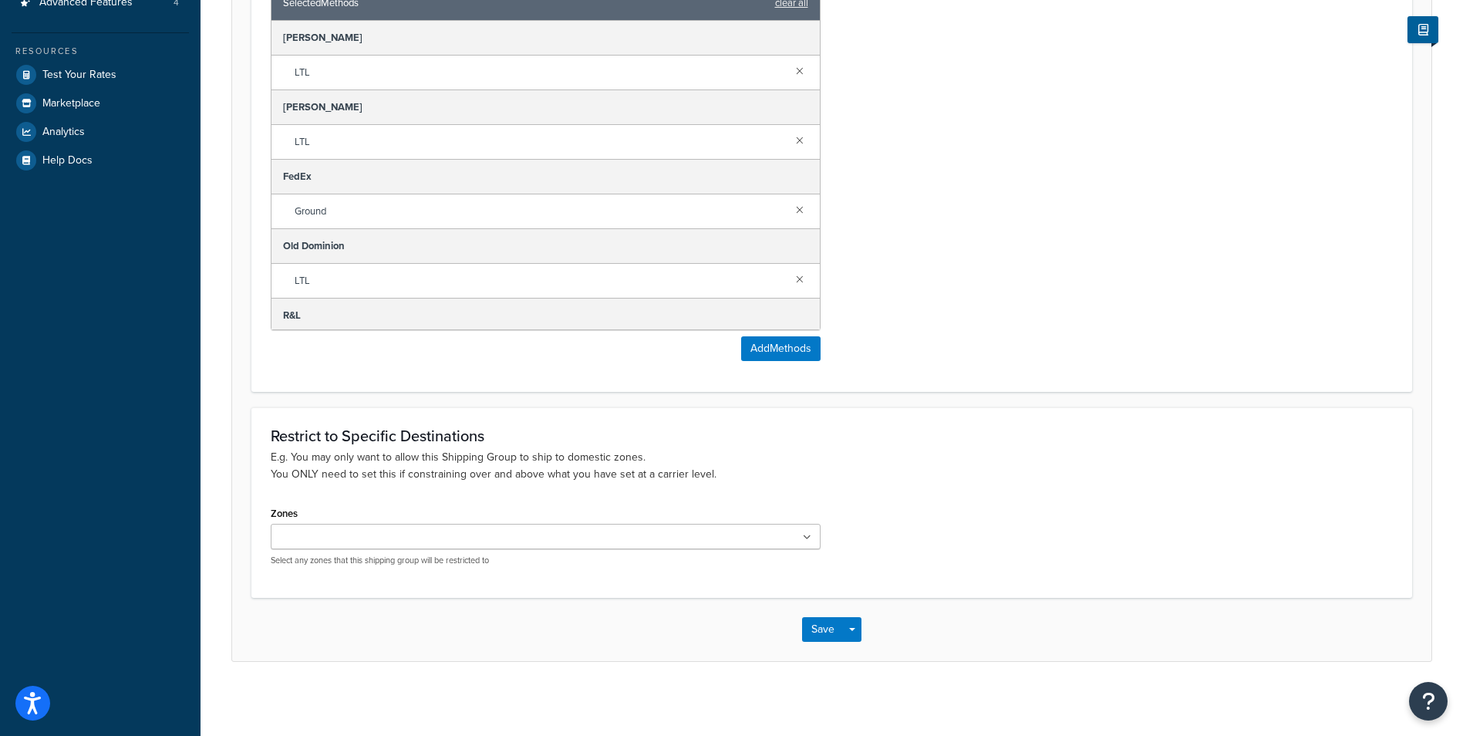
scroll to position [396, 0]
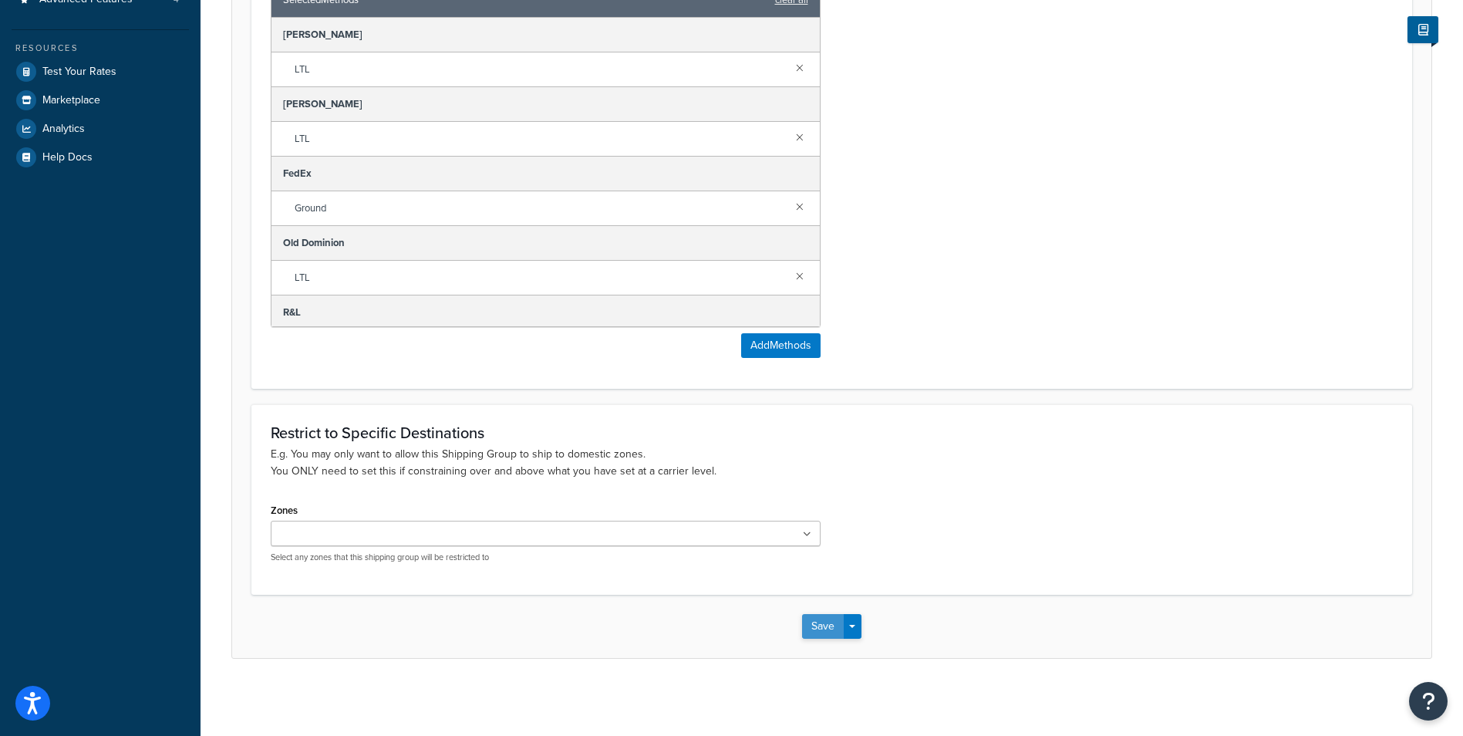
click at [817, 627] on button "Save" at bounding box center [823, 626] width 42 height 25
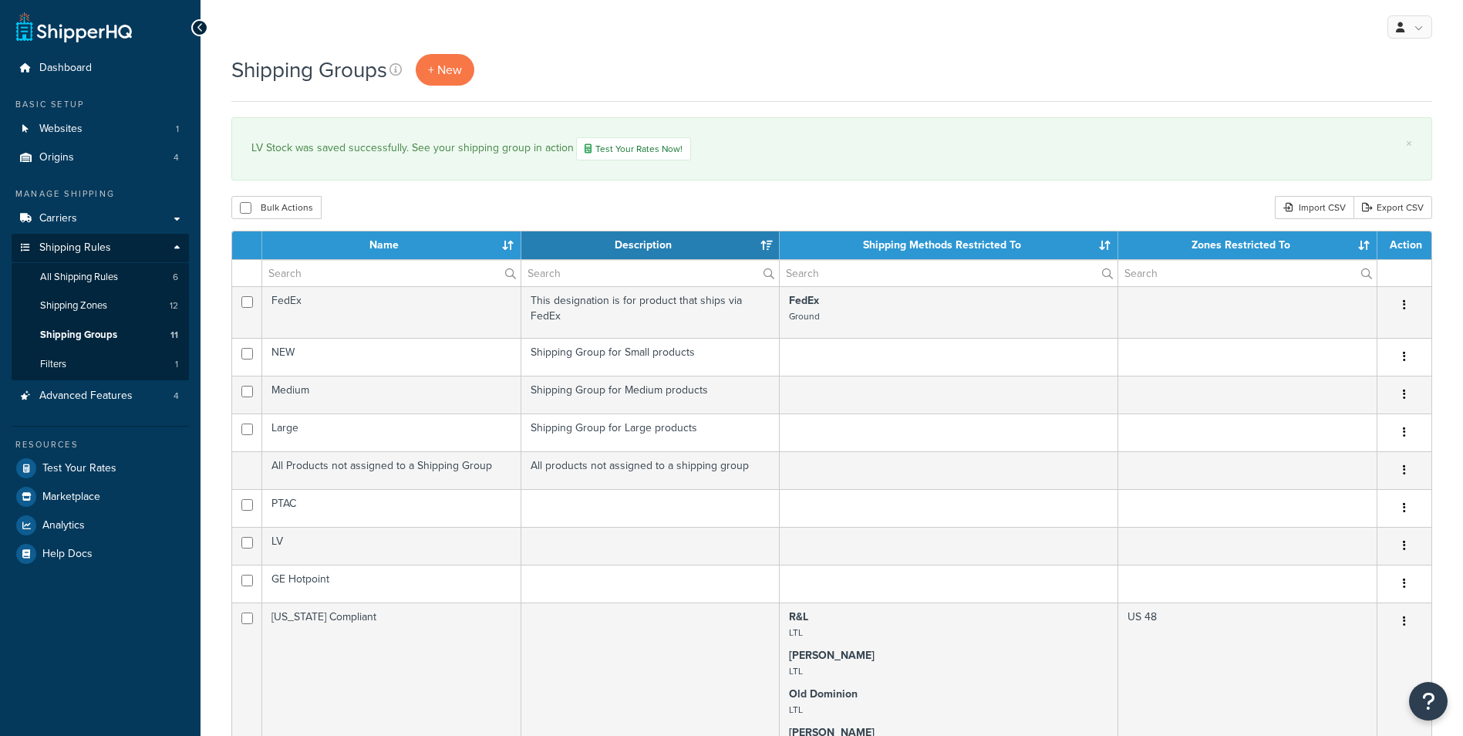
select select "15"
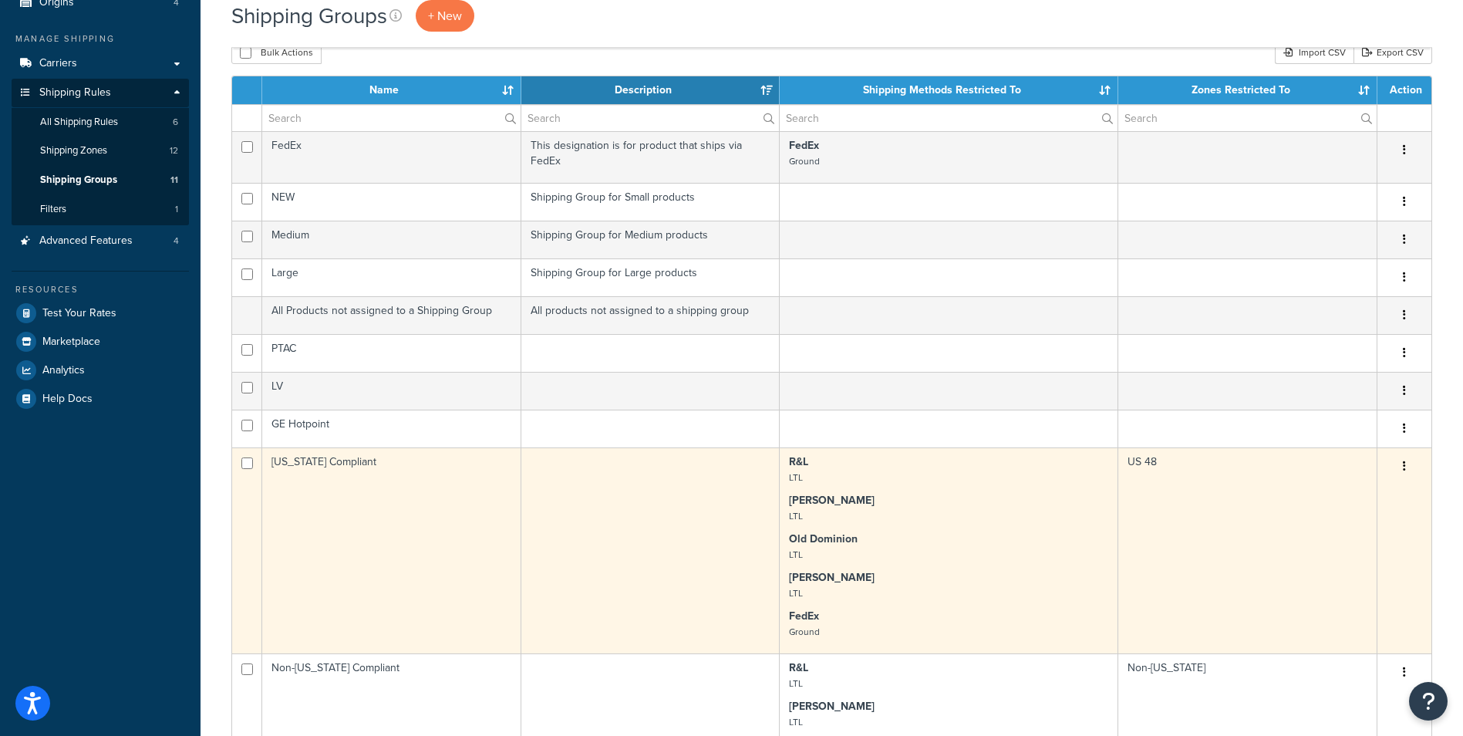
scroll to position [154, 0]
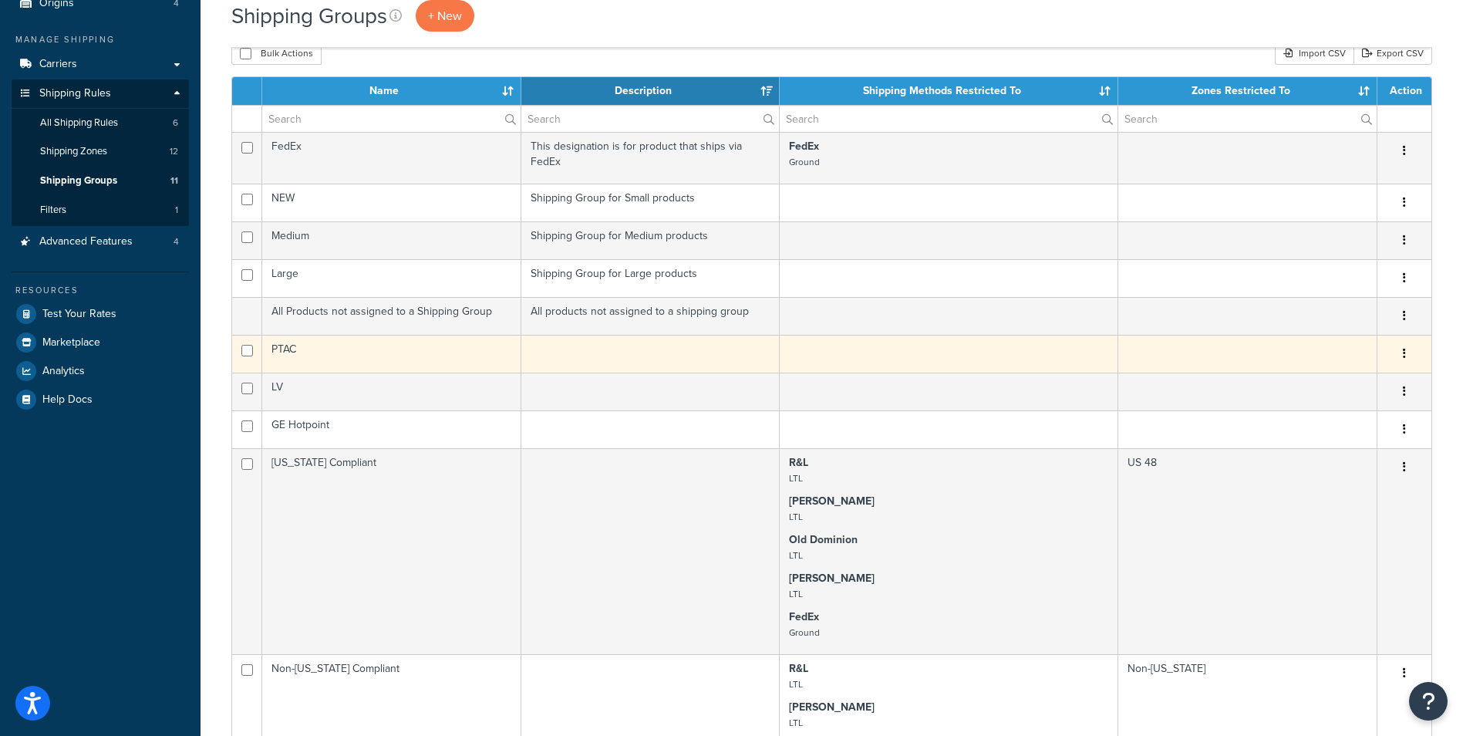
click at [332, 361] on td "PTAC" at bounding box center [391, 354] width 259 height 38
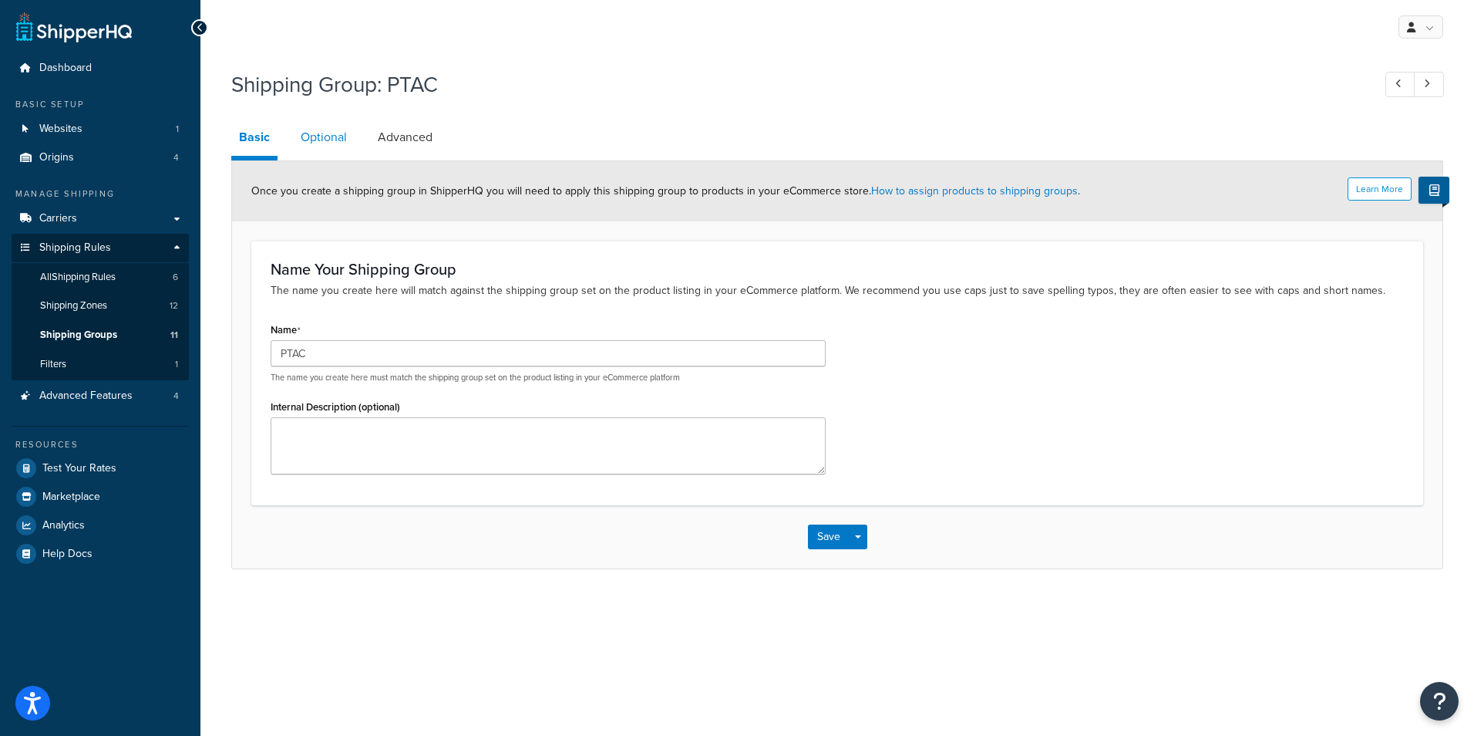
click at [345, 140] on link "Optional" at bounding box center [324, 137] width 62 height 37
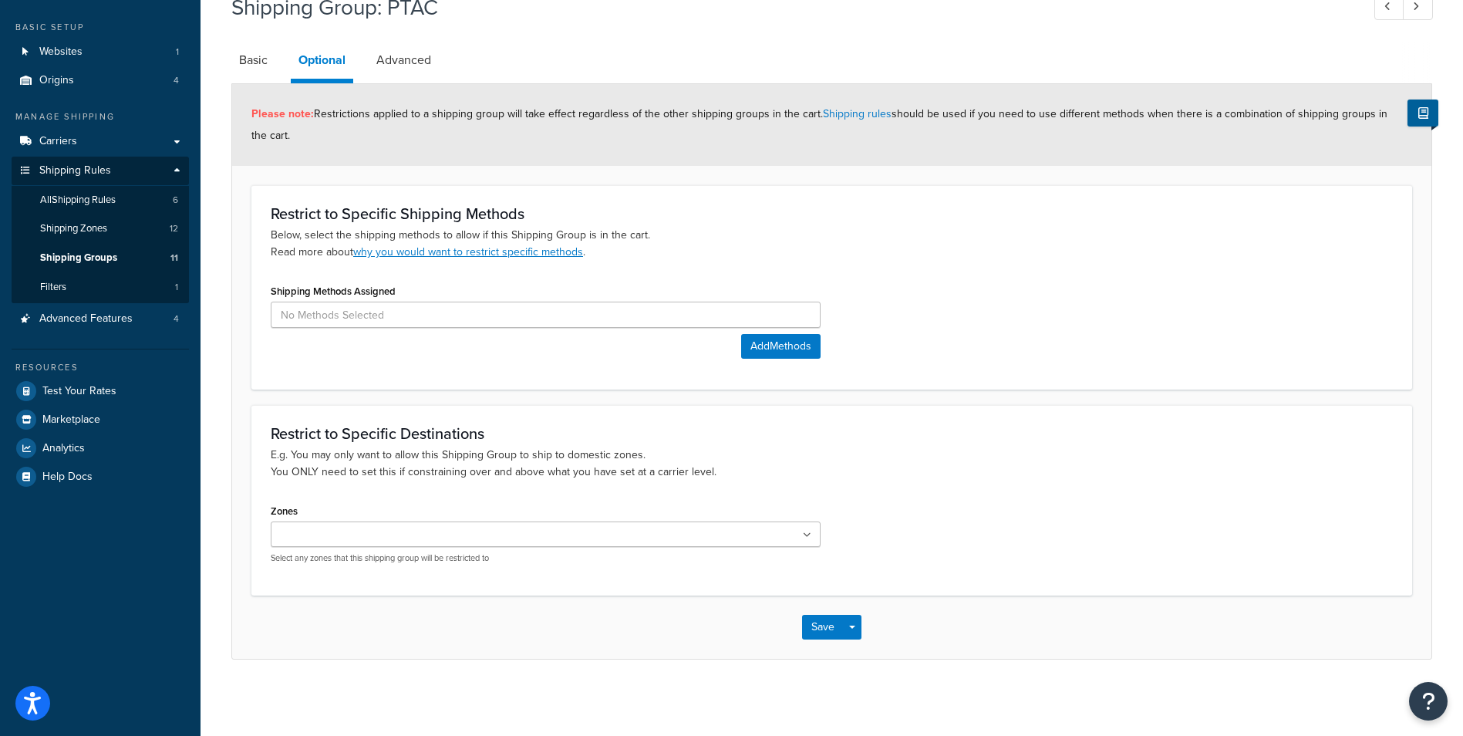
scroll to position [78, 0]
click at [431, 71] on link "Advanced" at bounding box center [404, 59] width 70 height 37
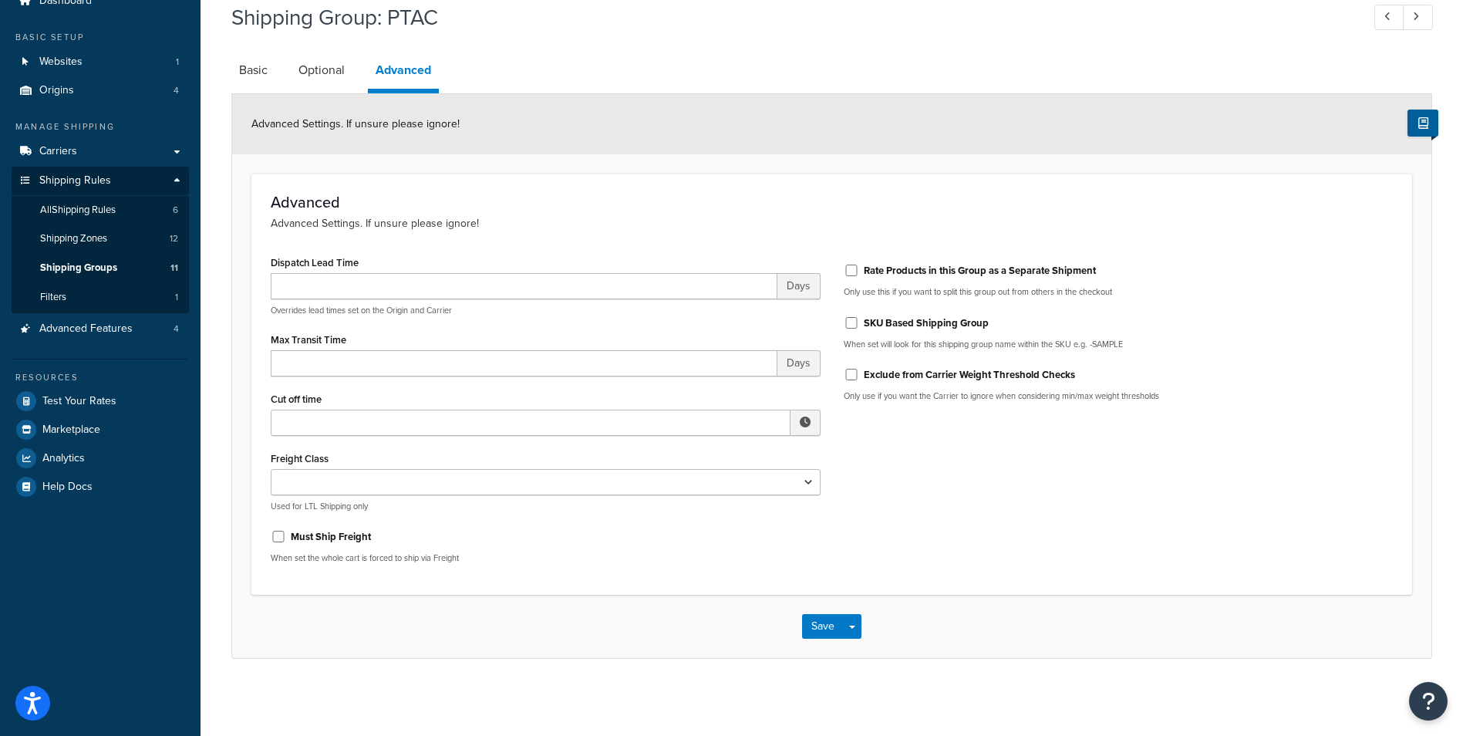
scroll to position [67, 0]
click at [253, 66] on link "Basic" at bounding box center [253, 70] width 44 height 37
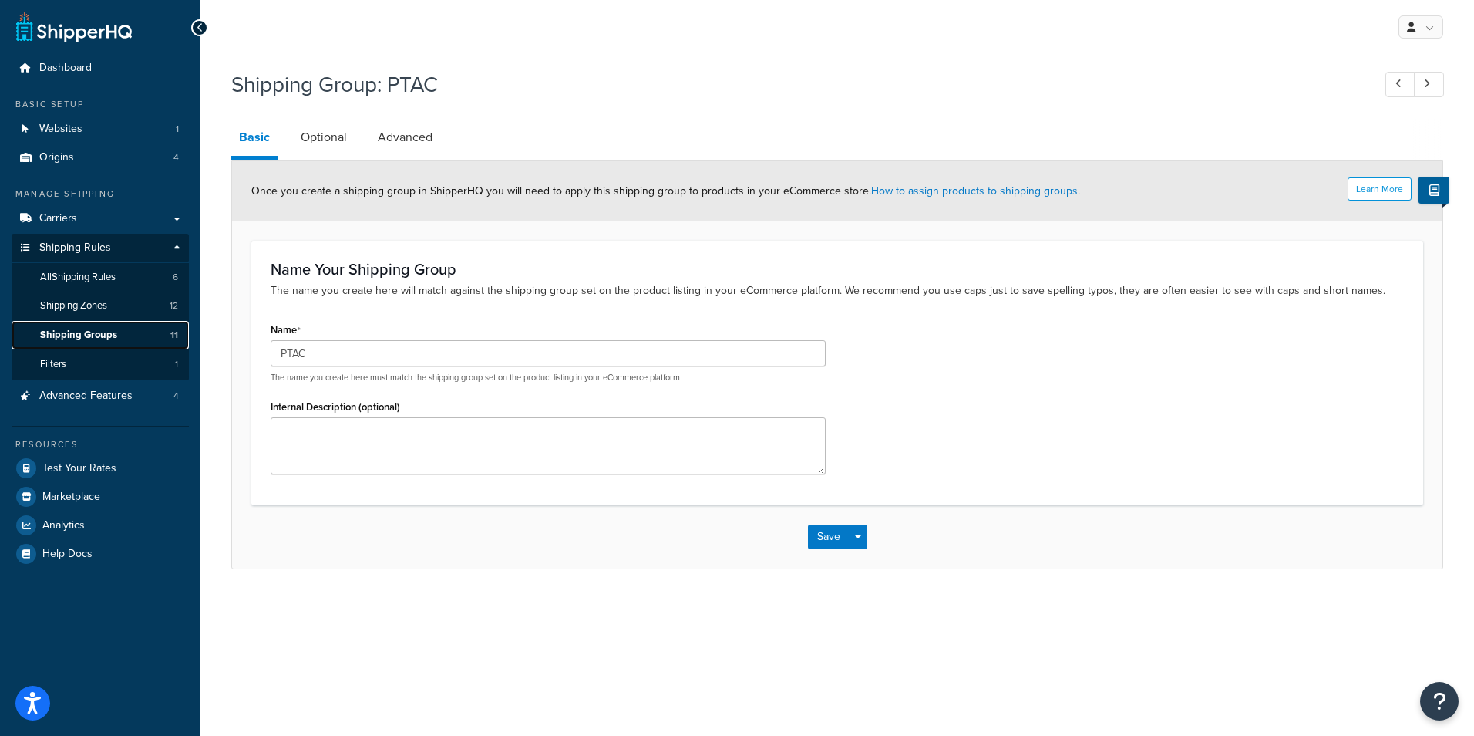
click at [82, 325] on link "Shipping Groups 11" at bounding box center [100, 335] width 177 height 29
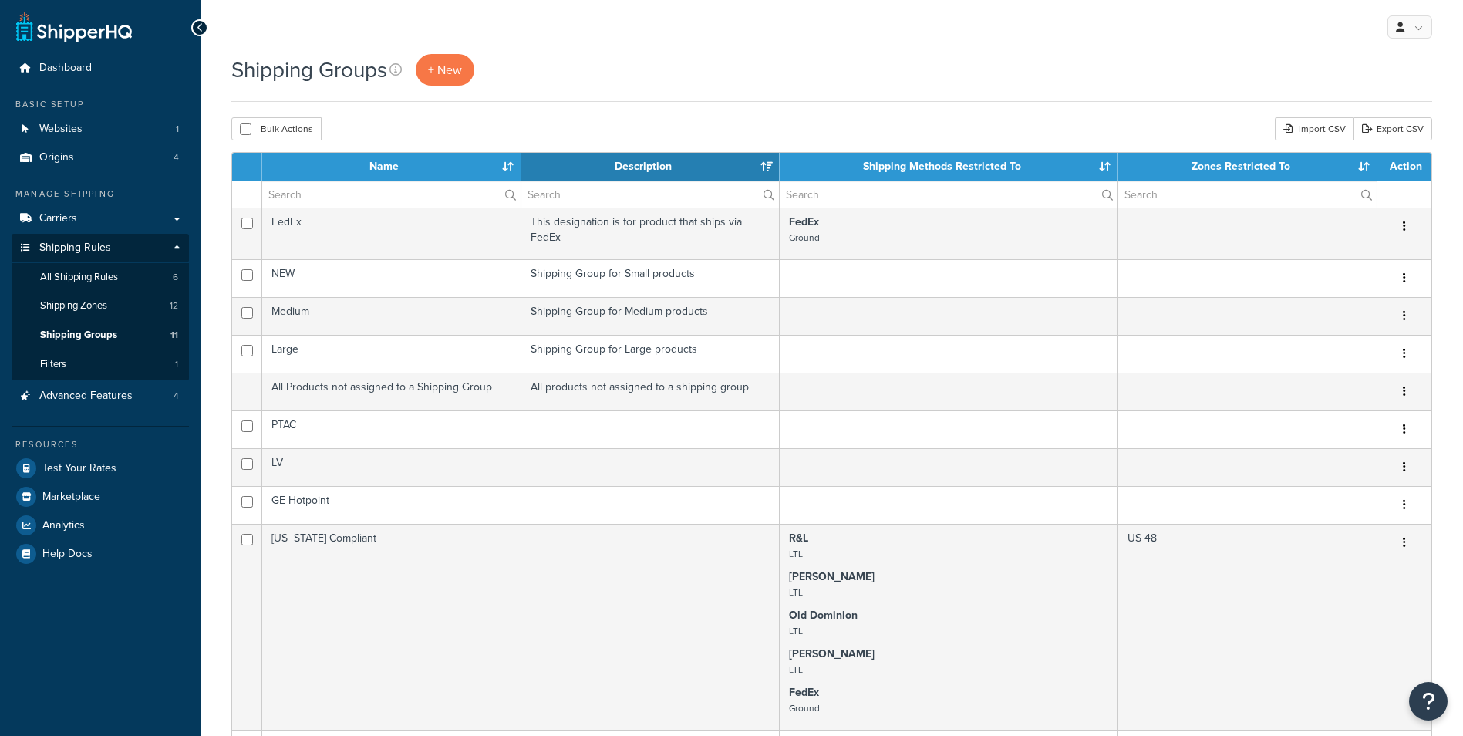
select select "15"
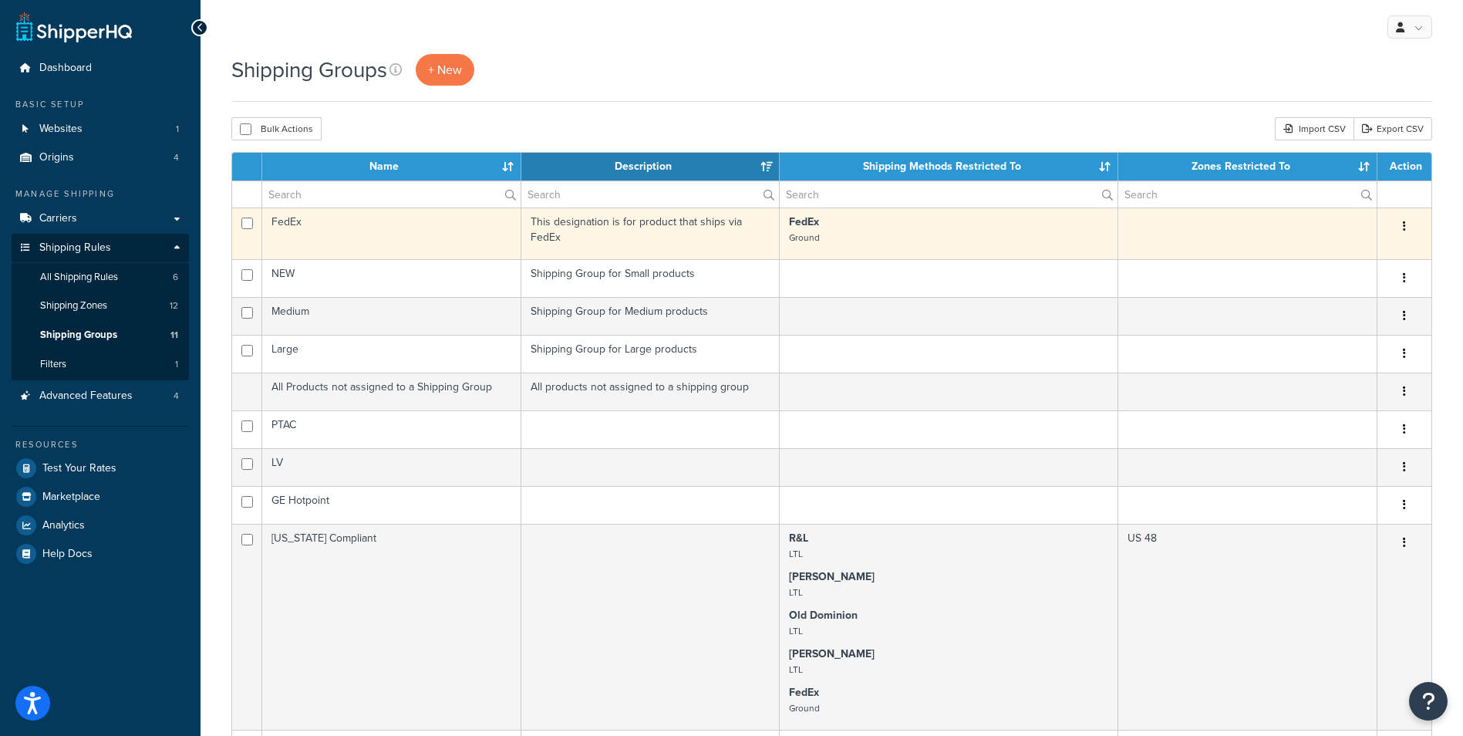
click at [332, 217] on td "FedEx" at bounding box center [391, 233] width 259 height 52
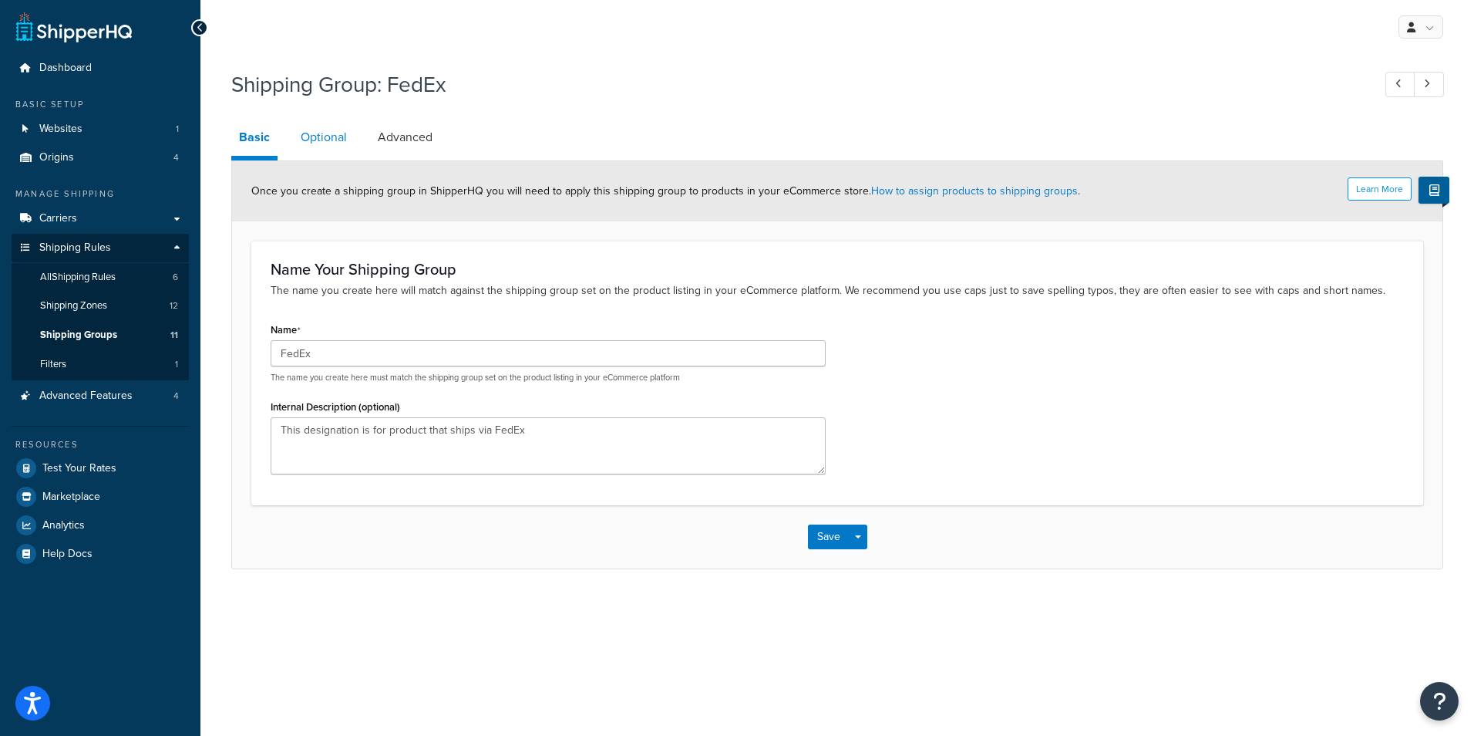
click at [338, 144] on link "Optional" at bounding box center [324, 137] width 62 height 37
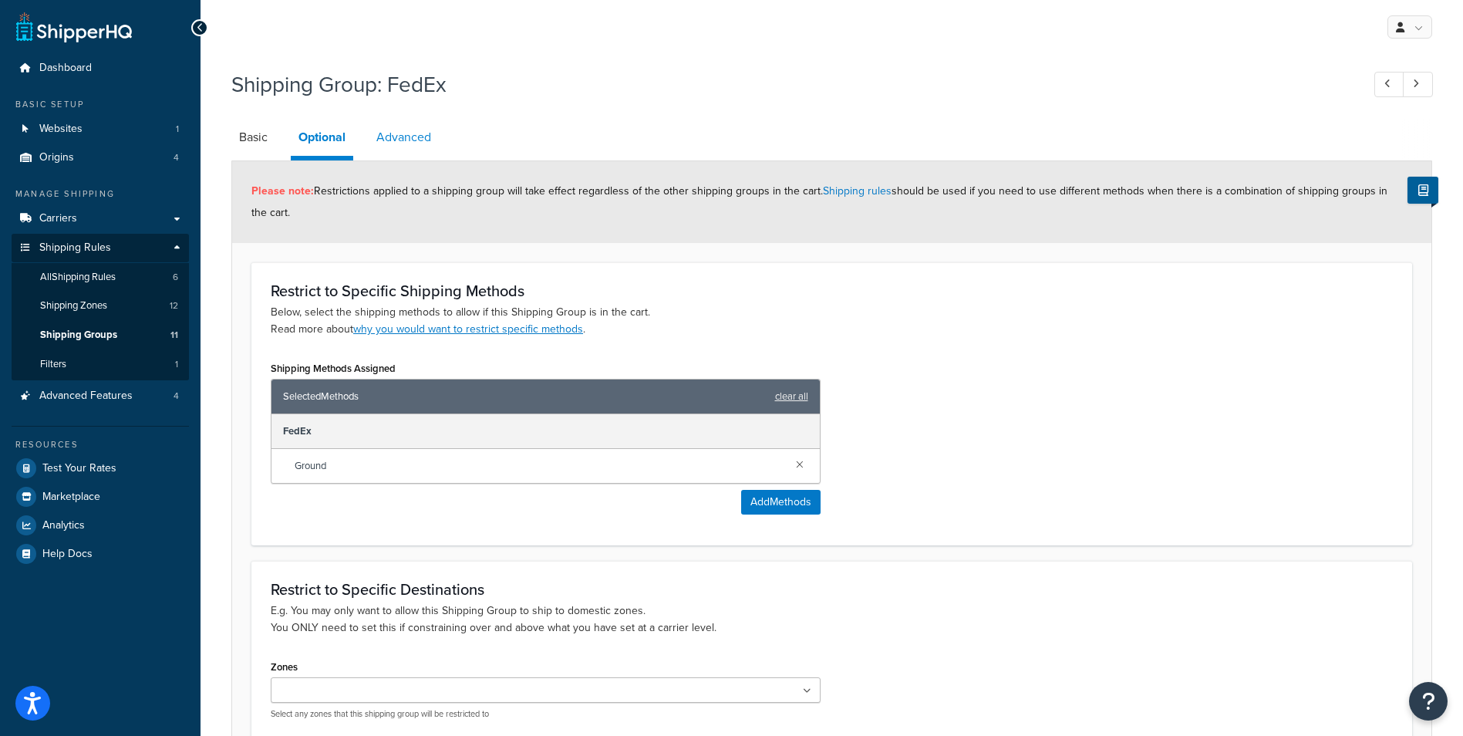
click at [407, 136] on link "Advanced" at bounding box center [404, 137] width 70 height 37
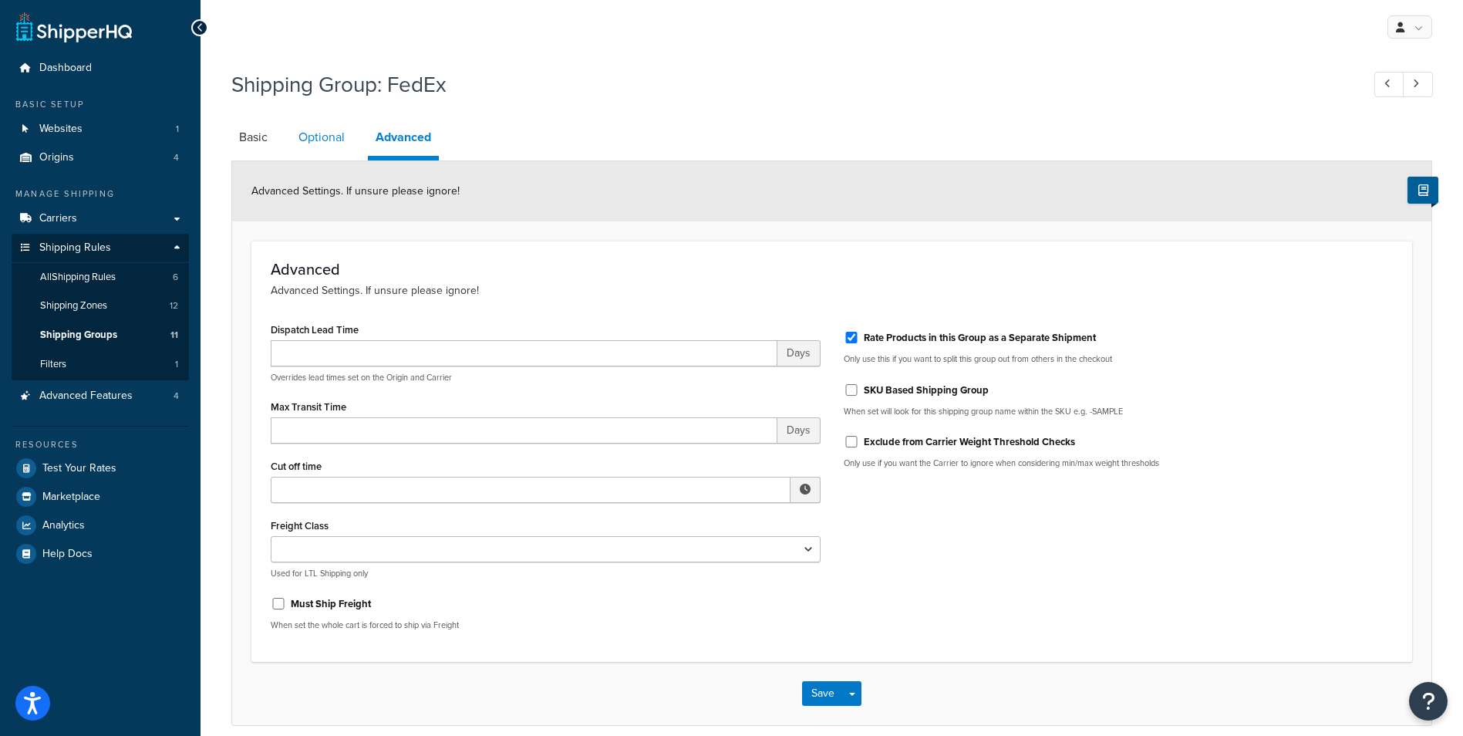
click at [333, 135] on link "Optional" at bounding box center [322, 137] width 62 height 37
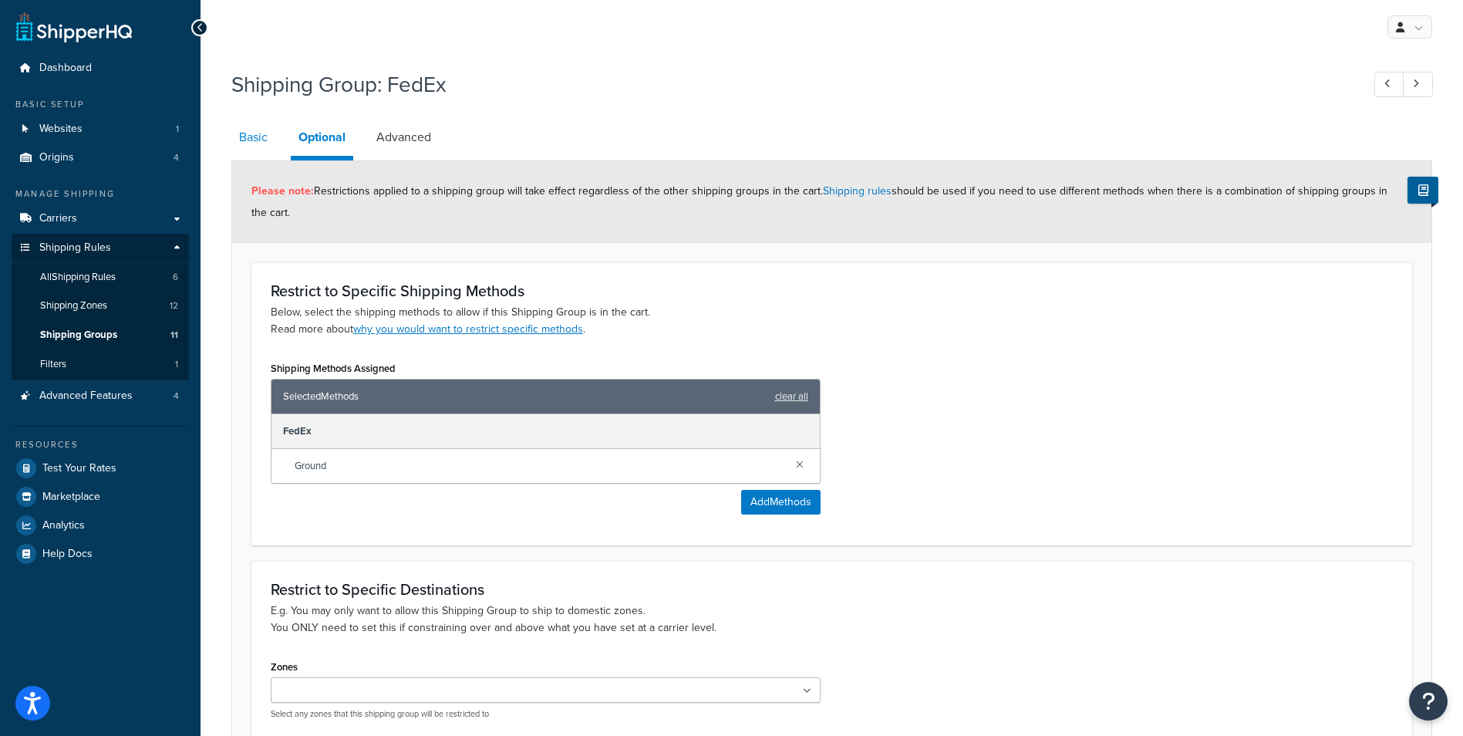
click at [257, 139] on link "Basic" at bounding box center [253, 137] width 44 height 37
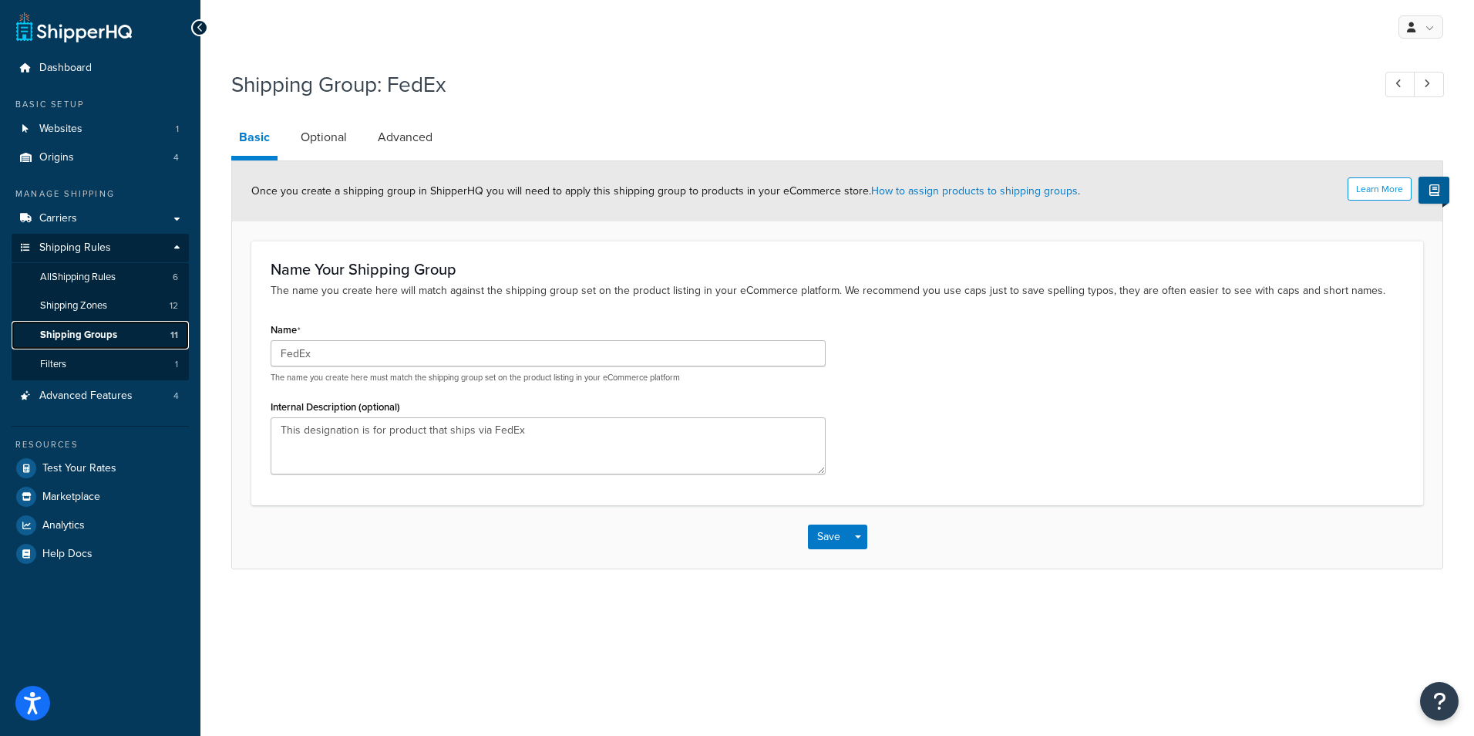
click at [123, 327] on link "Shipping Groups 11" at bounding box center [100, 335] width 177 height 29
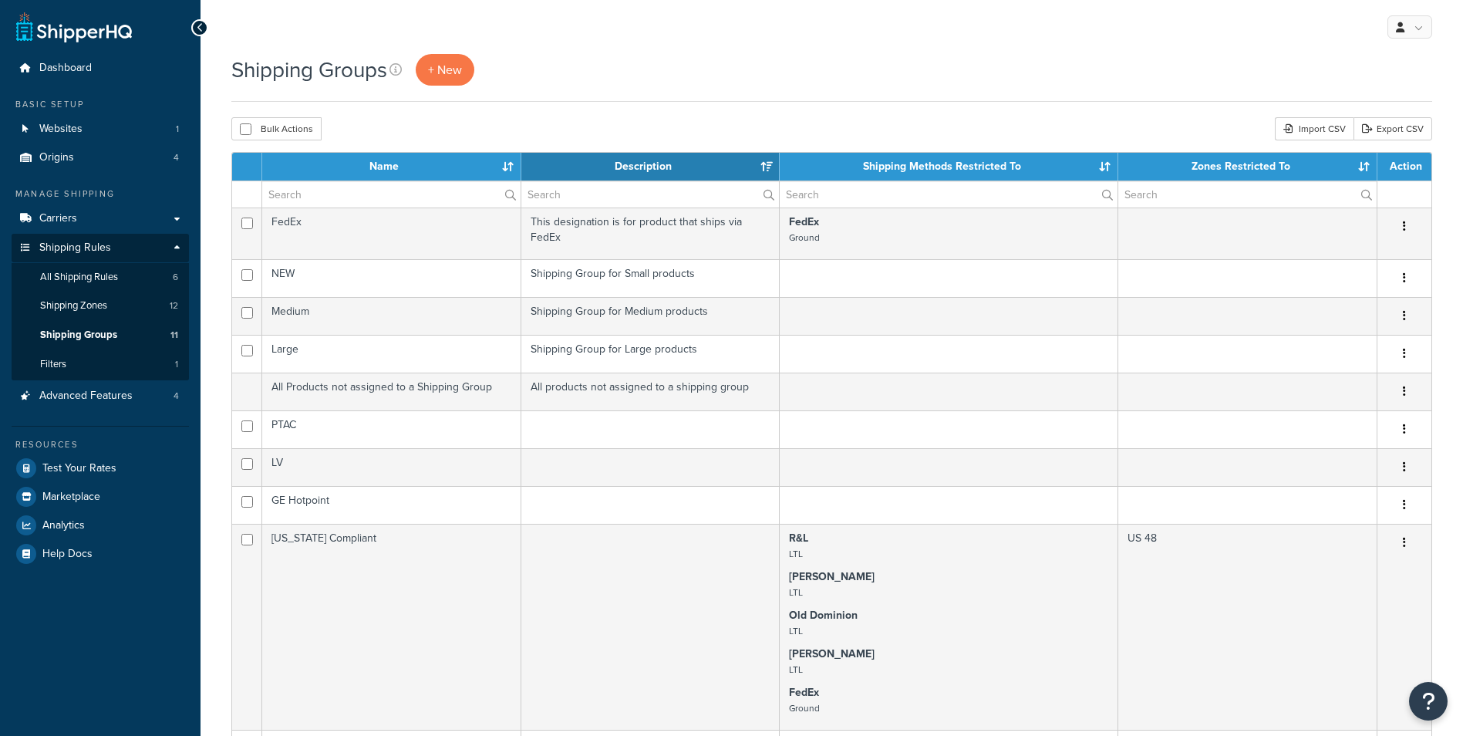
select select "15"
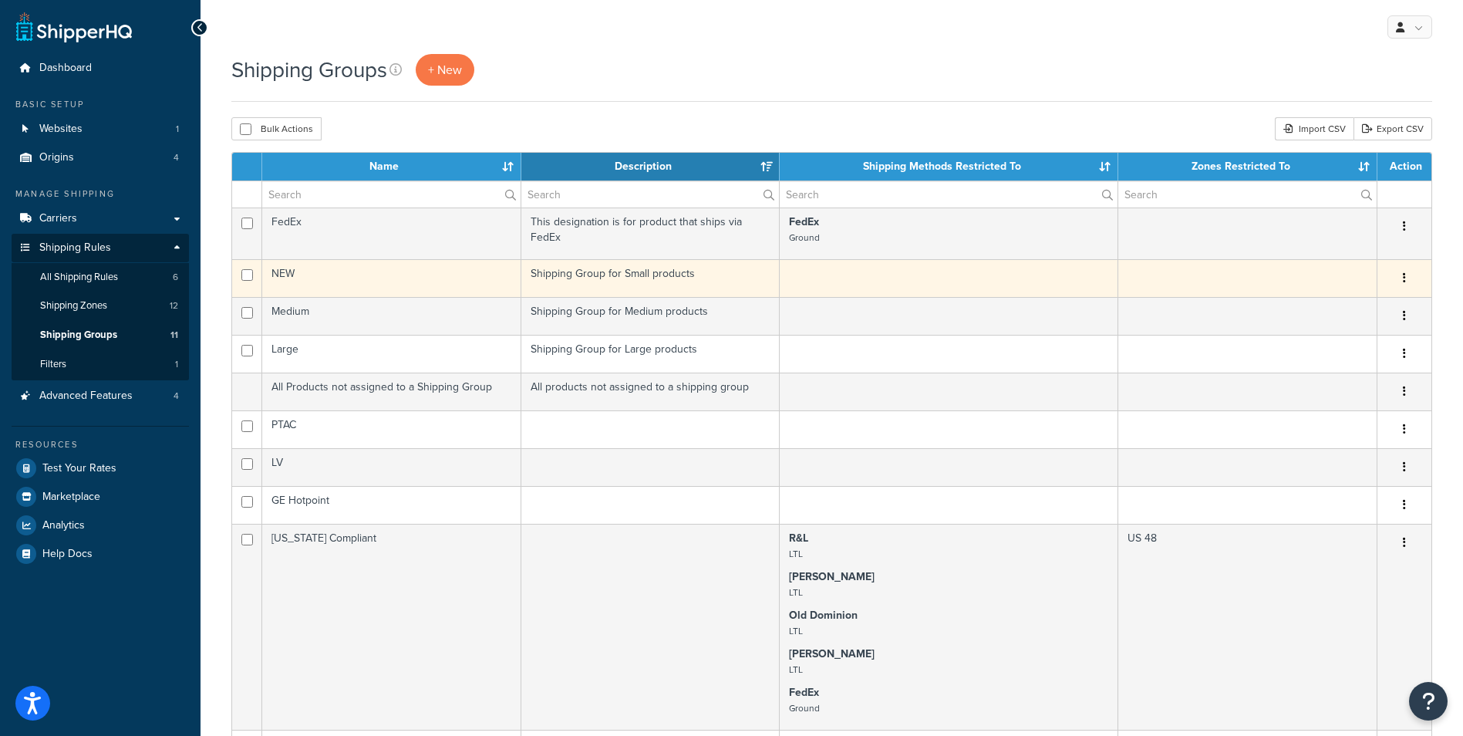
click at [394, 285] on td "NEW" at bounding box center [391, 278] width 259 height 38
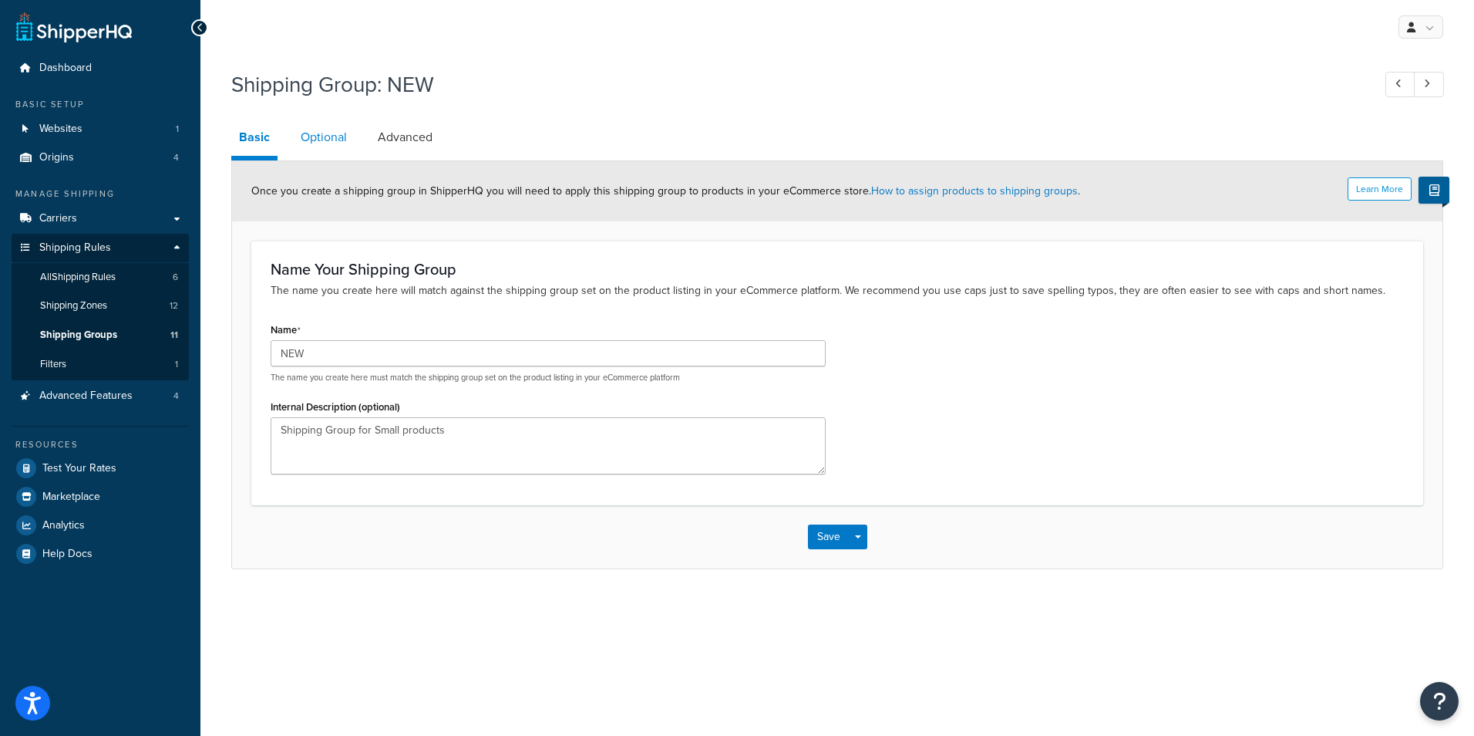
click at [323, 154] on link "Optional" at bounding box center [324, 137] width 62 height 37
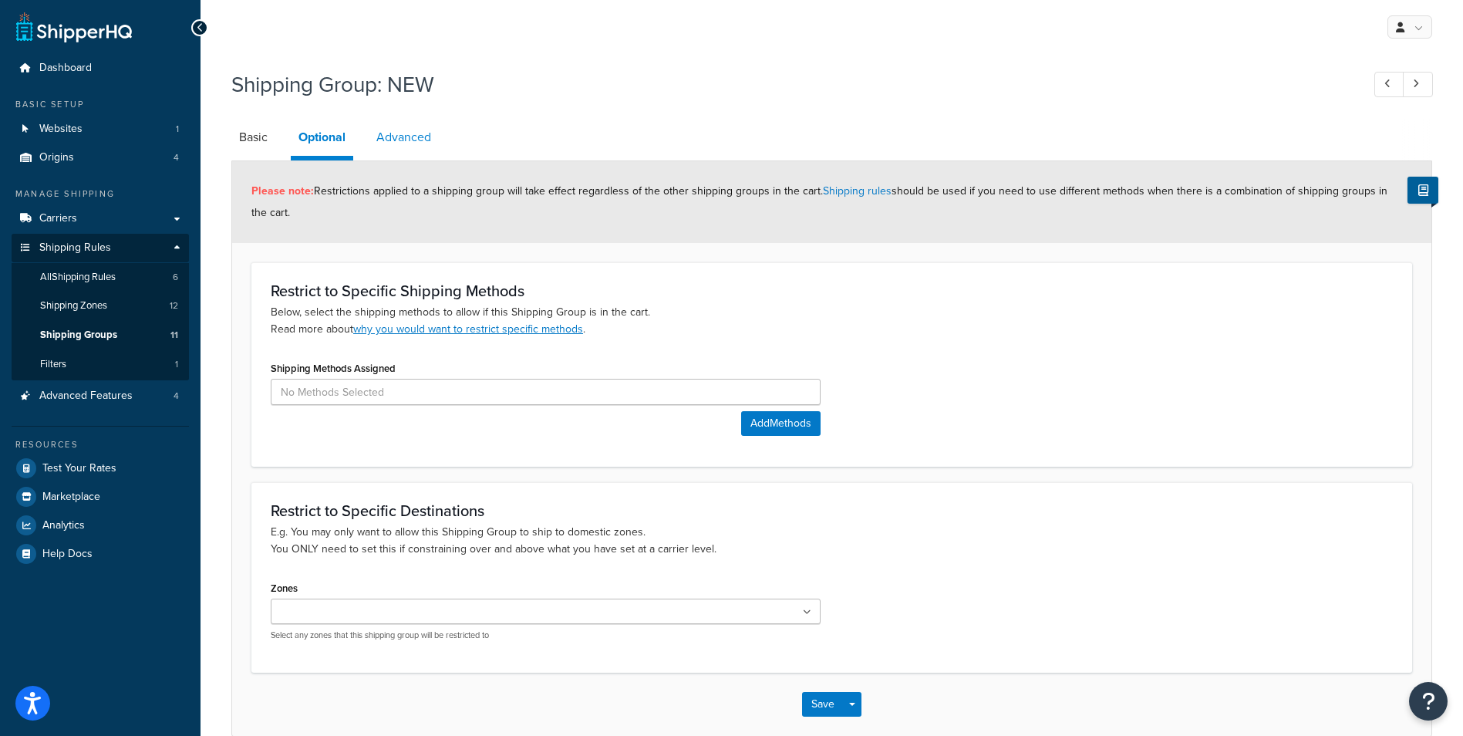
click at [402, 137] on link "Advanced" at bounding box center [404, 137] width 70 height 37
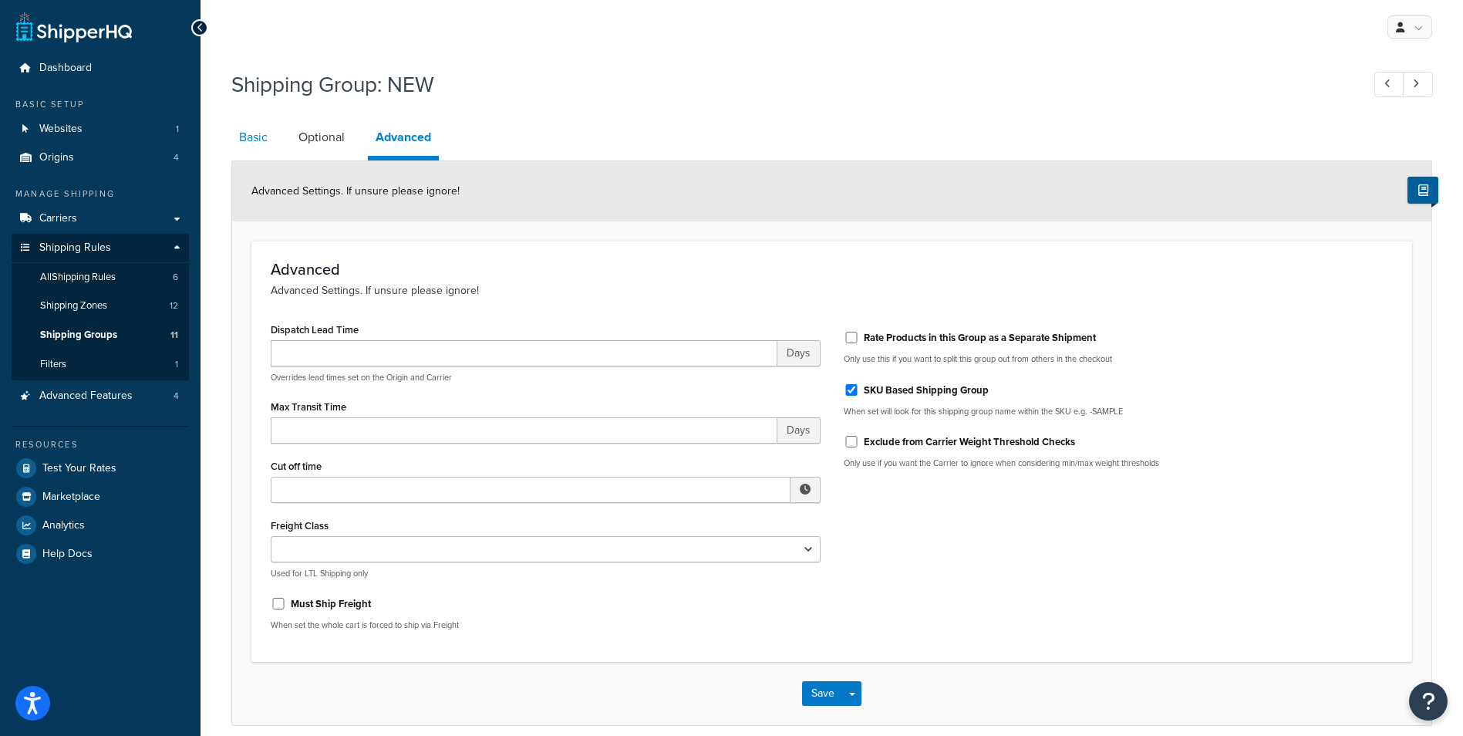
click at [251, 142] on link "Basic" at bounding box center [253, 137] width 44 height 37
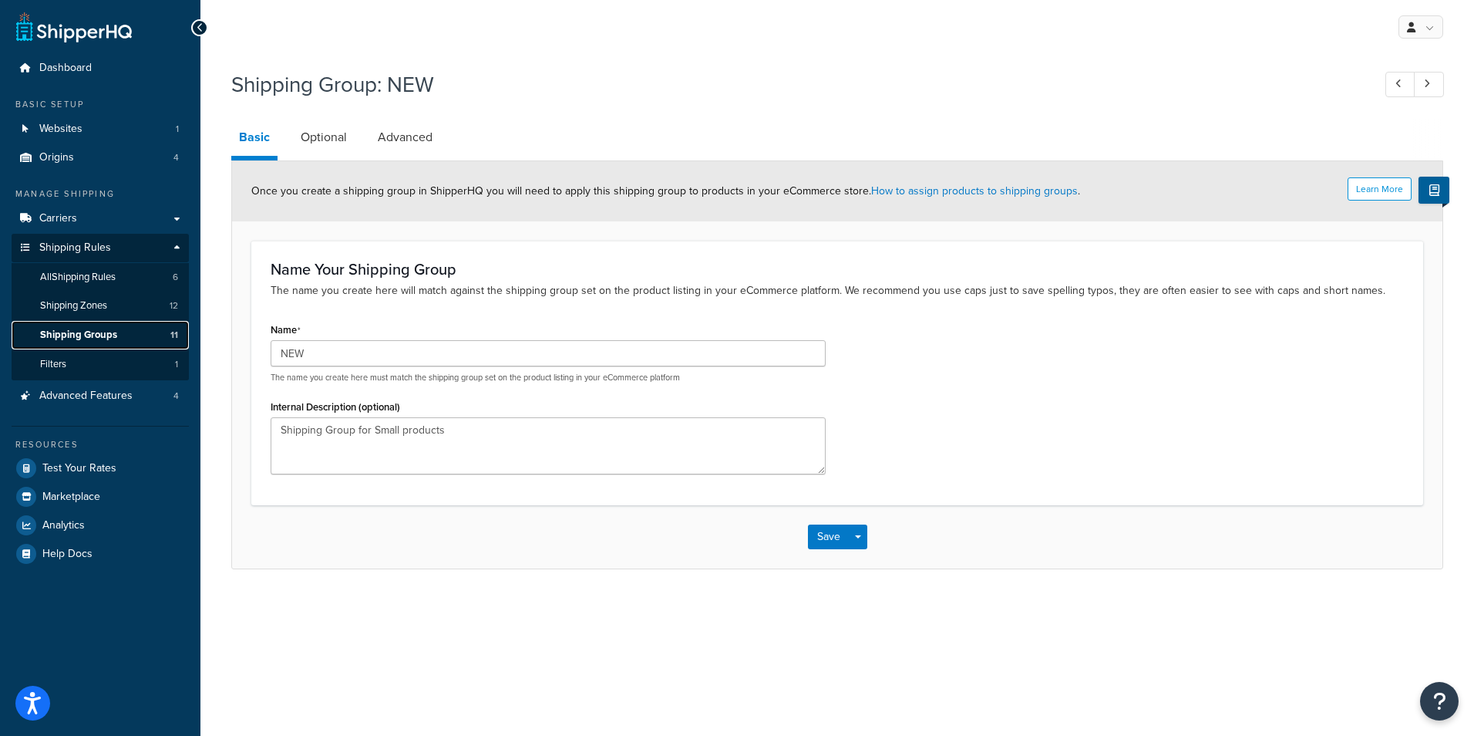
click at [133, 335] on link "Shipping Groups 11" at bounding box center [100, 335] width 177 height 29
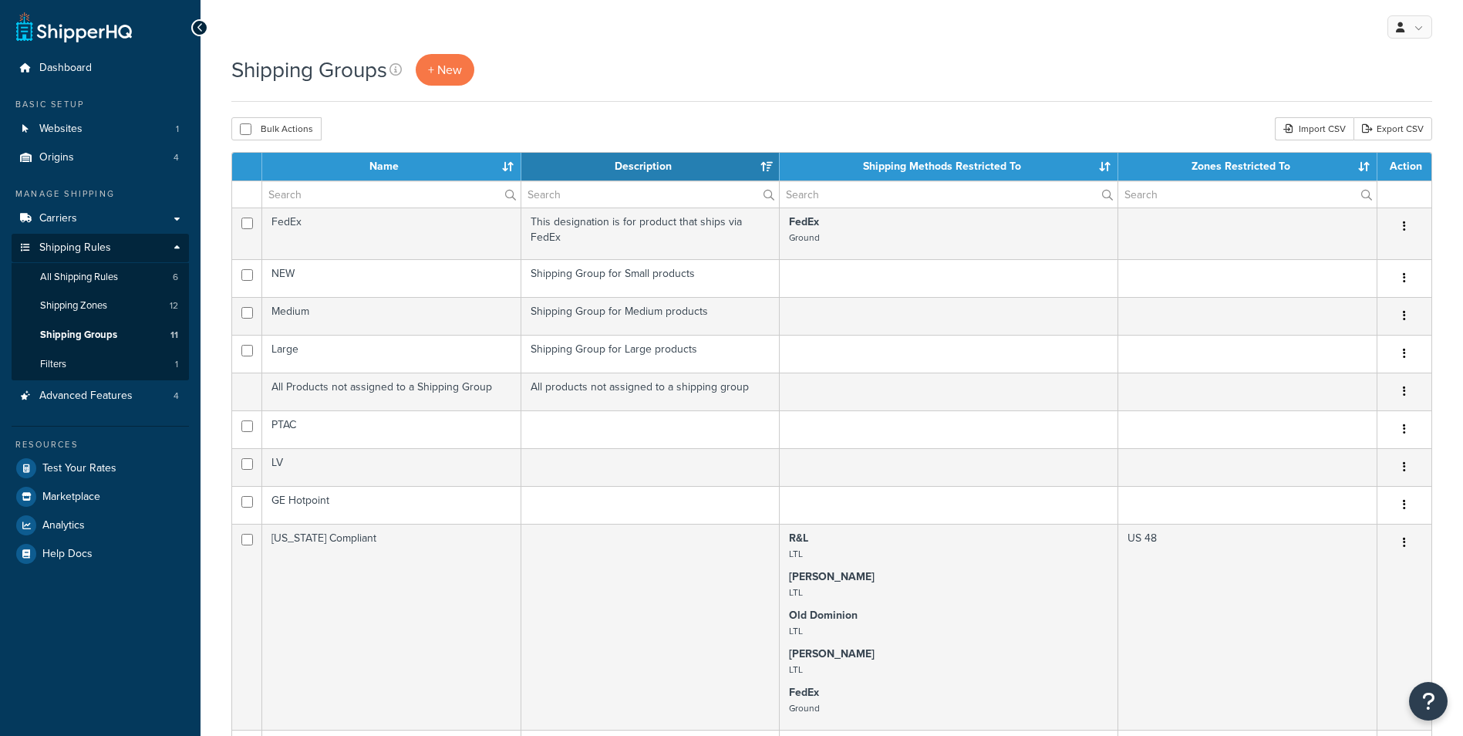
select select "15"
click at [124, 363] on link "Filters 1" at bounding box center [100, 364] width 177 height 29
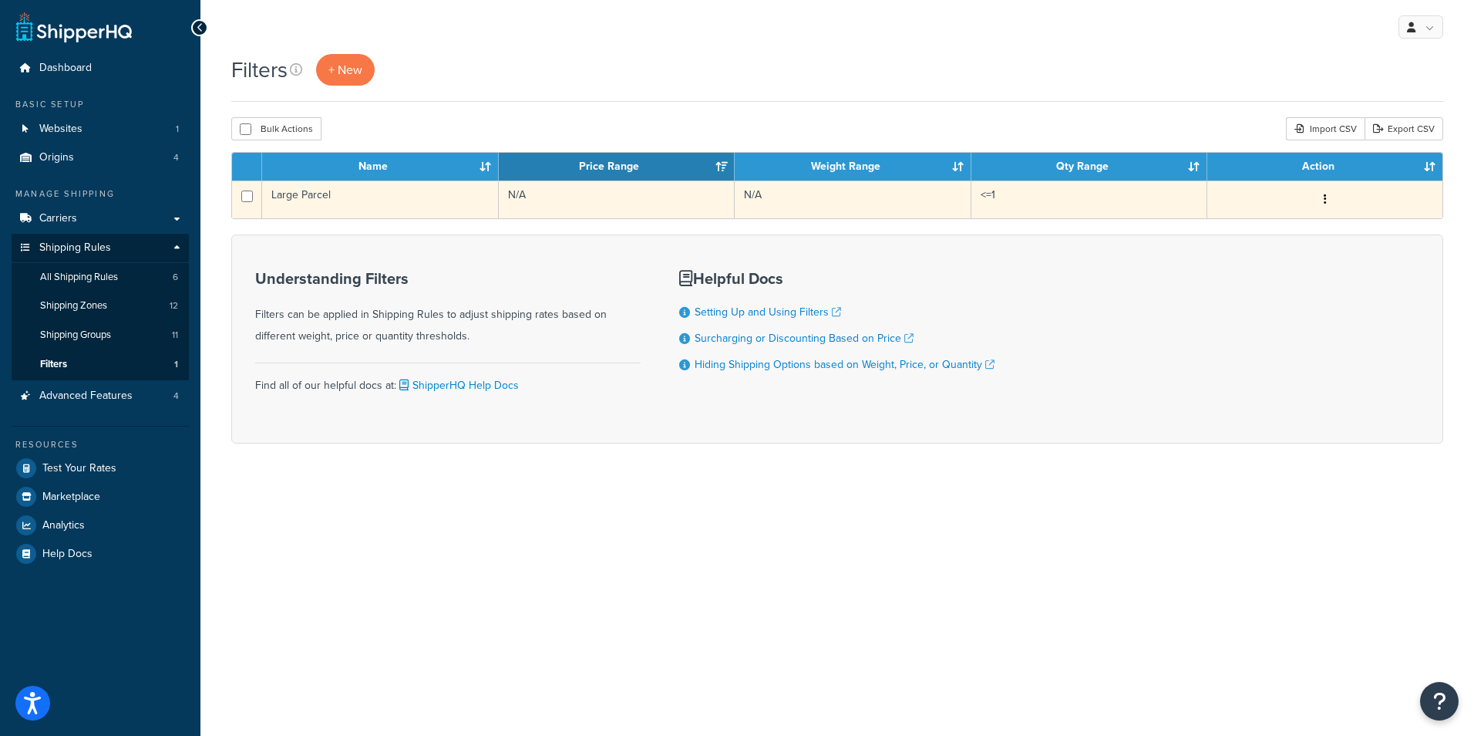
click at [298, 197] on td "Large Parcel" at bounding box center [380, 199] width 237 height 38
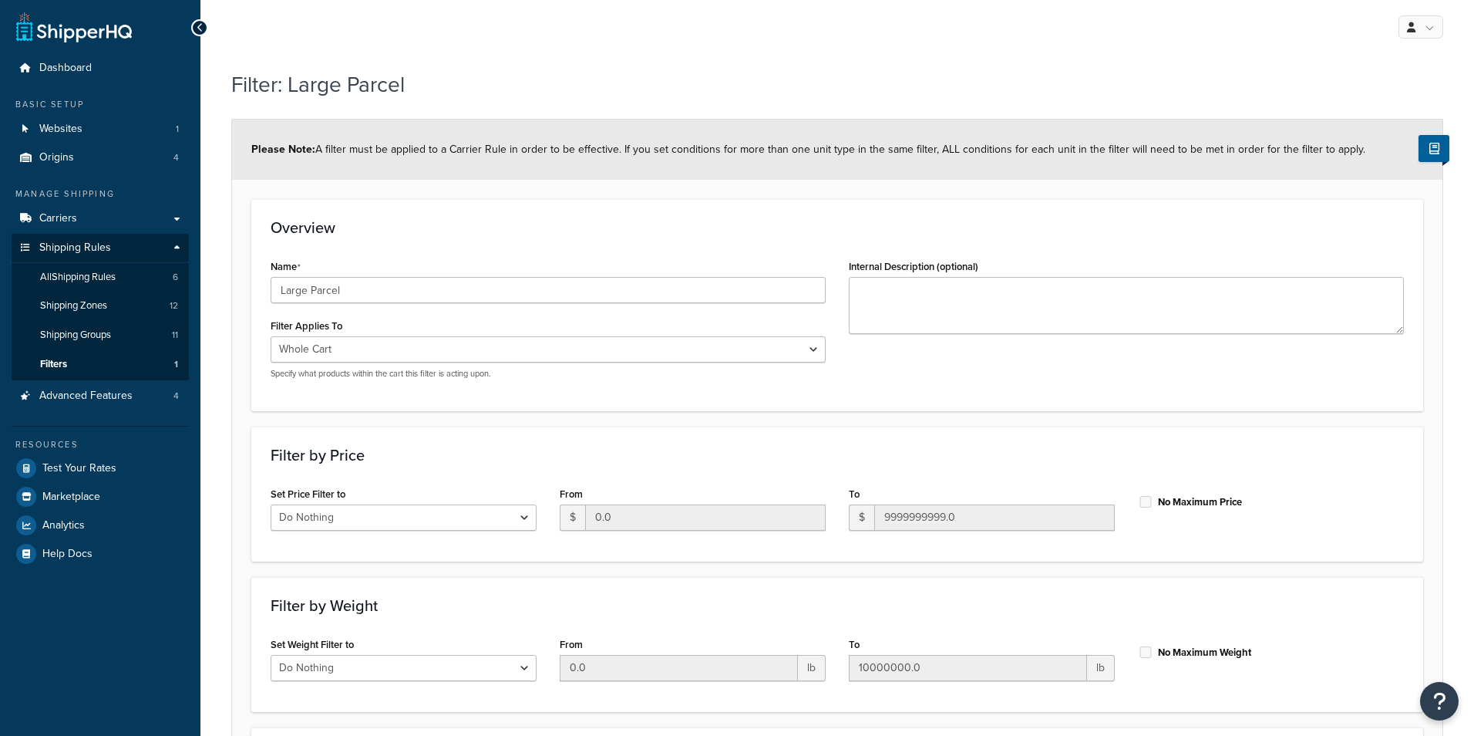
select select "range"
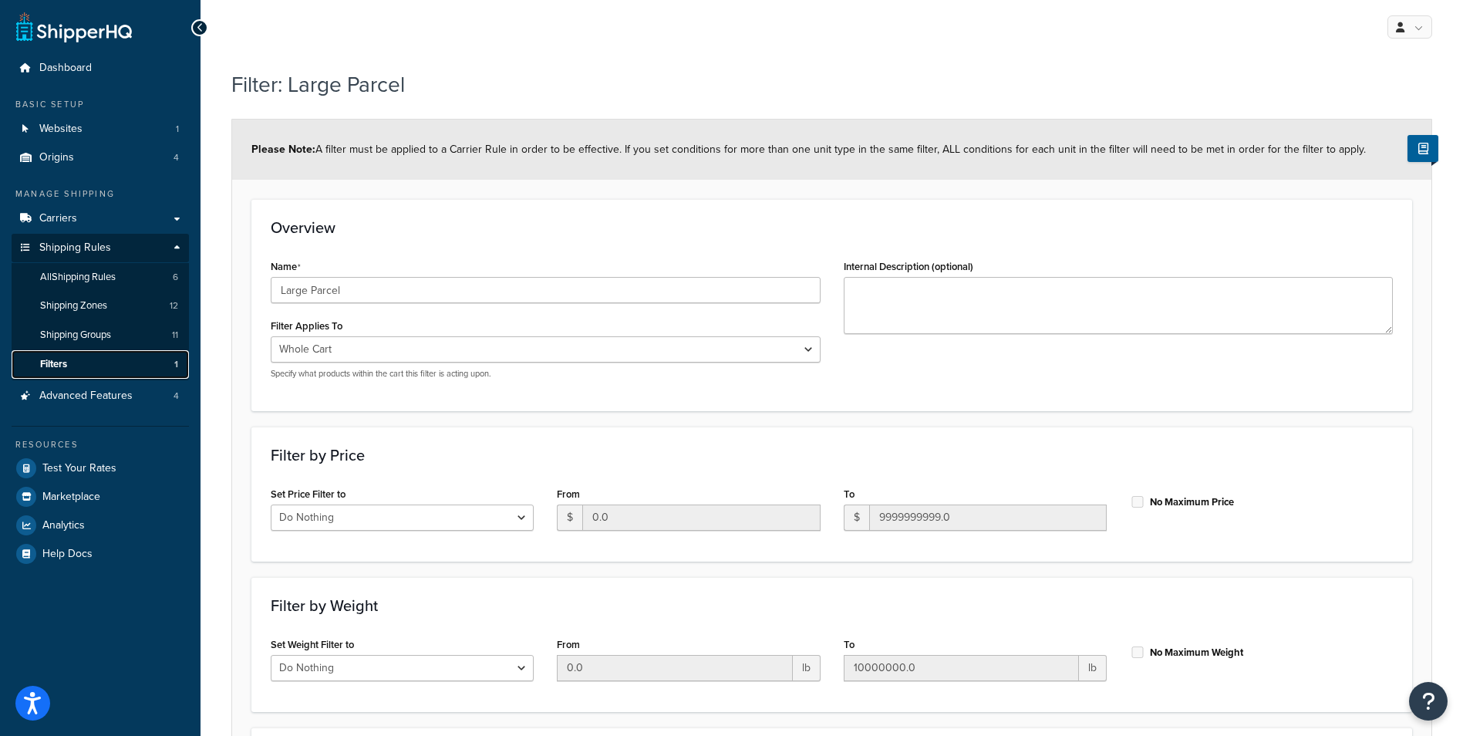
click at [60, 358] on span "Filters" at bounding box center [53, 364] width 27 height 13
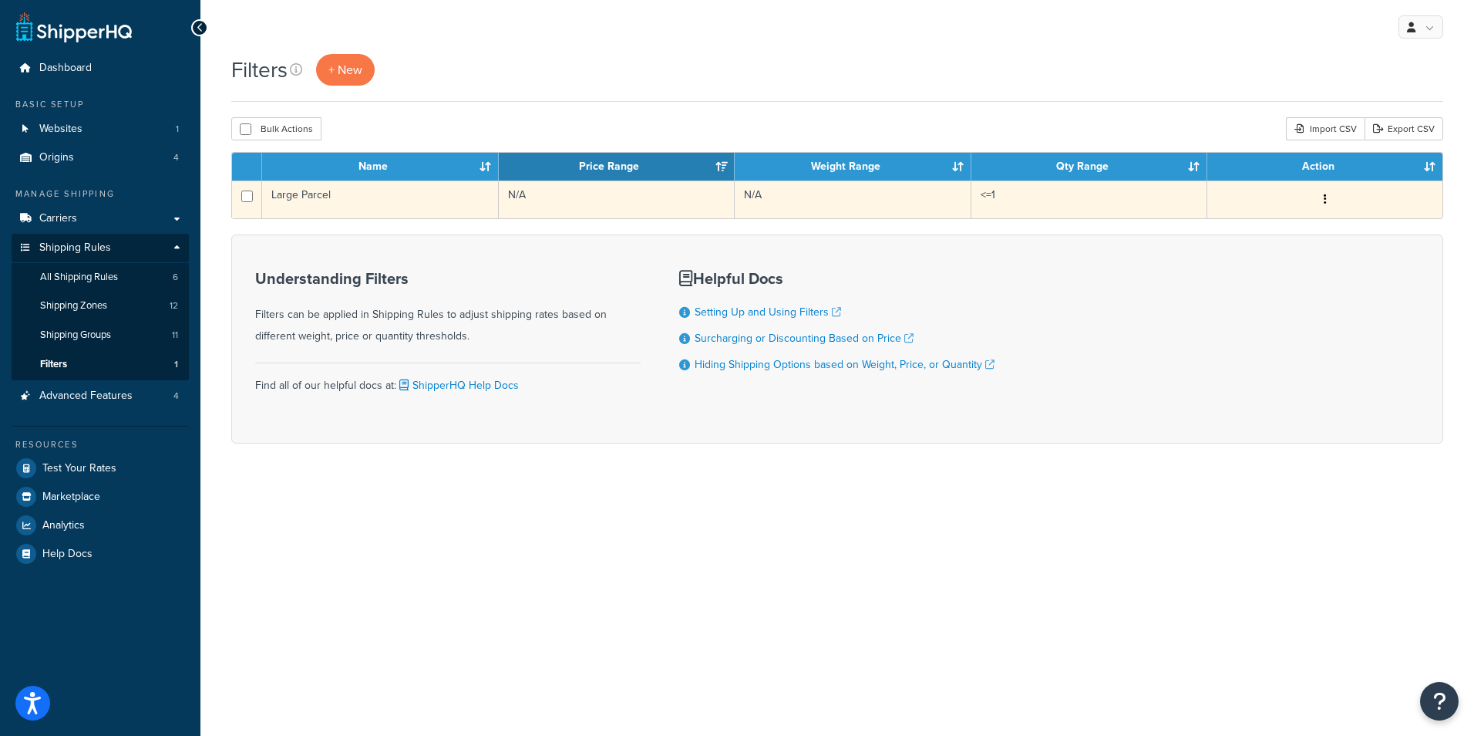
click at [1328, 199] on button "button" at bounding box center [1326, 199] width 22 height 25
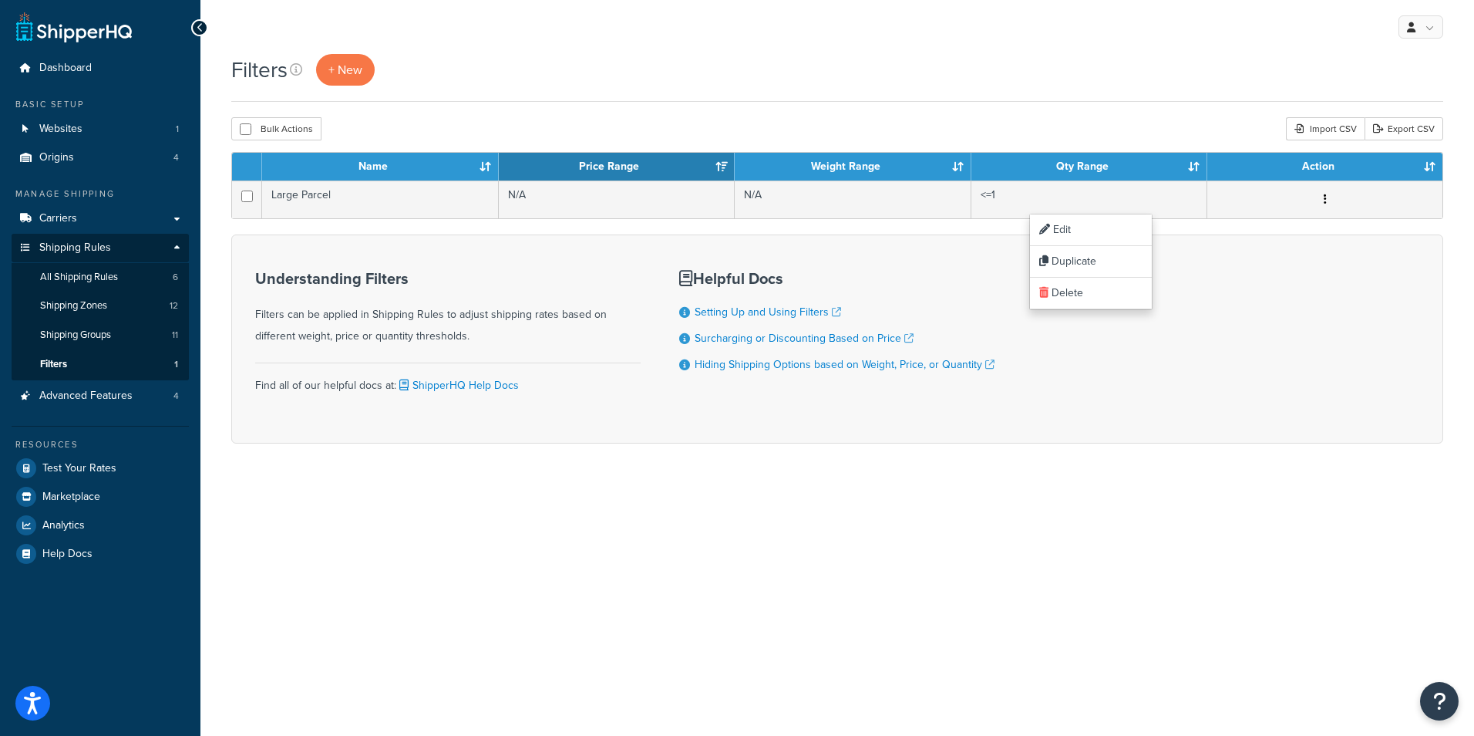
click at [495, 520] on div "My Profile Billing Global Settings Contact Us Logout Filters + New Bulk Actions…" at bounding box center [837, 368] width 1274 height 736
click at [102, 397] on span "Advanced Features" at bounding box center [85, 395] width 93 height 13
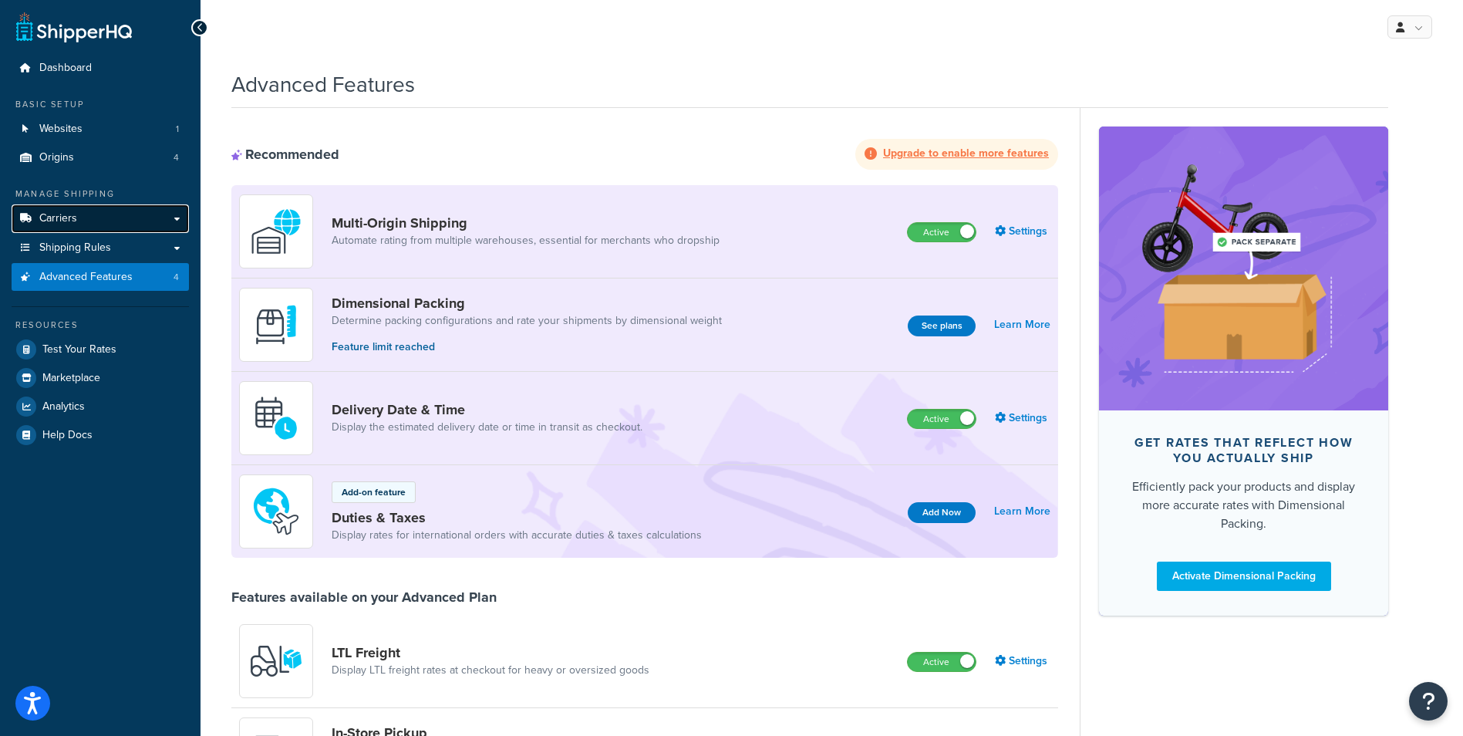
click at [84, 206] on link "Carriers" at bounding box center [100, 218] width 177 height 29
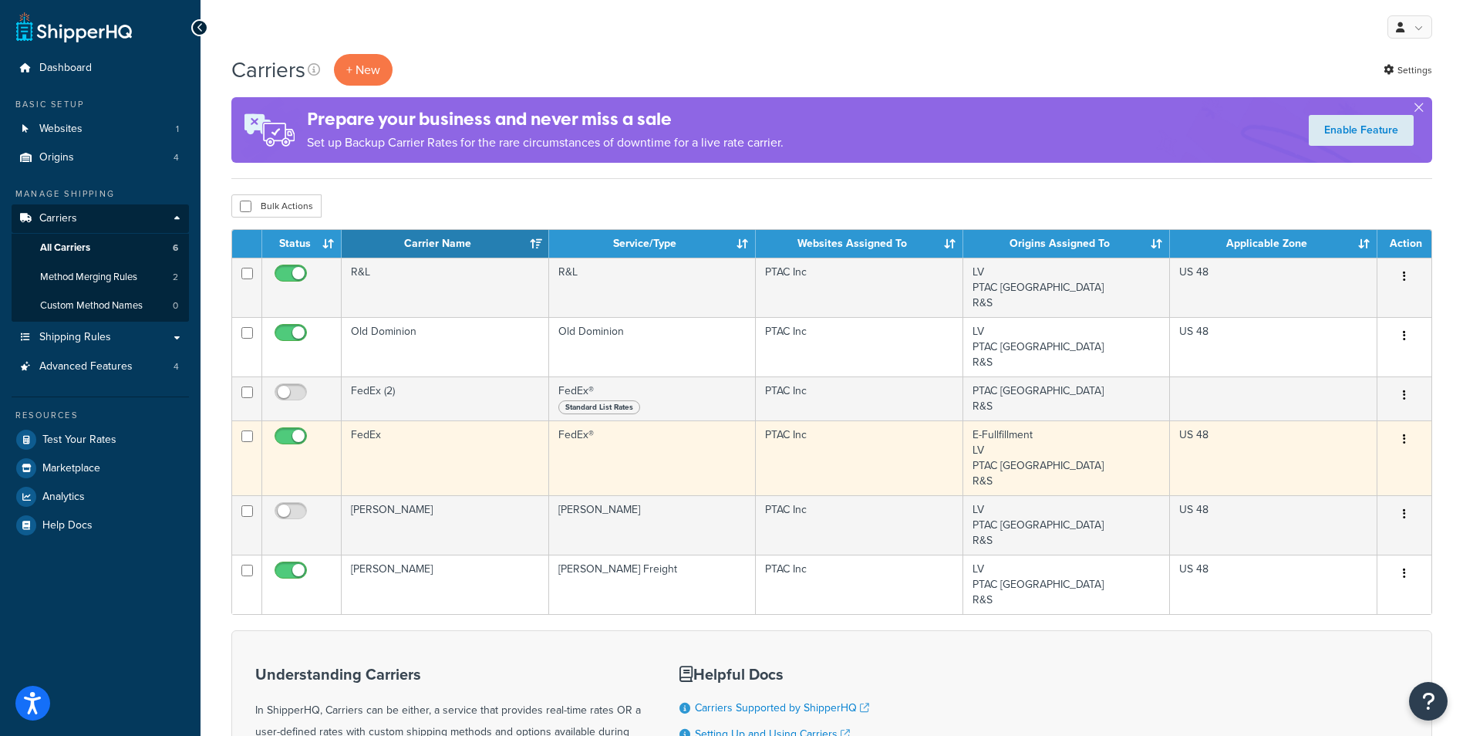
click at [441, 456] on td "FedEx" at bounding box center [445, 457] width 207 height 75
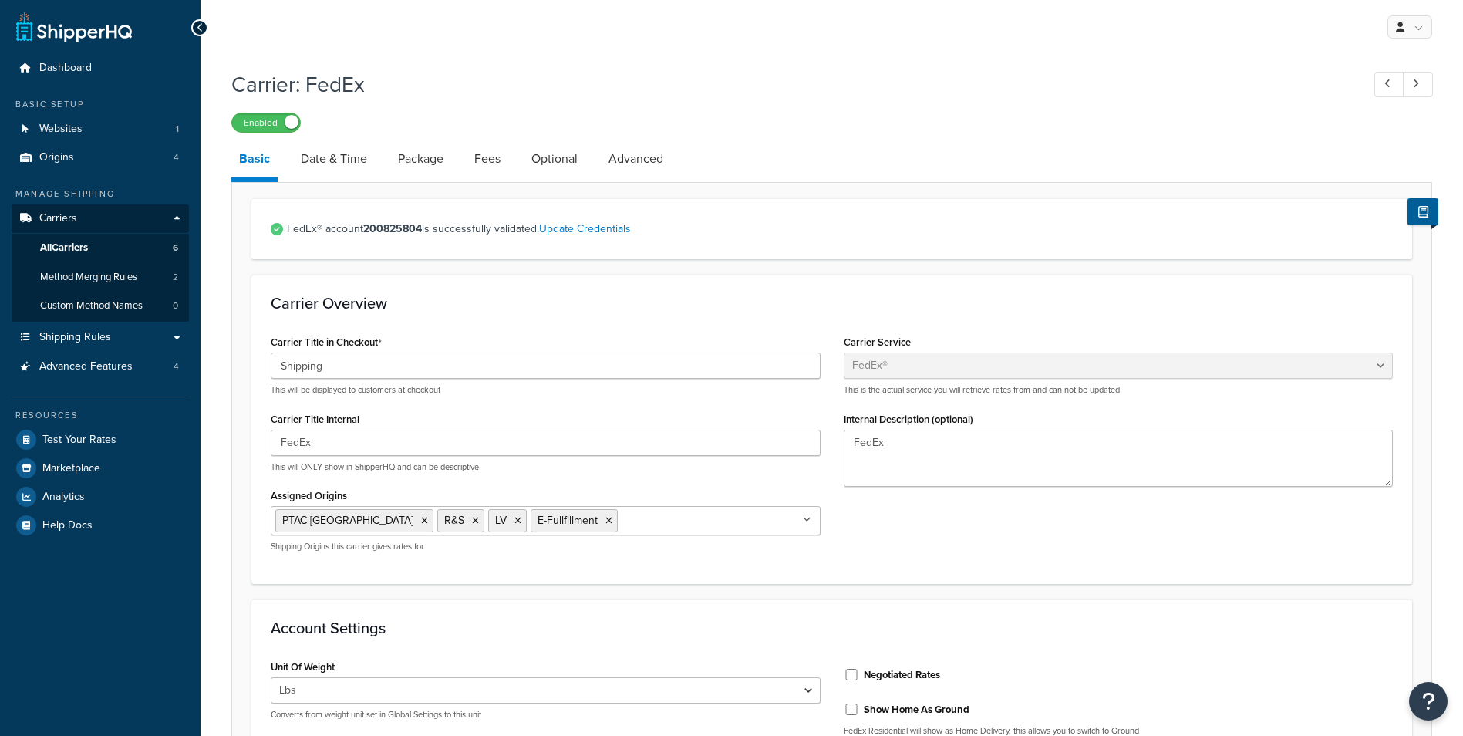
select select "fedEx"
select select "REGULAR_PICKUP"
select select "YOUR_PACKAGING"
click at [311, 167] on link "Date & Time" at bounding box center [334, 158] width 82 height 37
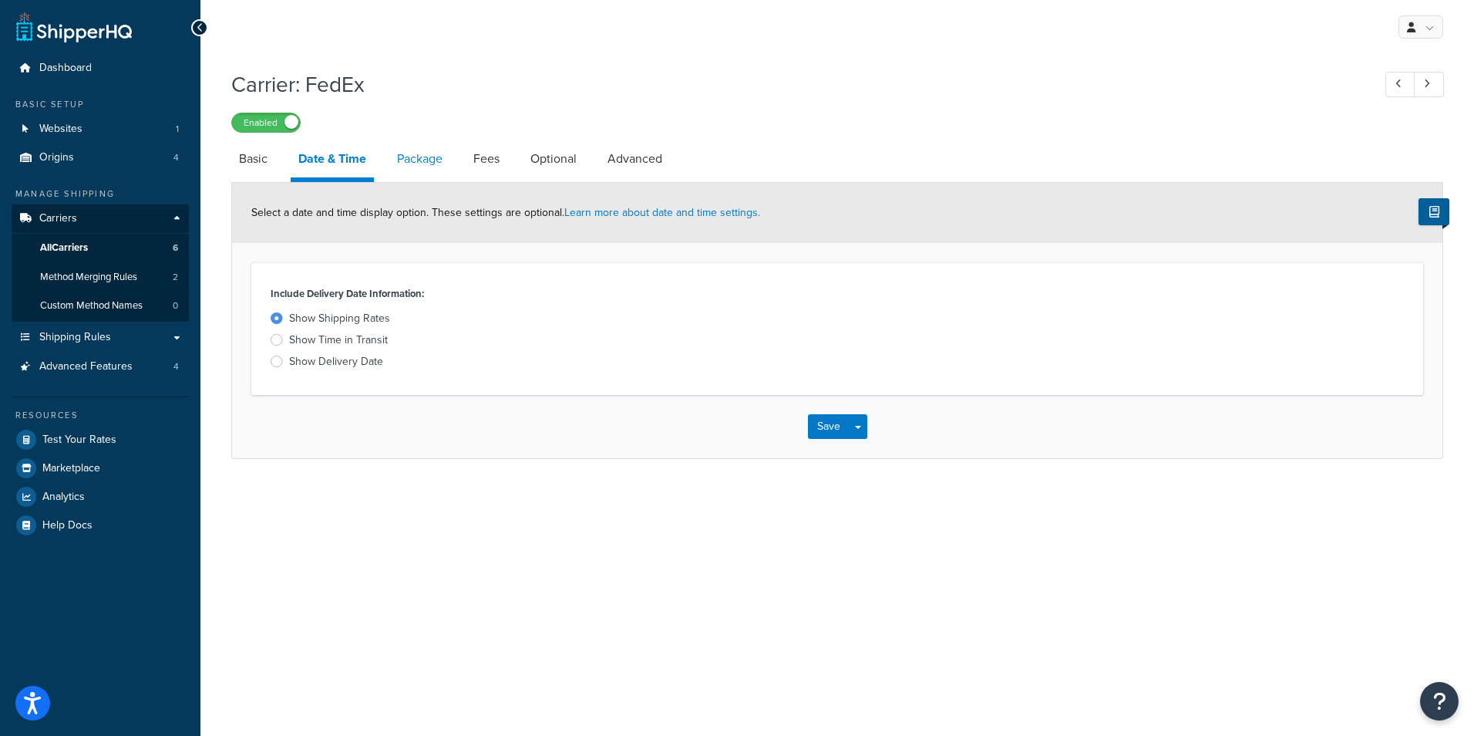
click at [434, 167] on link "Package" at bounding box center [419, 158] width 61 height 37
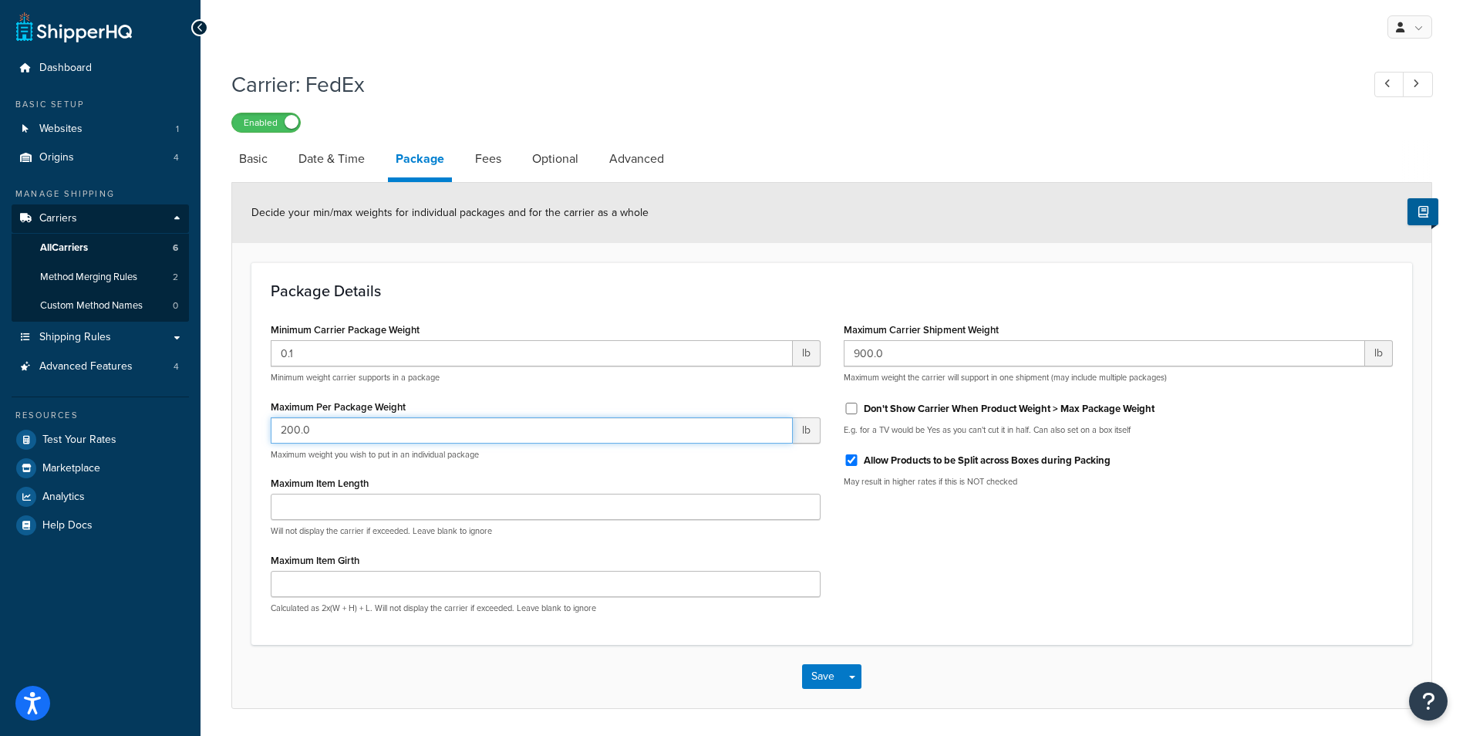
click at [425, 430] on input "200.0" at bounding box center [532, 430] width 522 height 26
click at [425, 429] on input "200.0" at bounding box center [532, 430] width 522 height 26
click at [425, 430] on input "200.0" at bounding box center [532, 430] width 522 height 26
type input "10000"
click at [946, 359] on input "900.0" at bounding box center [1105, 353] width 522 height 26
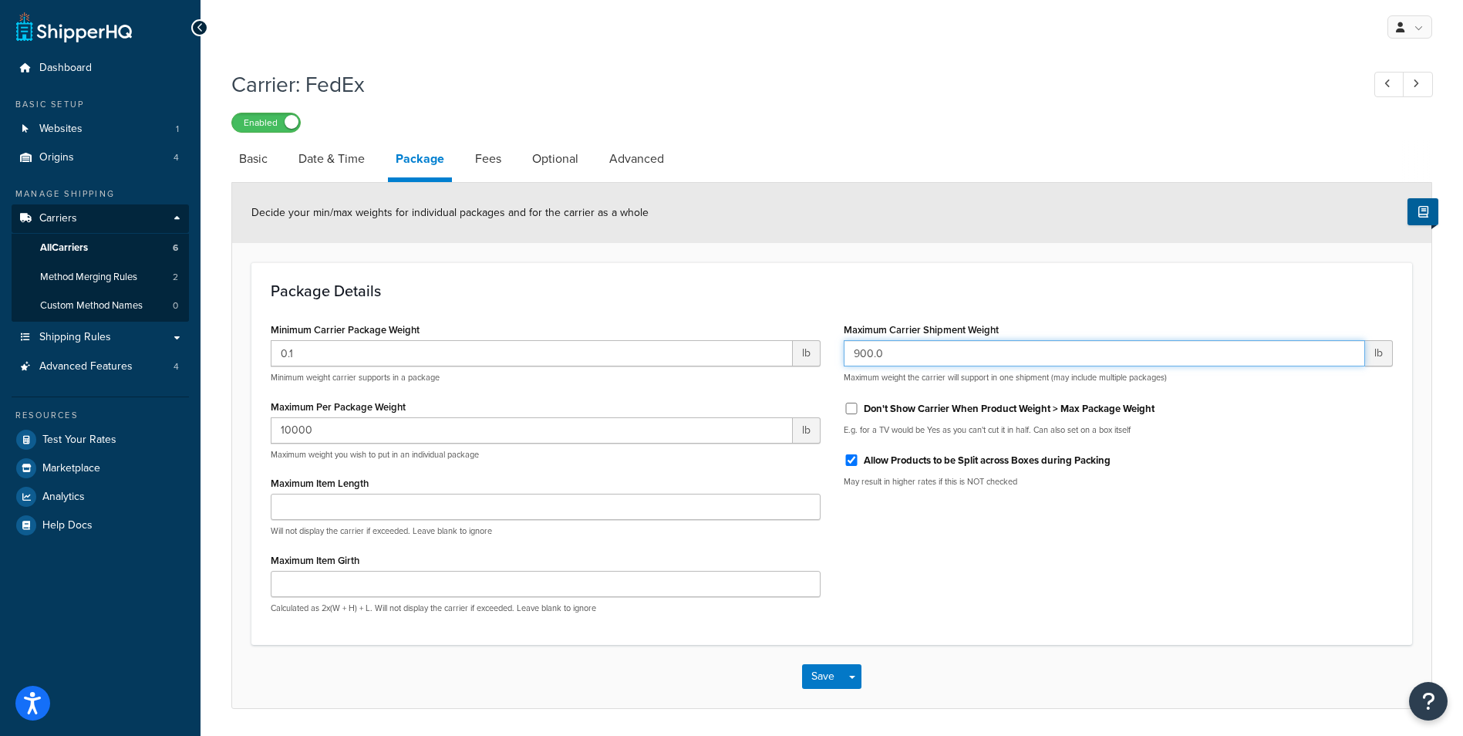
drag, startPoint x: 946, startPoint y: 361, endPoint x: 727, endPoint y: 352, distance: 219.2
click at [727, 352] on div "Minimum Carrier Package Weight 0.1 lb Minimum weight carrier supports in a pack…" at bounding box center [831, 471] width 1145 height 307
type input "10000"
drag, startPoint x: 978, startPoint y: 437, endPoint x: 965, endPoint y: 433, distance: 13.2
click at [977, 437] on div "Maximum Carrier Shipment Weight 10000 lb Maximum weight the carrier will suppor…" at bounding box center [1118, 408] width 573 height 180
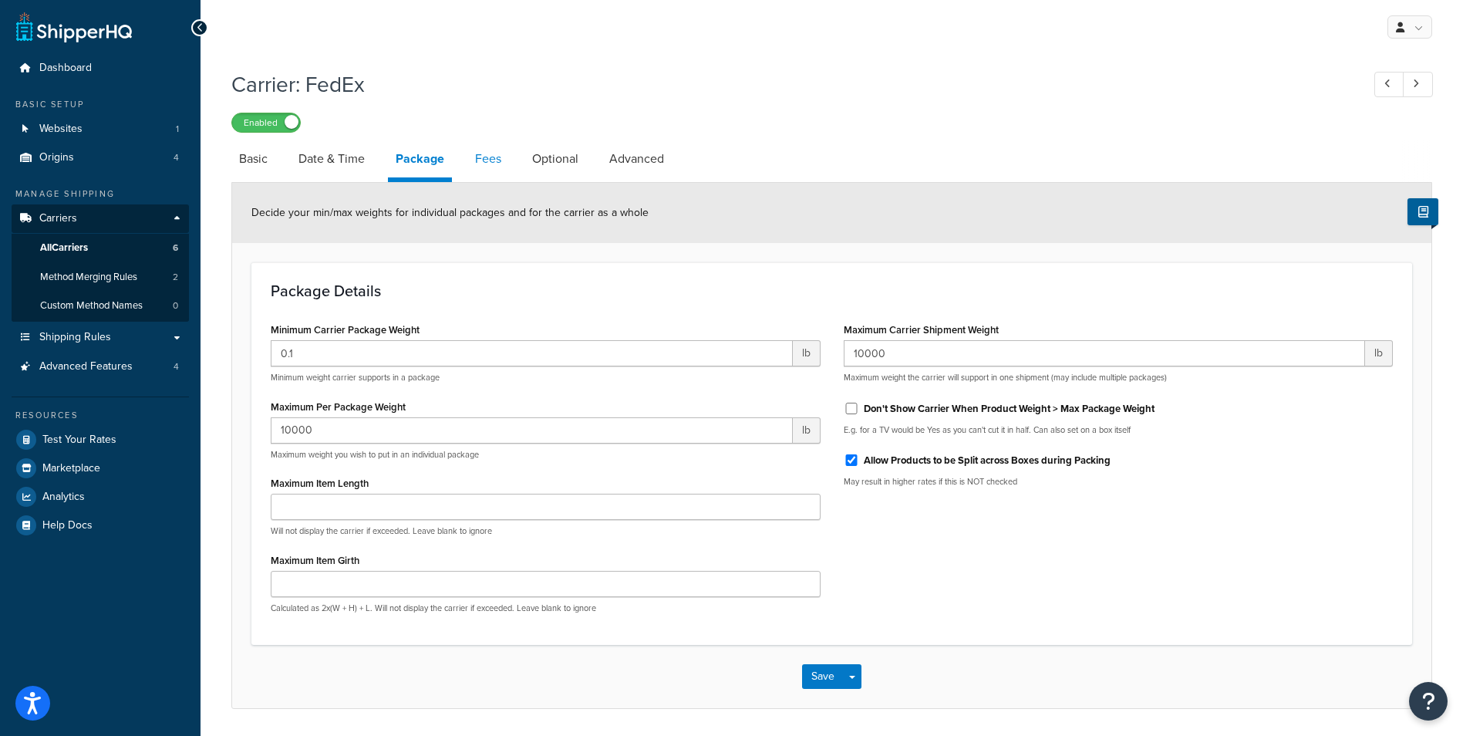
click at [484, 175] on link "Fees" at bounding box center [488, 158] width 42 height 37
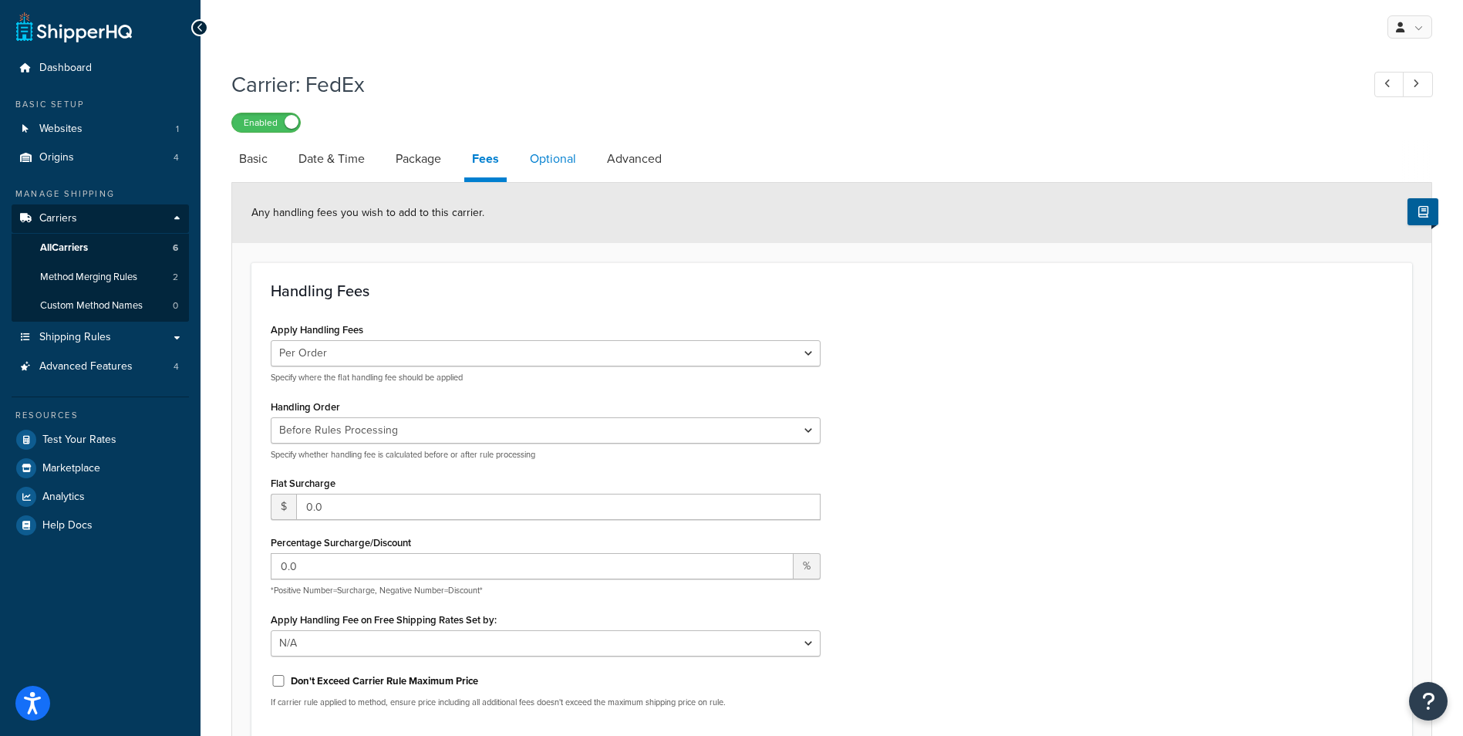
click at [558, 154] on link "Optional" at bounding box center [553, 158] width 62 height 37
select select "business"
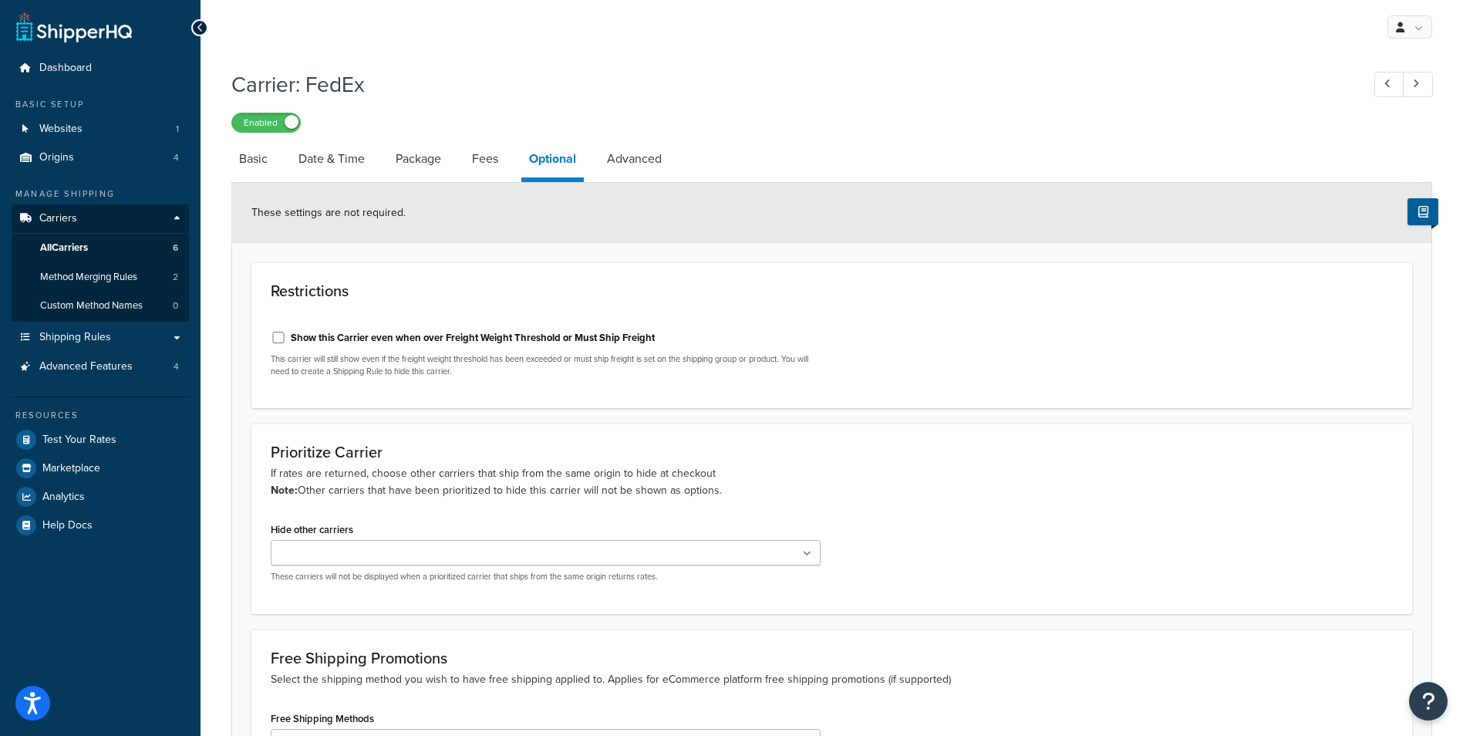
click at [468, 338] on label "Show this Carrier even when over Freight Weight Threshold or Must Ship Freight" at bounding box center [473, 338] width 364 height 14
click at [286, 338] on input "Show this Carrier even when over Freight Weight Threshold or Must Ship Freight" at bounding box center [278, 338] width 15 height 12
checkbox input "true"
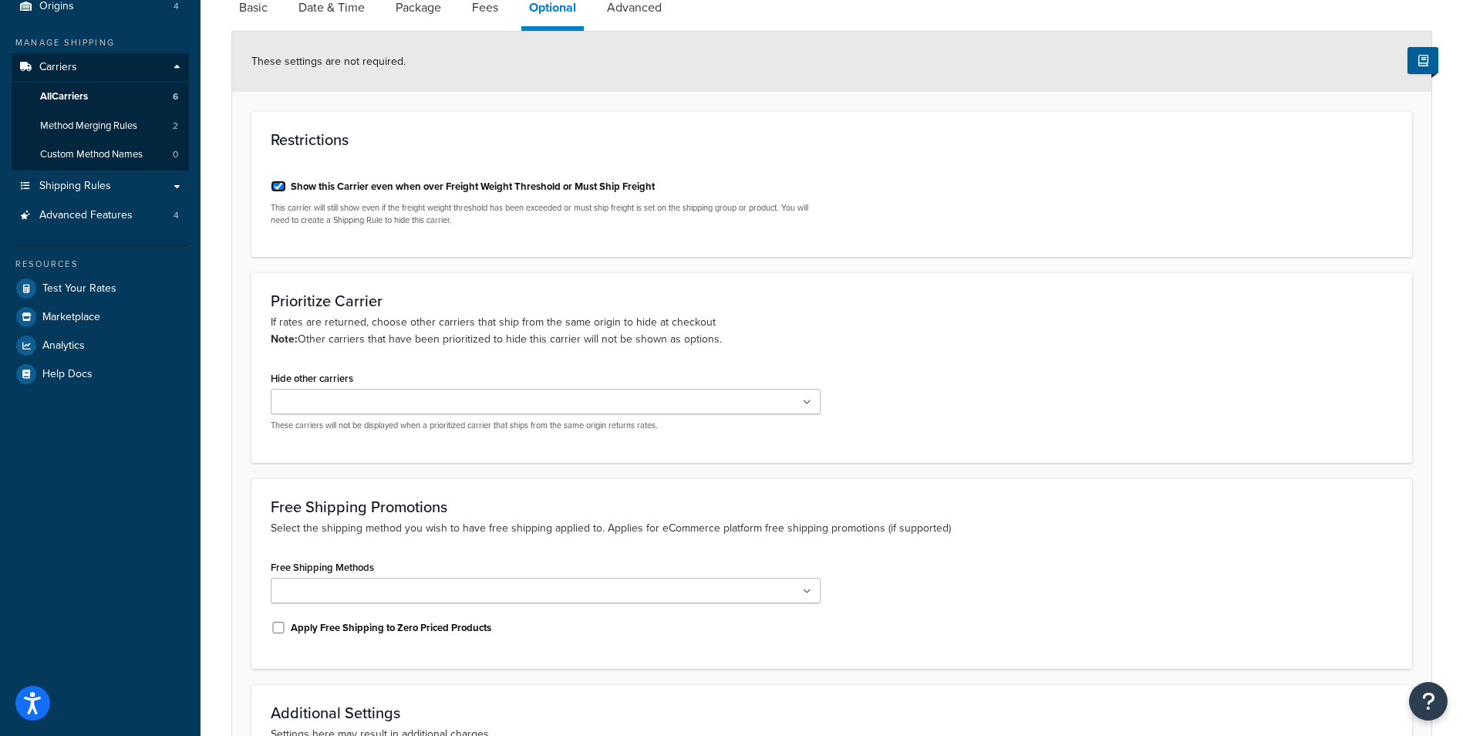
scroll to position [80, 0]
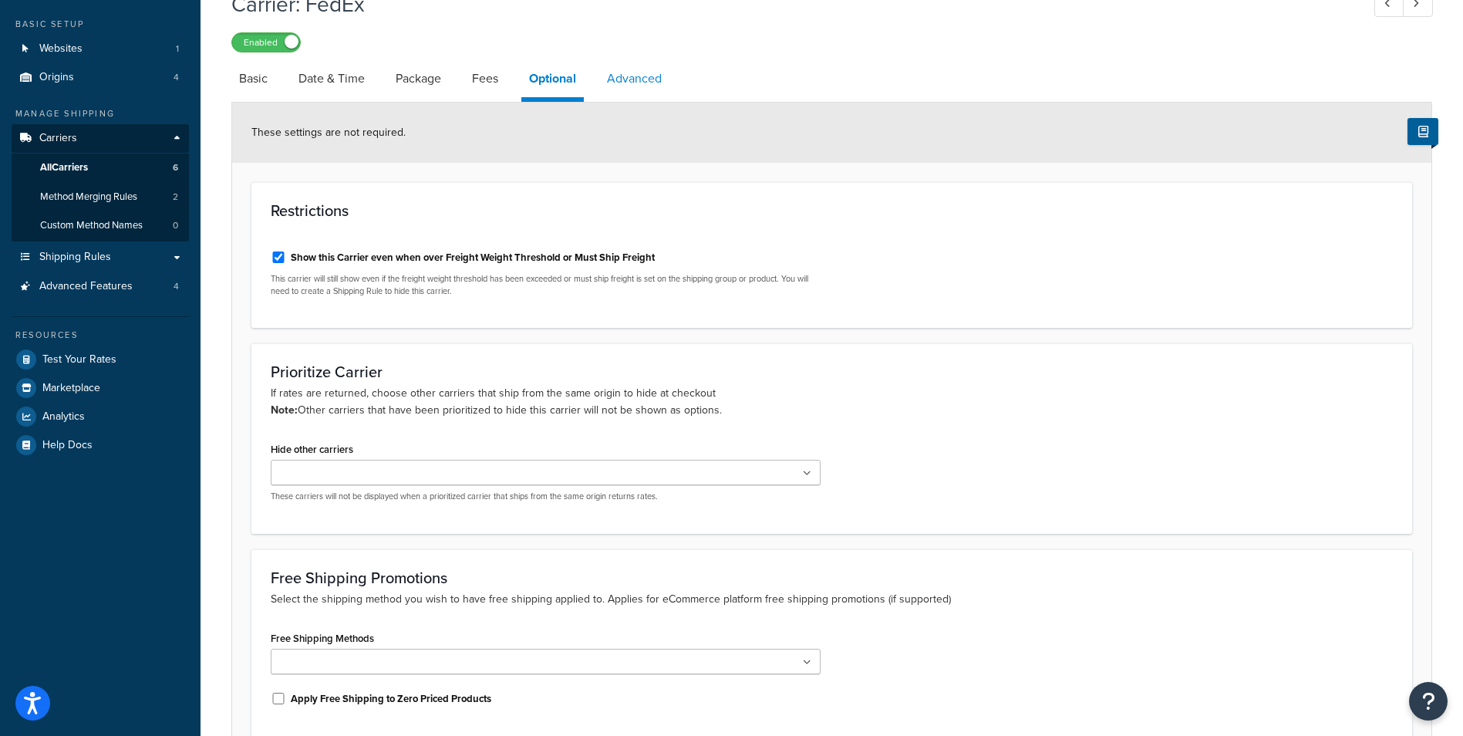
click at [648, 79] on link "Advanced" at bounding box center [634, 78] width 70 height 37
select select "false"
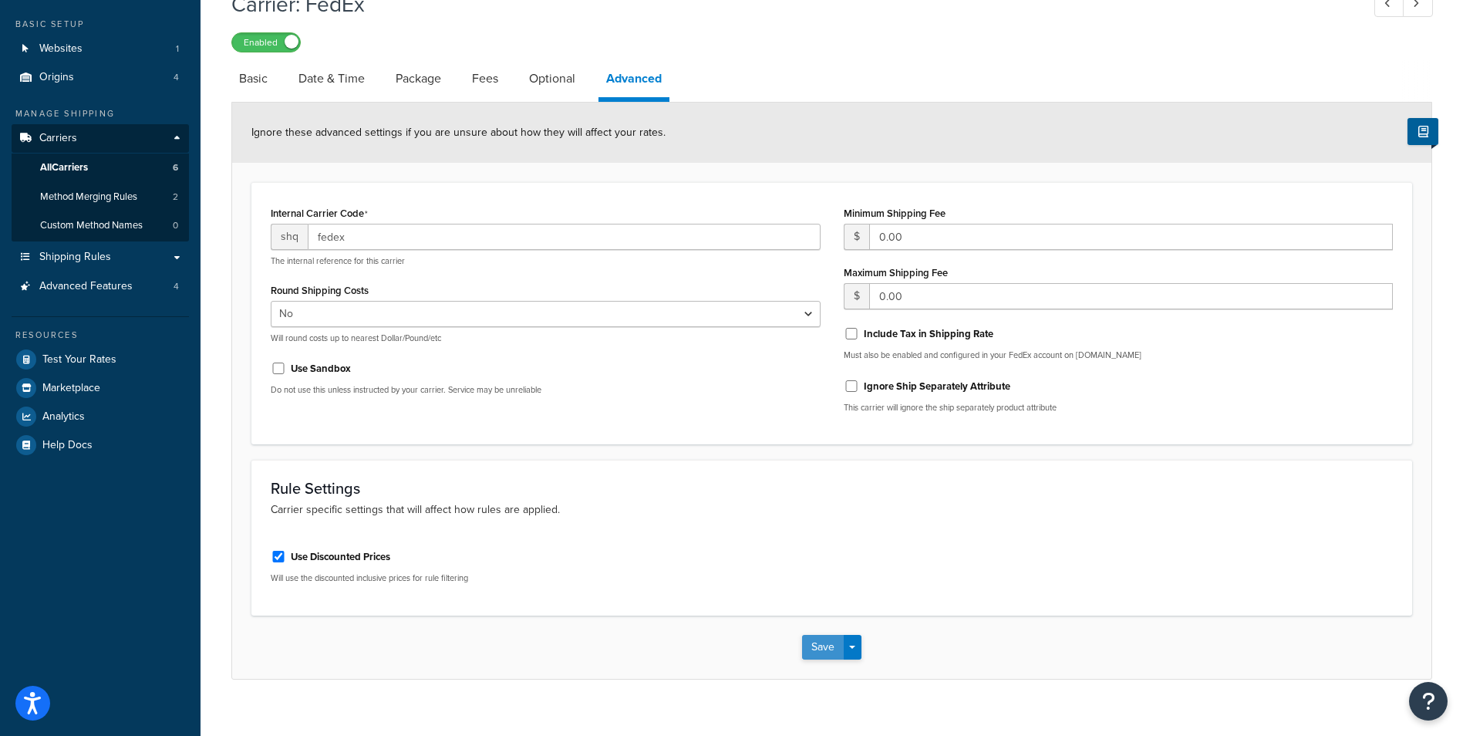
click at [818, 642] on button "Save" at bounding box center [823, 647] width 42 height 25
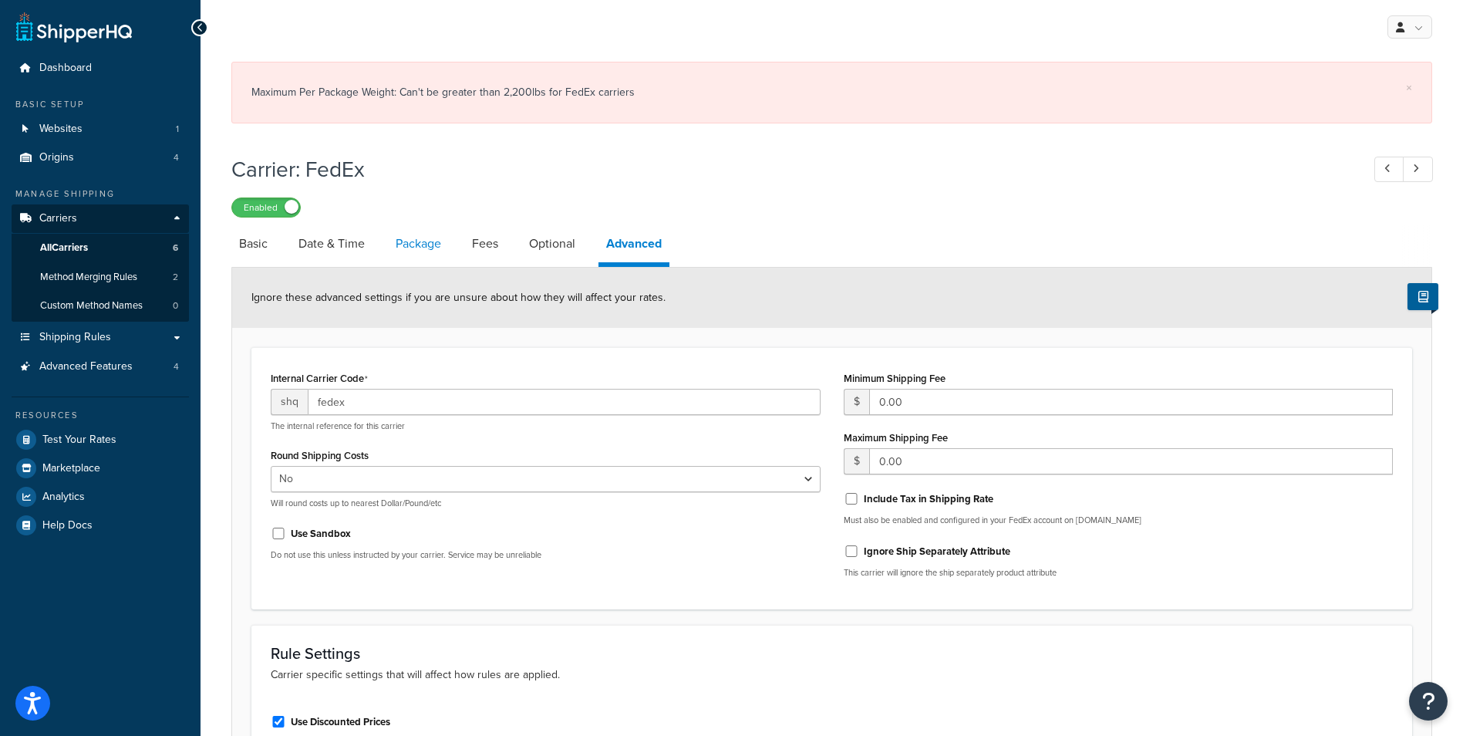
click at [433, 239] on link "Package" at bounding box center [418, 243] width 61 height 37
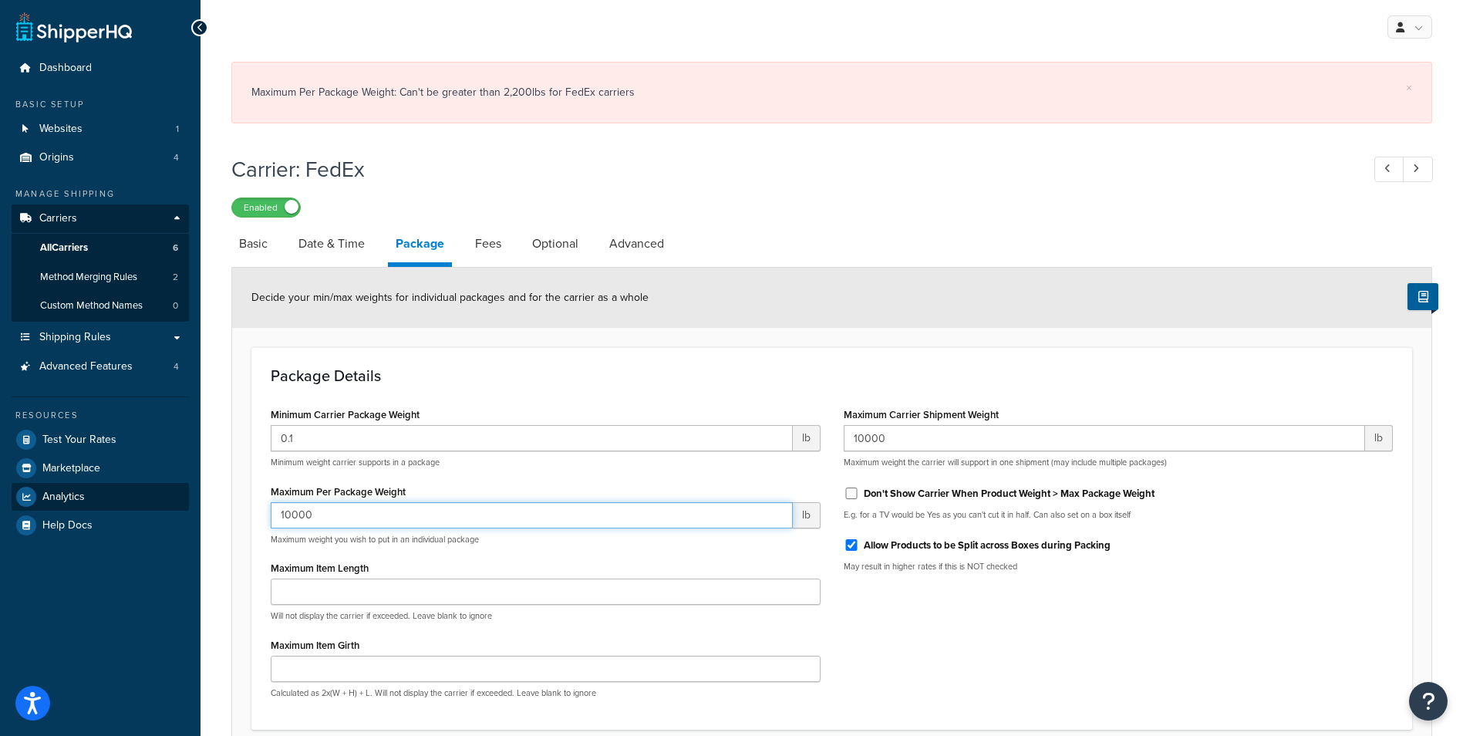
drag, startPoint x: 325, startPoint y: 519, endPoint x: 163, endPoint y: 510, distance: 163.0
click at [163, 510] on div "Dashboard Basic Setup Websites 1 Origins 4 Manage Shipping Carriers Carriers Al…" at bounding box center [731, 435] width 1463 height 871
type input "1"
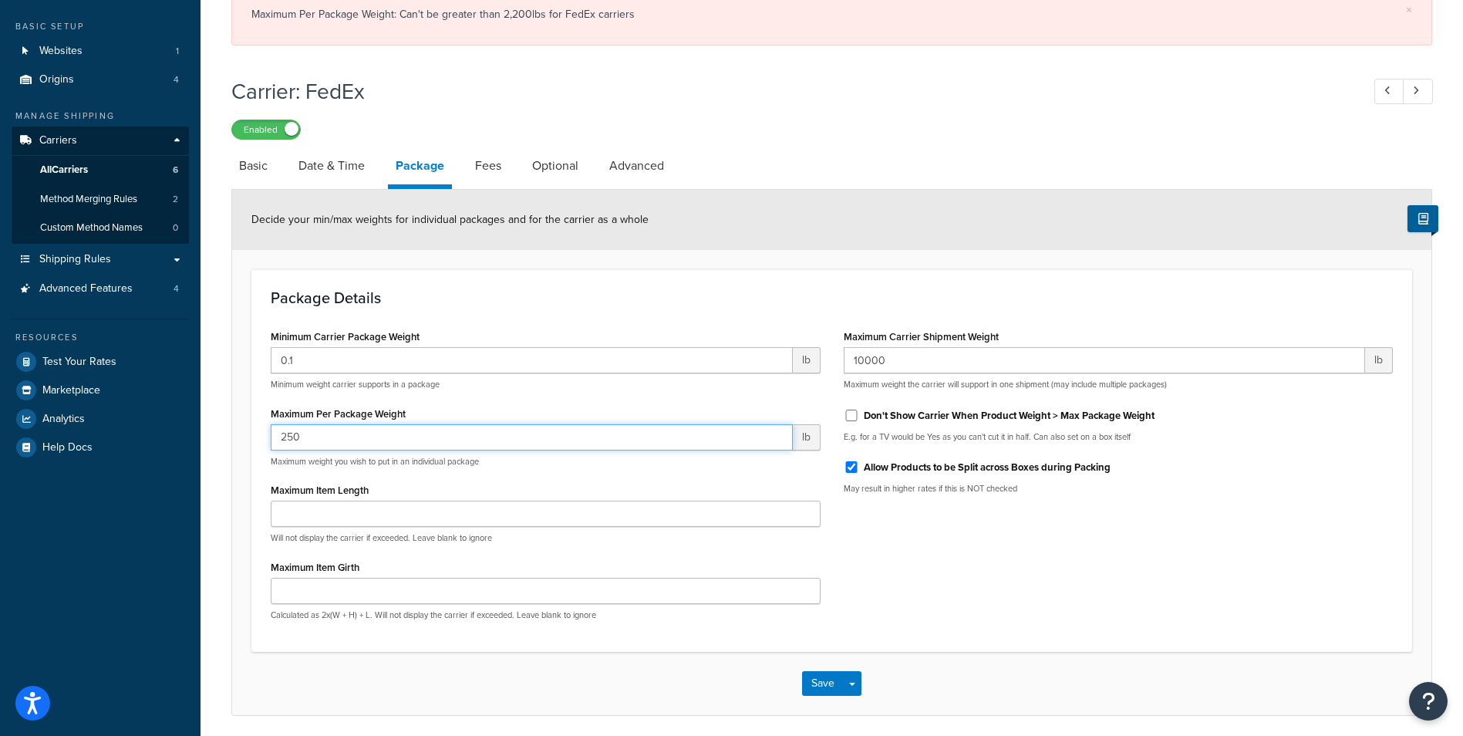
scroll to position [135, 0]
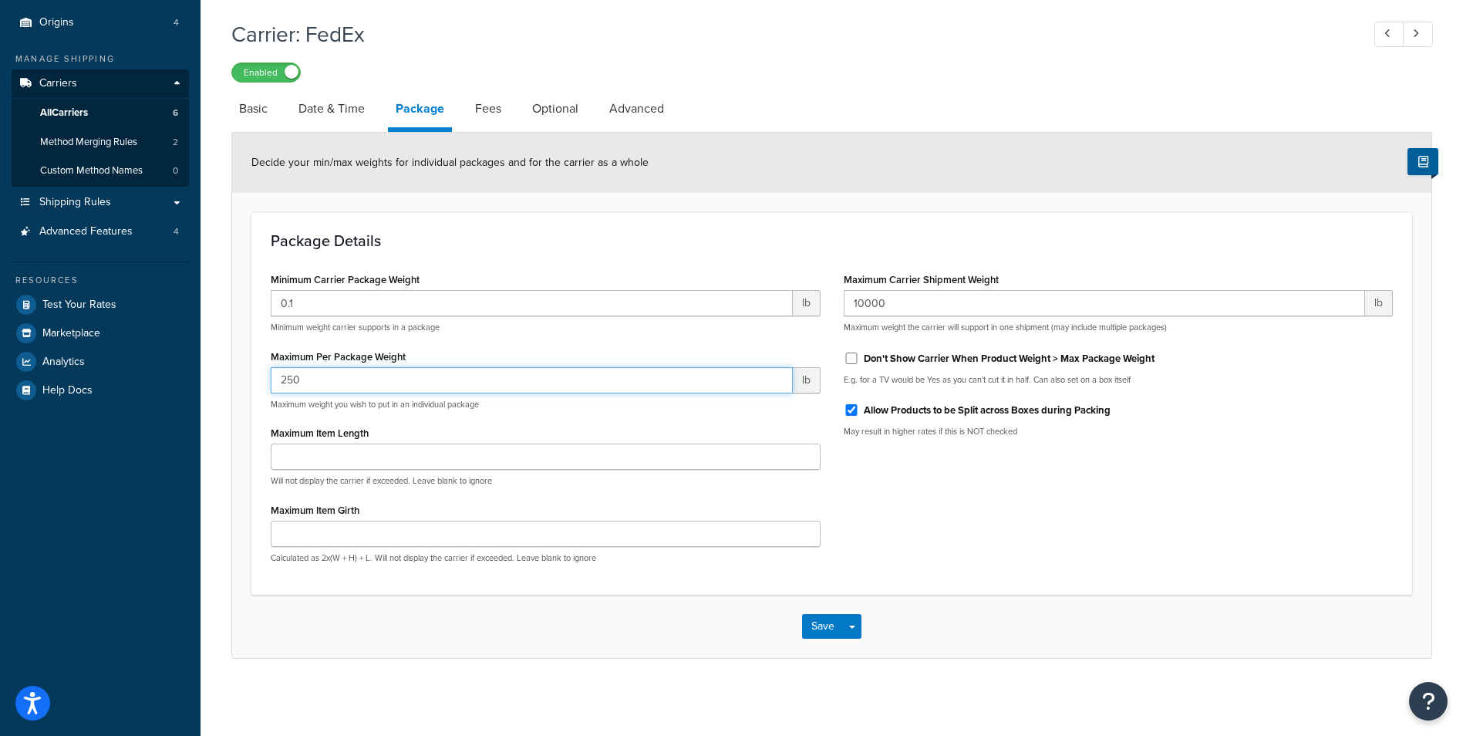
type input "250"
click at [822, 611] on div "Save Save Dropdown Save and Edit" at bounding box center [831, 625] width 1199 height 63
click at [820, 626] on button "Save" at bounding box center [823, 626] width 42 height 25
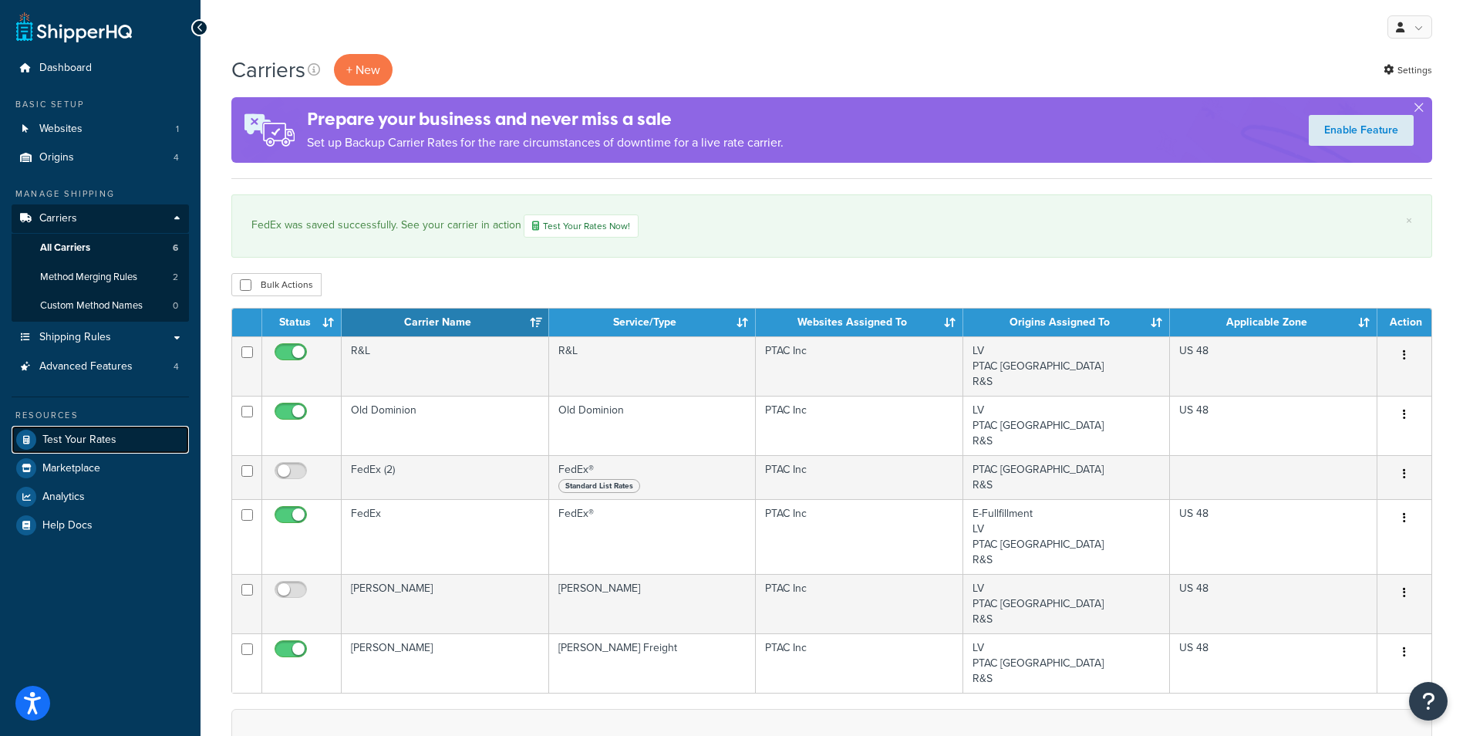
click at [77, 434] on span "Test Your Rates" at bounding box center [79, 439] width 74 height 13
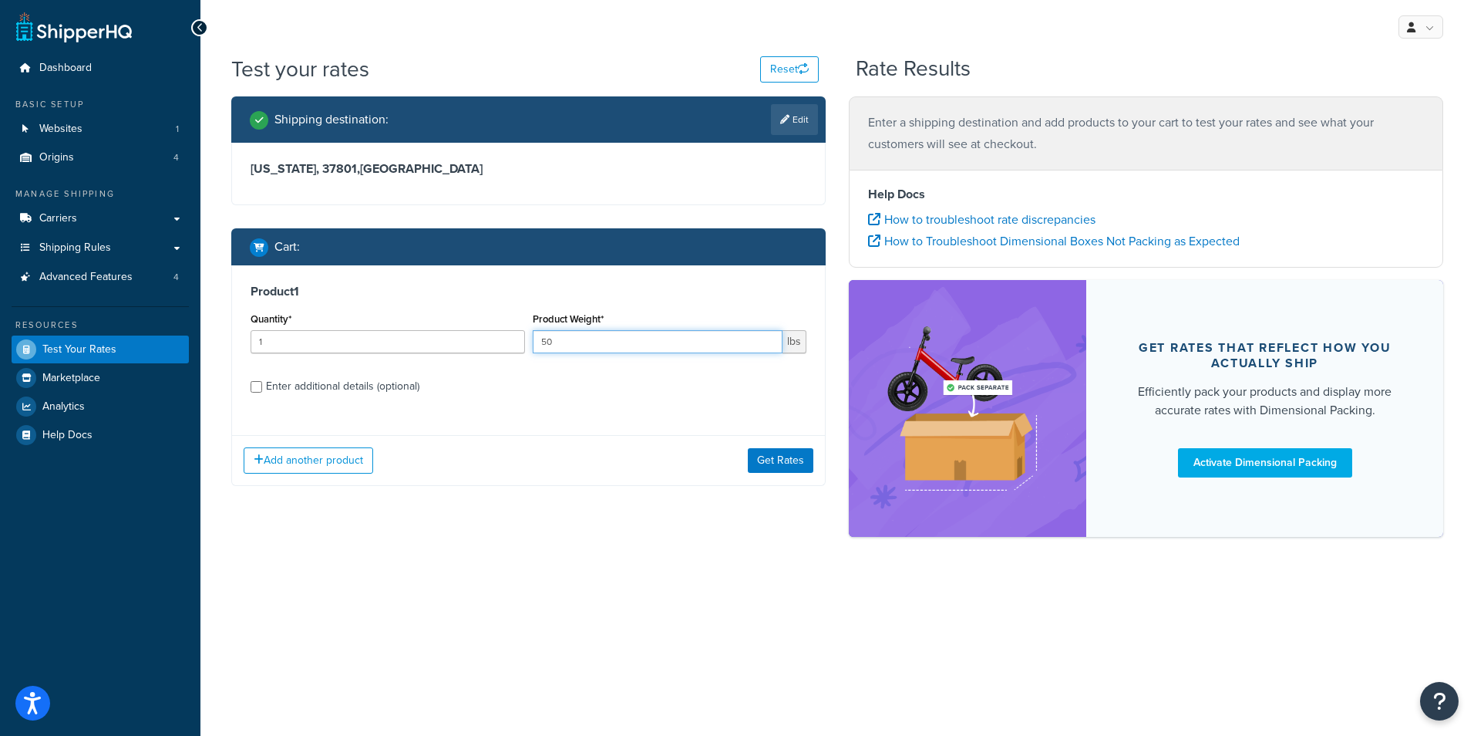
drag, startPoint x: 652, startPoint y: 342, endPoint x: 551, endPoint y: 327, distance: 102.9
click at [551, 327] on div "Product Weight* 50 lbs" at bounding box center [670, 330] width 274 height 45
click at [570, 336] on input "50" at bounding box center [658, 341] width 251 height 23
type input "5"
type input "150"
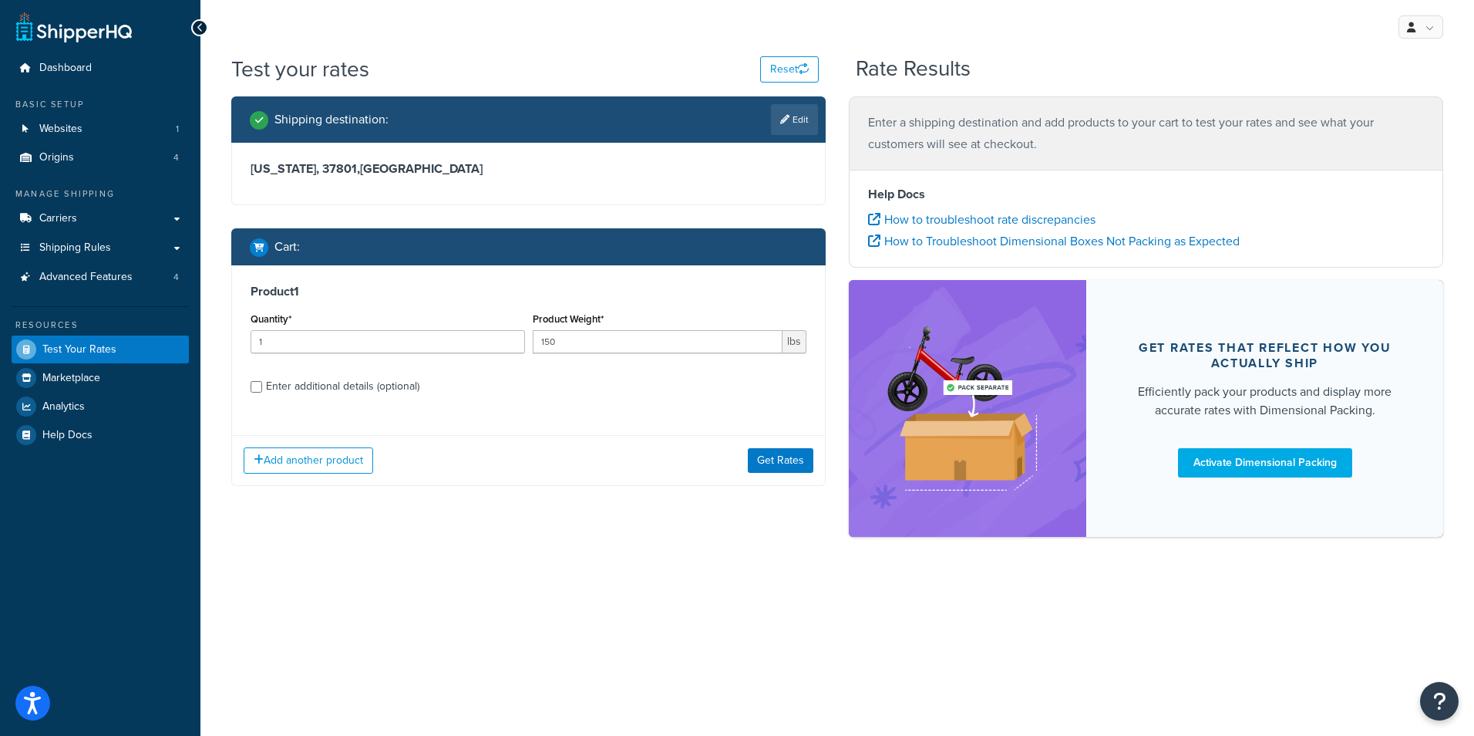
click at [791, 446] on div "Add another product Get Rates" at bounding box center [528, 460] width 593 height 50
click at [799, 456] on button "Get Rates" at bounding box center [781, 460] width 66 height 25
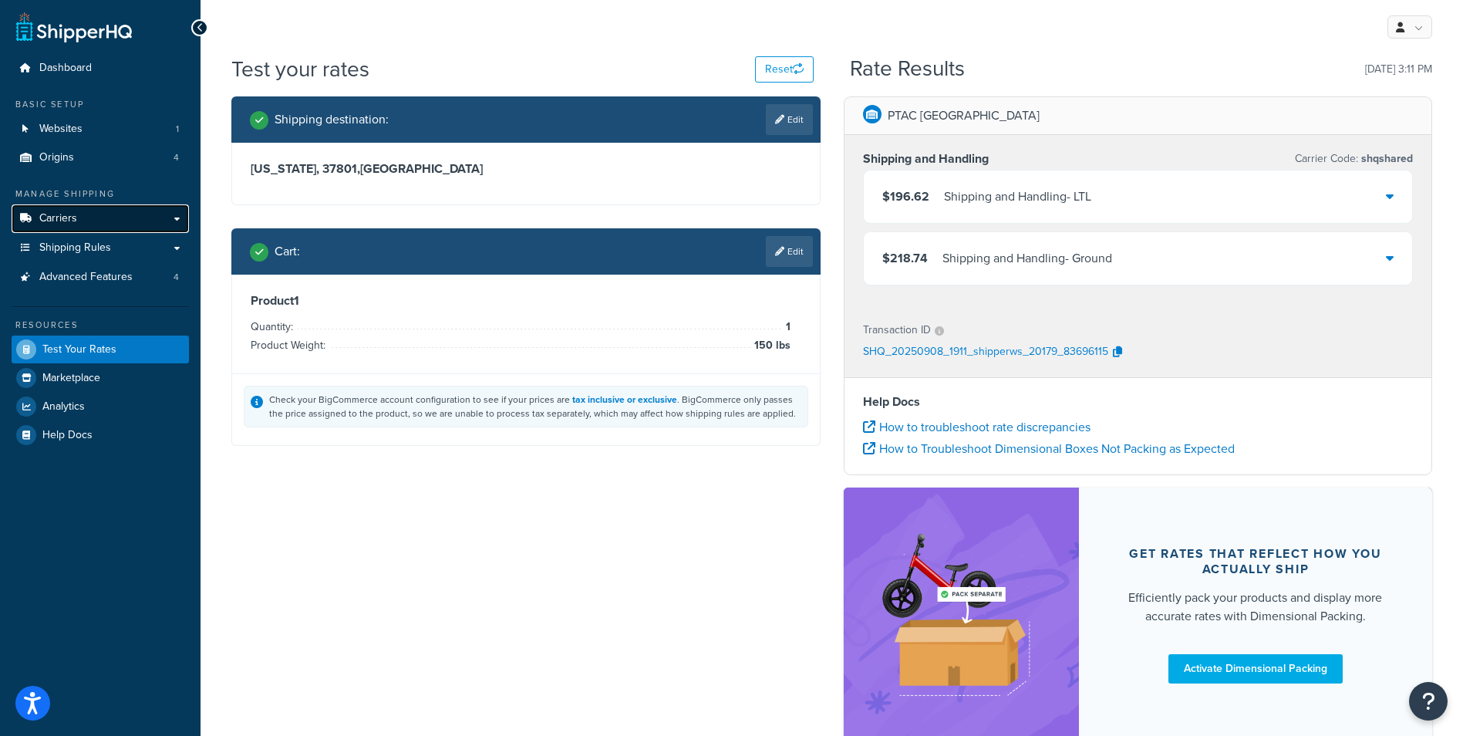
click at [95, 216] on link "Carriers" at bounding box center [100, 218] width 177 height 29
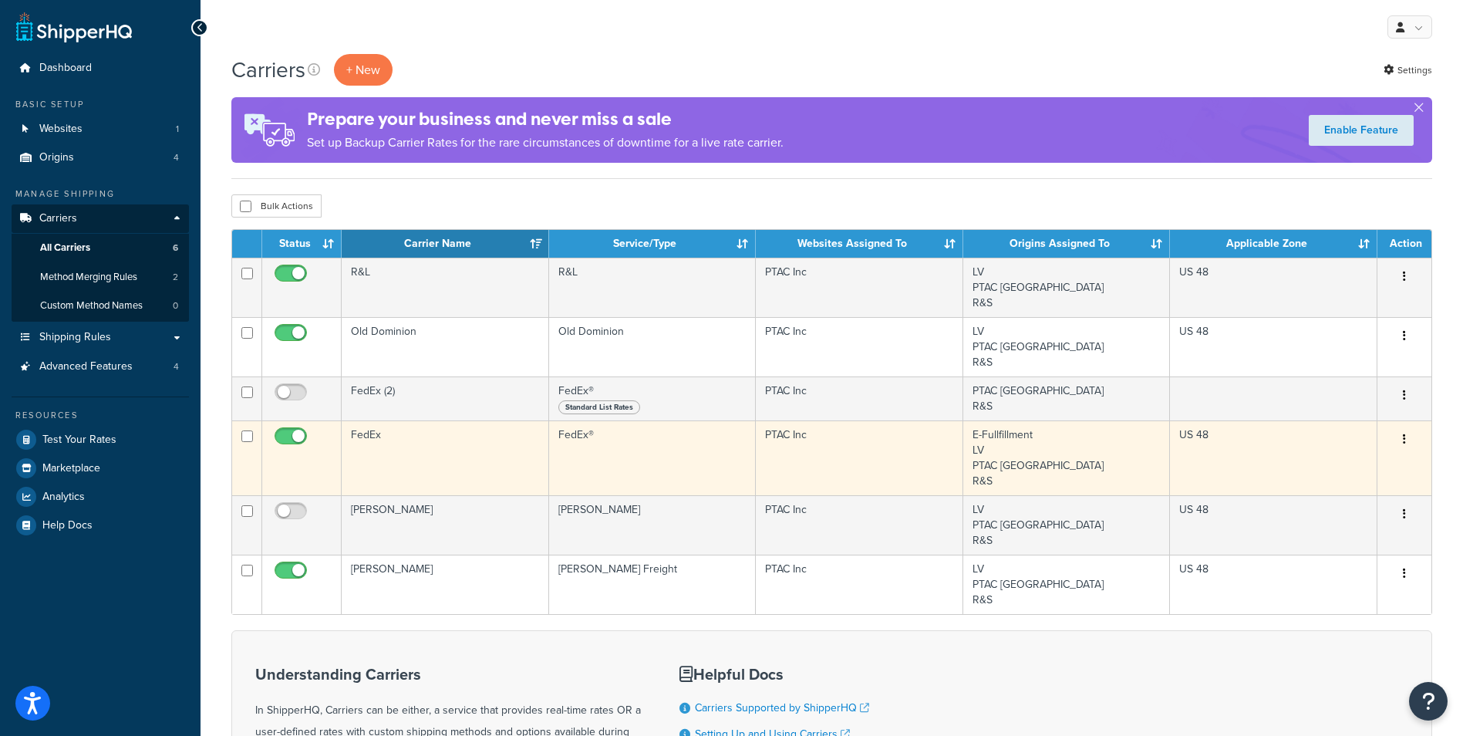
click at [433, 439] on td "FedEx" at bounding box center [445, 457] width 207 height 75
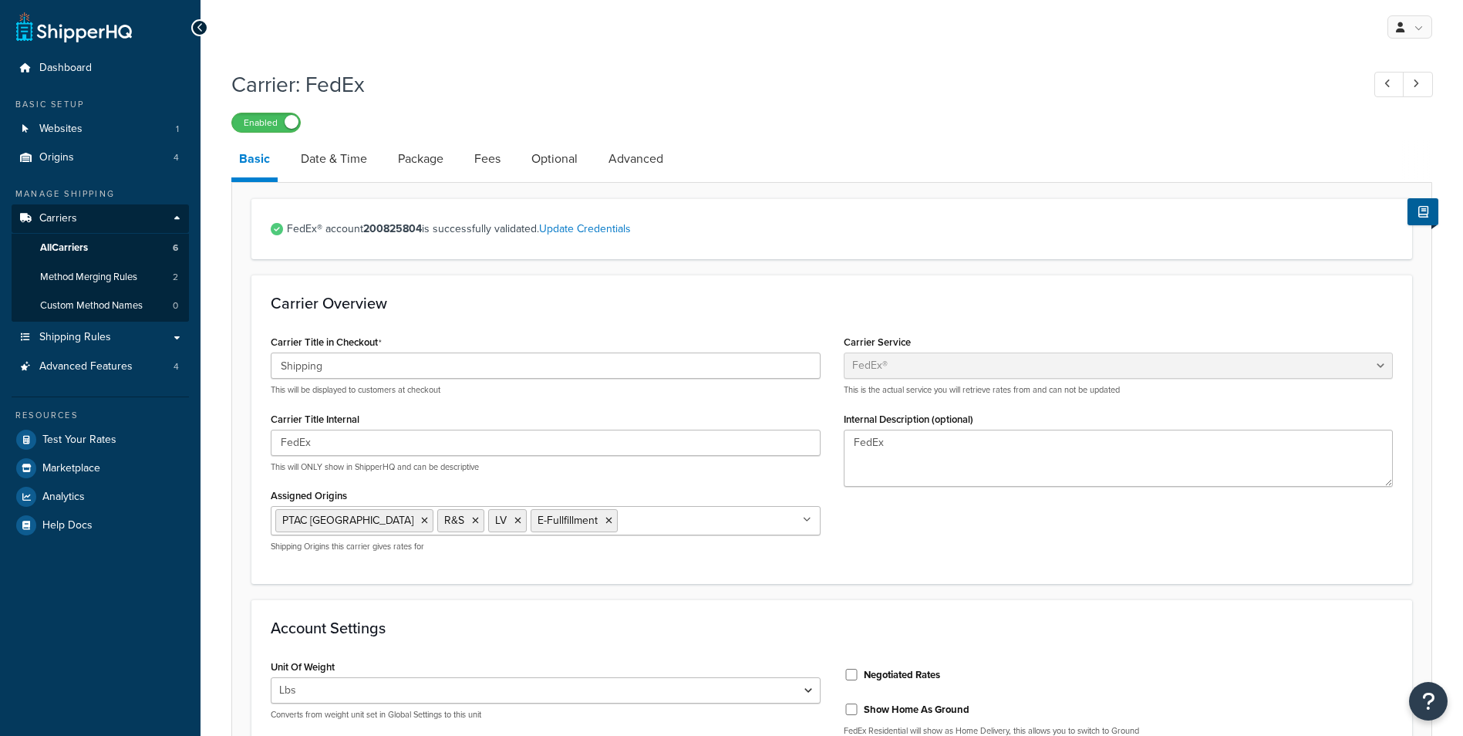
select select "fedEx"
select select "REGULAR_PICKUP"
select select "YOUR_PACKAGING"
click at [636, 160] on link "Advanced" at bounding box center [636, 158] width 70 height 37
select select "false"
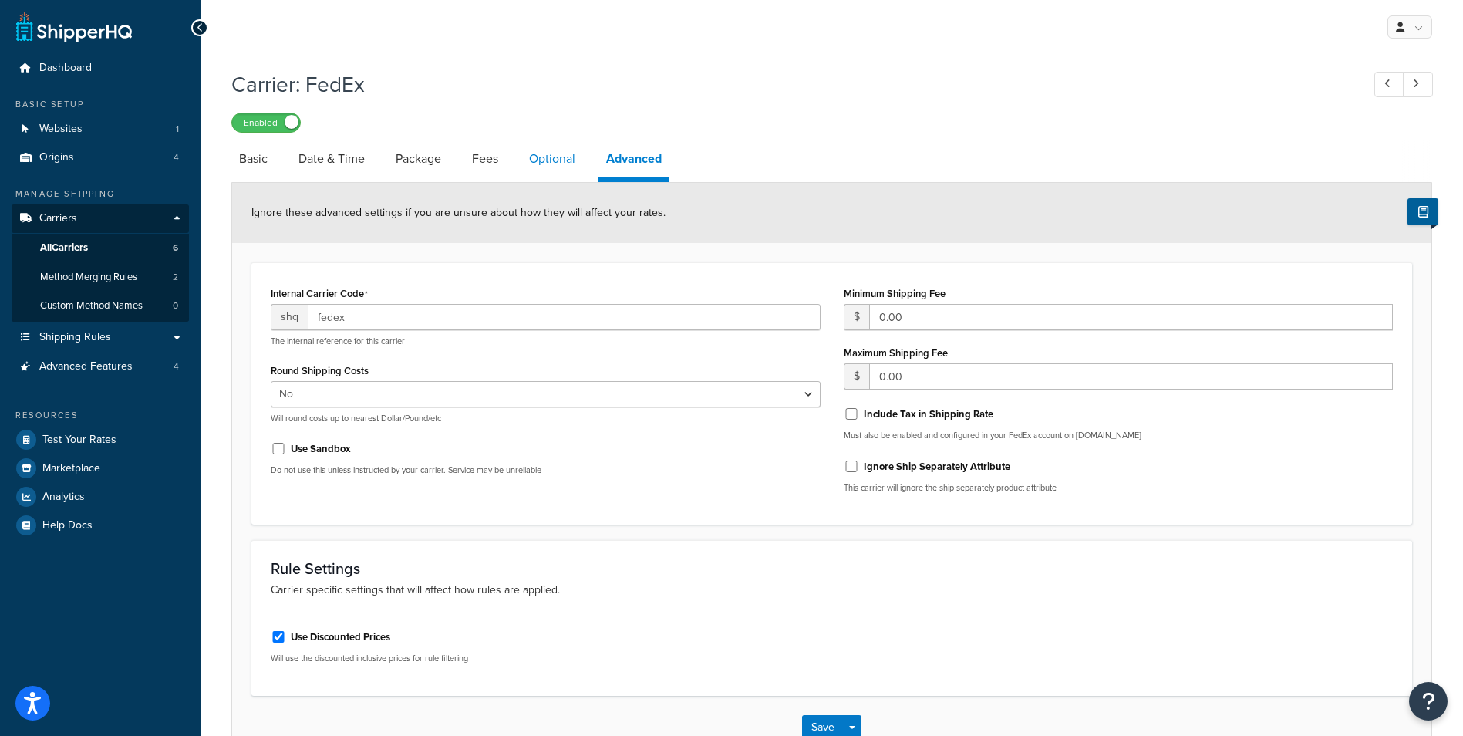
click at [543, 163] on link "Optional" at bounding box center [552, 158] width 62 height 37
select select "business"
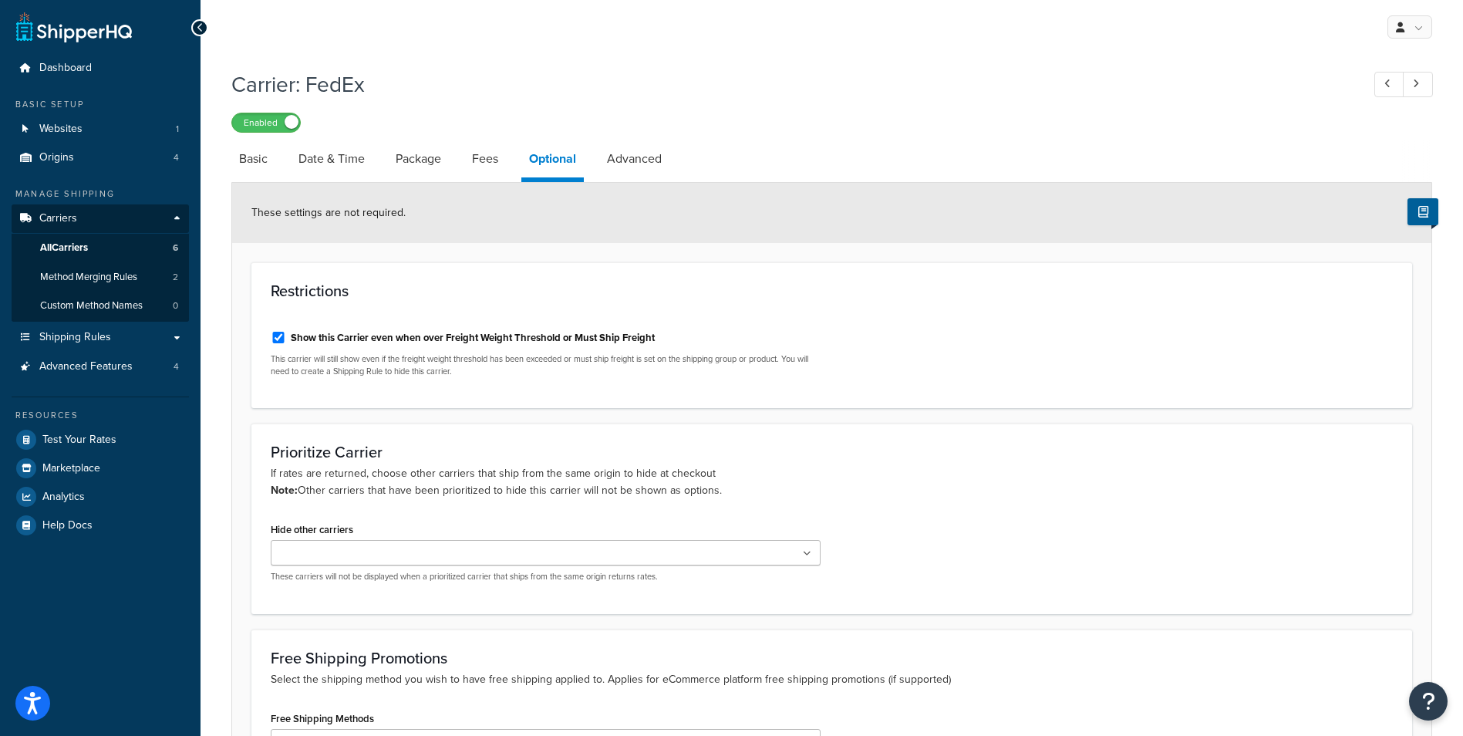
click at [465, 337] on label "Show this Carrier even when over Freight Weight Threshold or Must Ship Freight" at bounding box center [473, 338] width 364 height 14
click at [286, 337] on input "Show this Carrier even when over Freight Weight Threshold or Must Ship Freight" at bounding box center [278, 338] width 15 height 12
click at [439, 338] on label "Show this Carrier even when over Freight Weight Threshold or Must Ship Freight" at bounding box center [473, 338] width 364 height 14
click at [286, 338] on input "Show this Carrier even when over Freight Weight Threshold or Must Ship Freight" at bounding box center [278, 338] width 15 height 12
checkbox input "true"
